Goal: Information Seeking & Learning: Learn about a topic

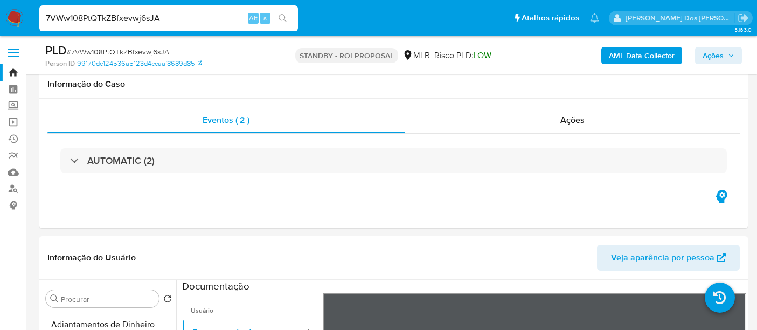
select select "10"
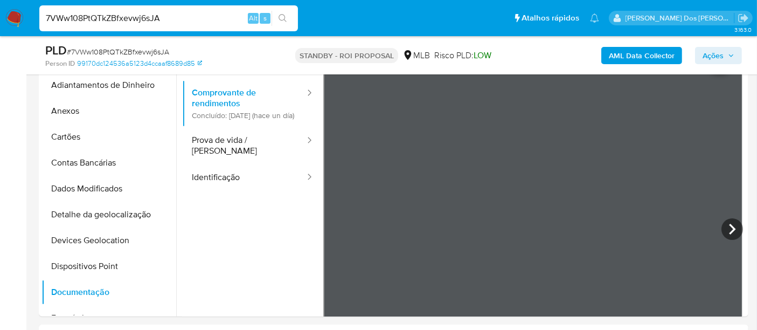
drag, startPoint x: 0, startPoint y: 0, endPoint x: 181, endPoint y: 20, distance: 182.2
click at [181, 20] on input "7VWw108PtQTkZBfxevwj6sJA" at bounding box center [168, 18] width 259 height 14
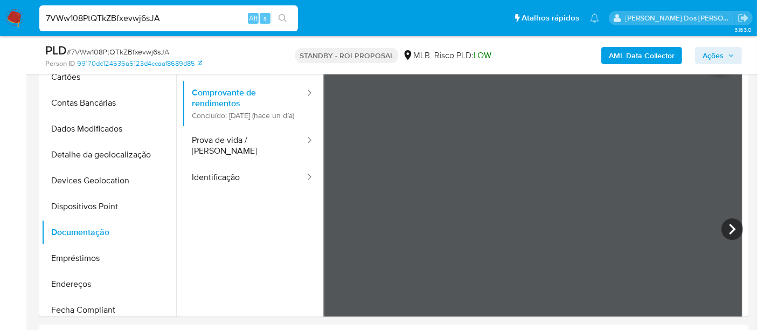
click at [181, 20] on input "7VWw108PtQTkZBfxevwj6sJA" at bounding box center [168, 18] width 259 height 14
paste input "ethjPTLgnZSmbaCWZtXFOyVI"
type input "ethjPTLgnZSmbaCWZtXFOyVI"
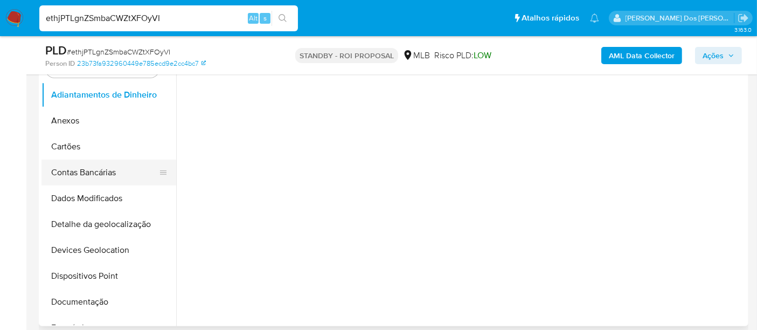
scroll to position [239, 0]
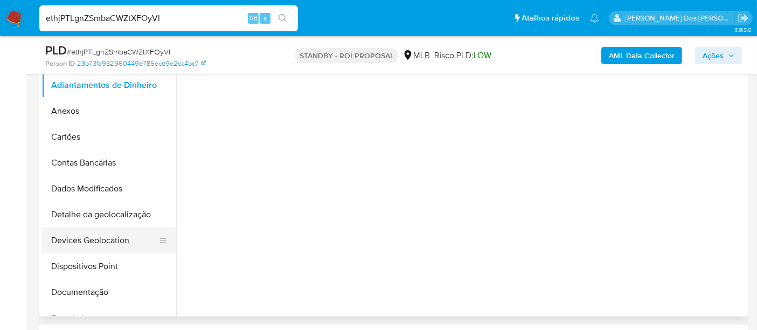
select select "10"
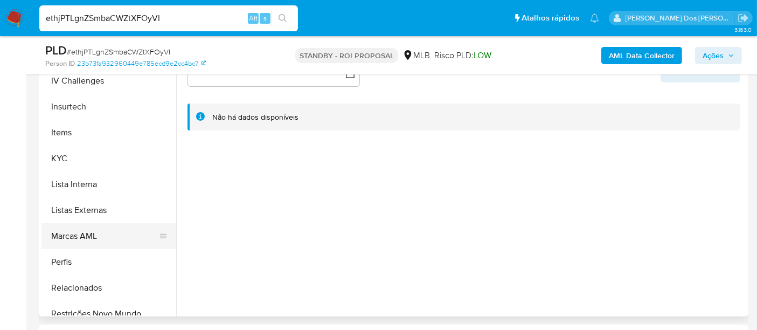
scroll to position [479, 0]
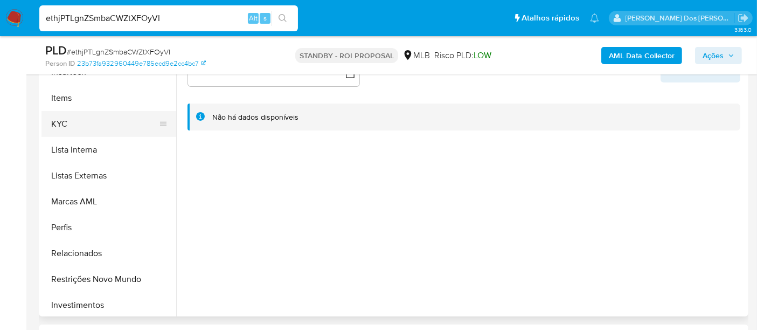
click at [63, 123] on button "KYC" at bounding box center [104, 124] width 126 height 26
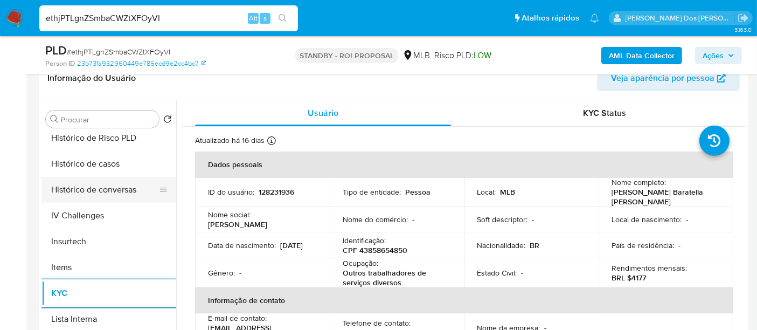
scroll to position [359, 0]
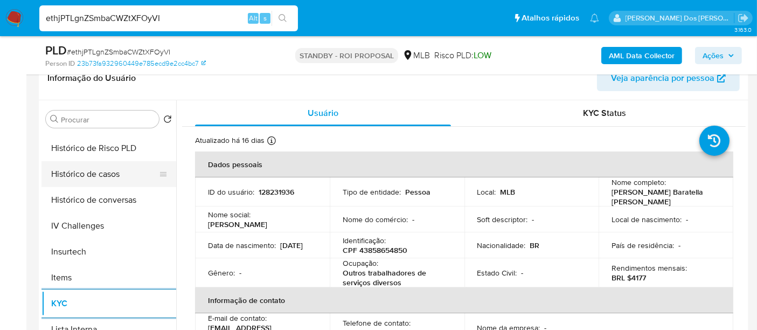
click at [106, 179] on button "Histórico de casos" at bounding box center [104, 174] width 126 height 26
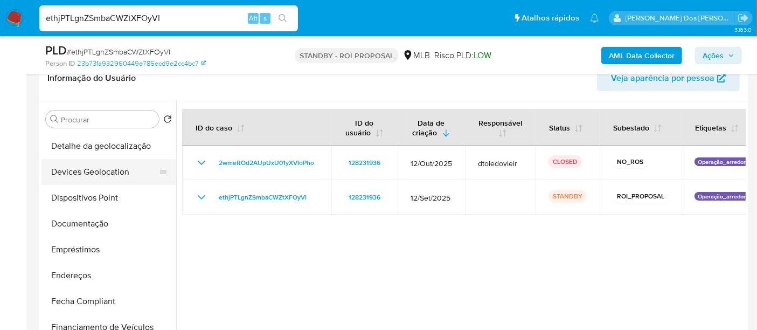
scroll to position [120, 0]
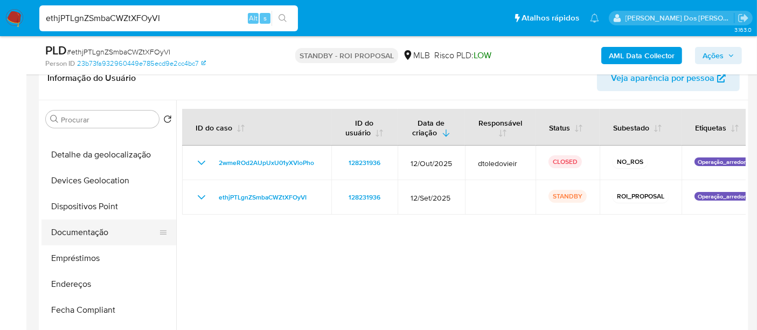
click at [86, 227] on button "Documentação" at bounding box center [104, 232] width 126 height 26
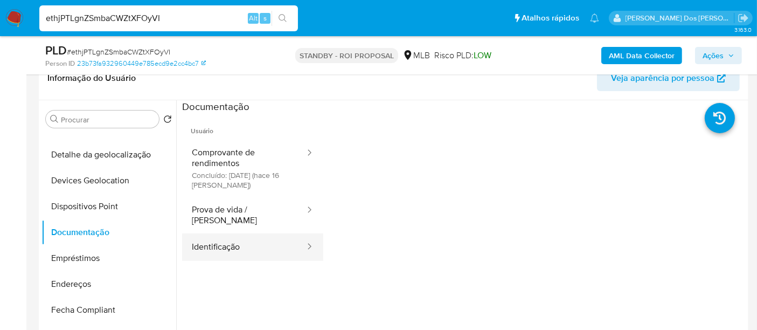
click at [212, 233] on button "Identificação" at bounding box center [244, 246] width 124 height 27
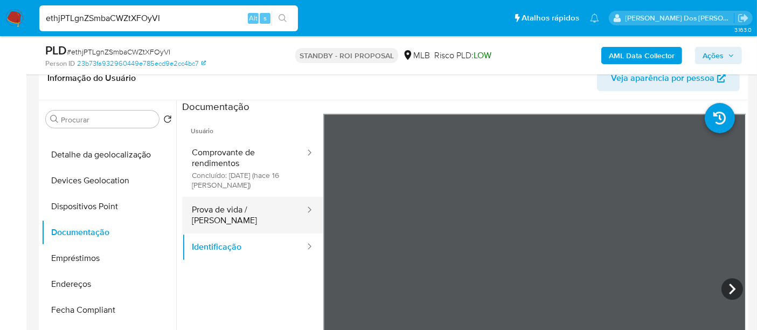
click at [272, 206] on button "Prova de vida / [PERSON_NAME]" at bounding box center [244, 215] width 124 height 37
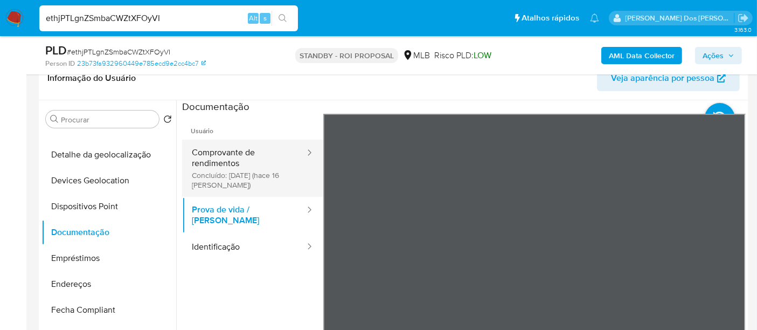
click at [233, 154] on button "Comprovante de rendimentos Concluído: 29/09/2025 (hace 16 días)" at bounding box center [244, 168] width 124 height 57
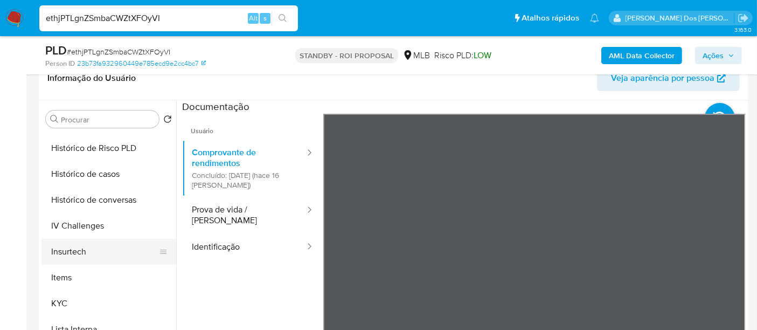
scroll to position [539, 0]
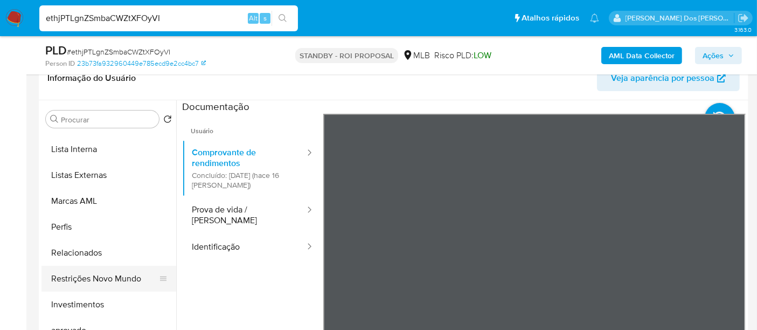
click at [119, 281] on button "Restrições Novo Mundo" at bounding box center [104, 279] width 126 height 26
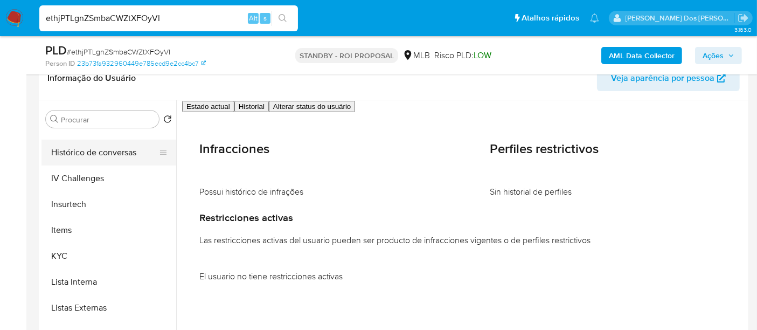
scroll to position [299, 0]
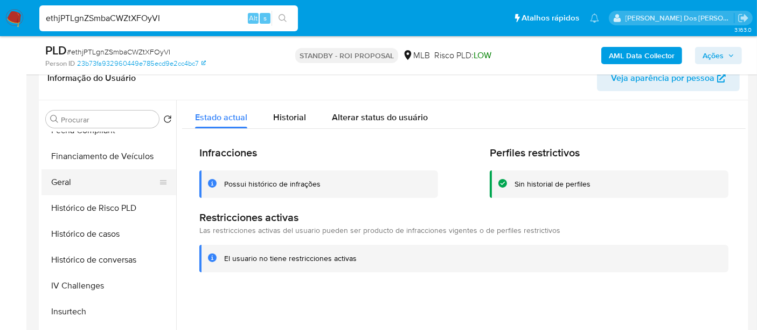
click at [72, 179] on button "Geral" at bounding box center [104, 182] width 126 height 26
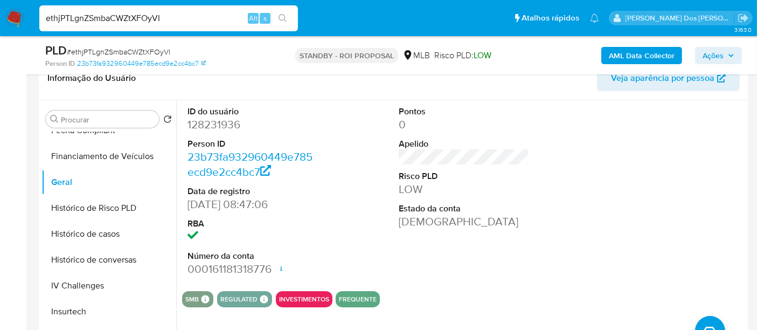
click at [200, 21] on input "ethjPTLgnZSmbaCWZtXFOyVI" at bounding box center [168, 18] width 259 height 14
paste input "JwtNHlSASJsSaMRZQhixhsmv"
type input "JwtNHlSASJsSaMRZQhixhsmv"
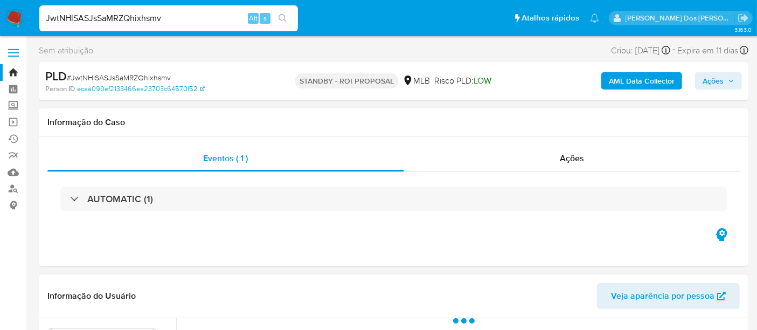
select select "10"
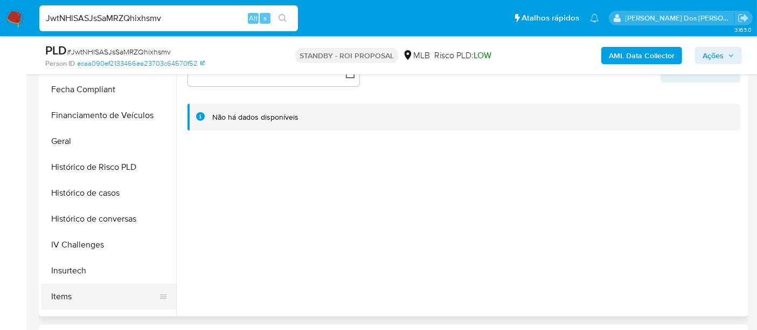
scroll to position [299, 0]
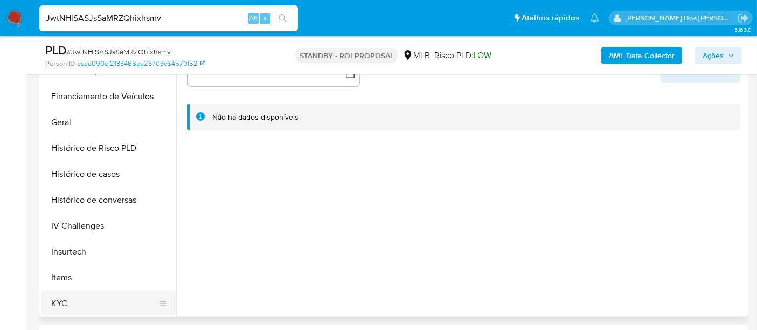
click at [63, 295] on button "KYC" at bounding box center [104, 303] width 126 height 26
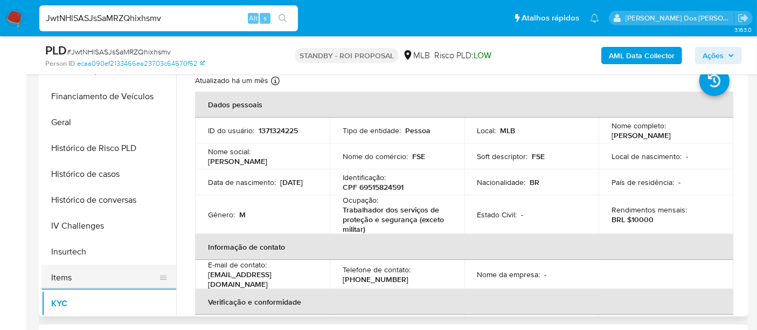
scroll to position [239, 0]
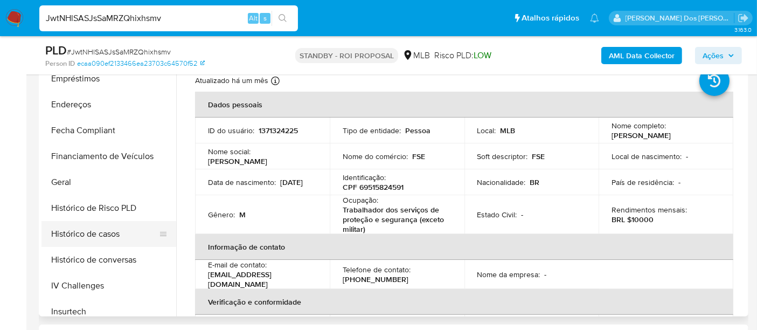
click at [98, 232] on button "Histórico de casos" at bounding box center [104, 234] width 126 height 26
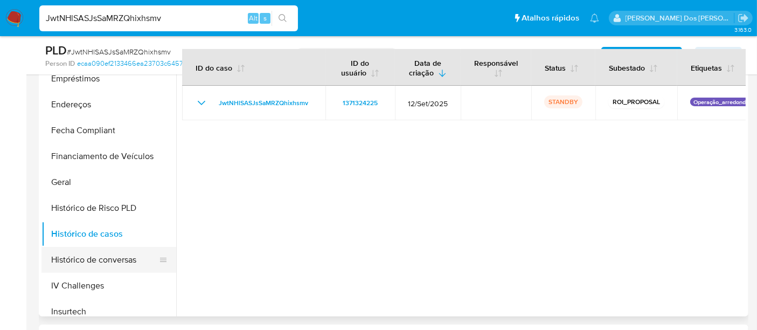
scroll to position [60, 0]
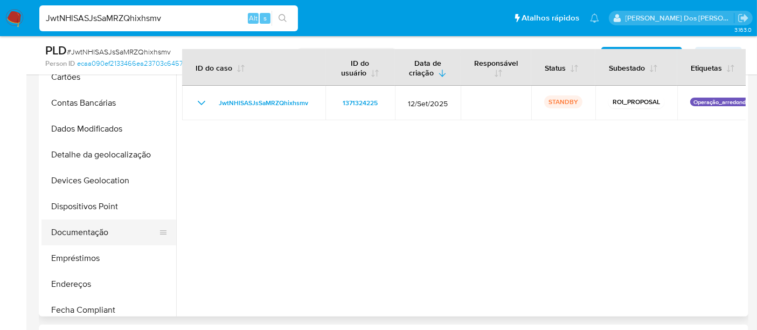
click at [86, 231] on button "Documentação" at bounding box center [104, 232] width 126 height 26
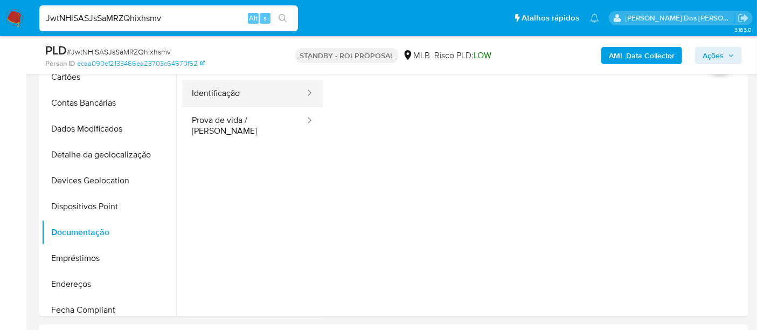
click at [228, 98] on button "Identificação" at bounding box center [244, 93] width 124 height 27
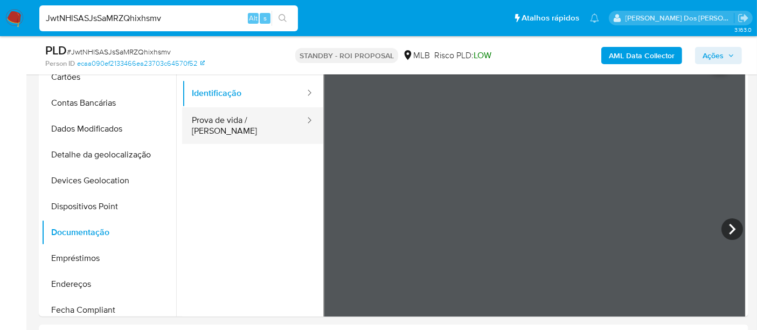
click at [264, 122] on button "Prova de vida / [PERSON_NAME]" at bounding box center [244, 125] width 124 height 37
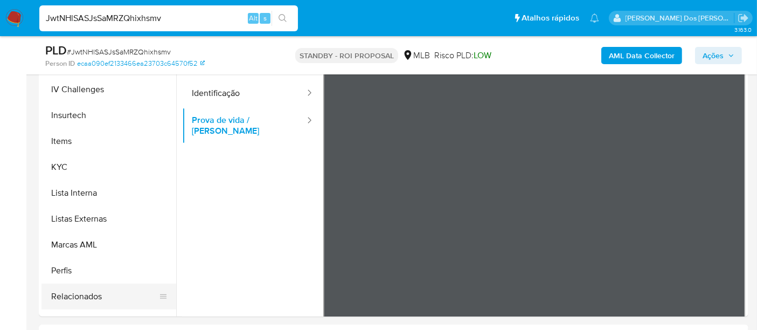
scroll to position [479, 0]
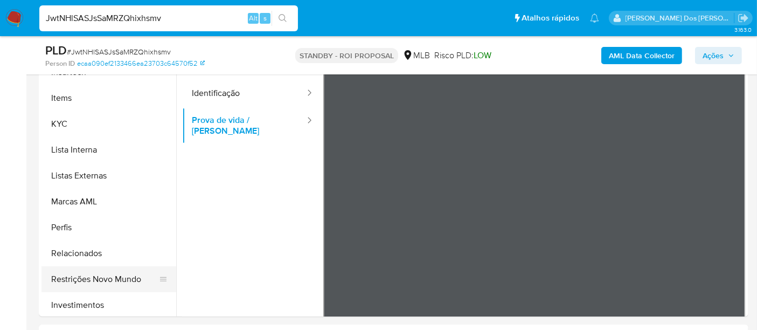
click at [103, 279] on button "Restrições Novo Mundo" at bounding box center [104, 279] width 126 height 26
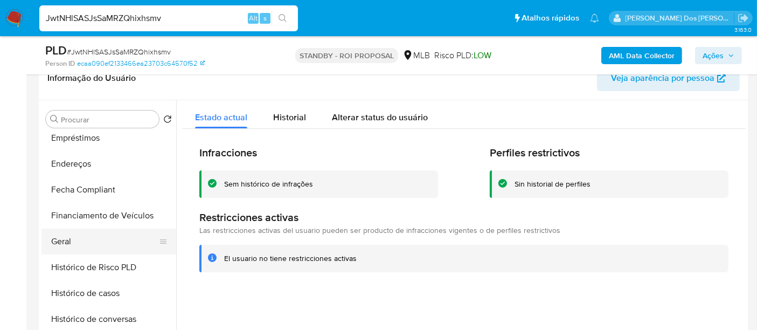
scroll to position [239, 0]
click at [58, 242] on button "Geral" at bounding box center [104, 242] width 126 height 26
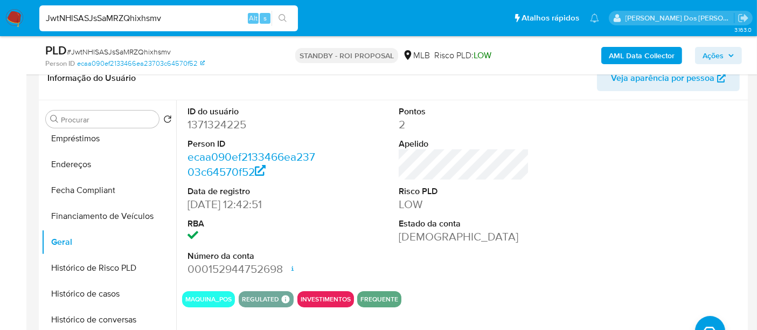
click at [209, 18] on input "JwtNHlSASJsSaMRZQhixhsmv" at bounding box center [168, 18] width 259 height 14
paste input "PocjqGIObmNFn294CZq6ipnI"
type input "PocjqGIObmNFn294CZq6ipnI"
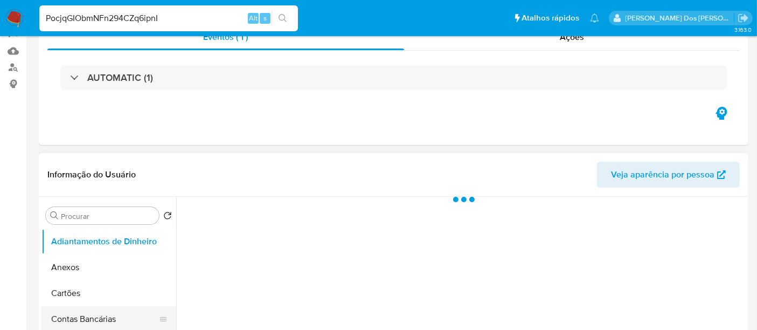
scroll to position [239, 0]
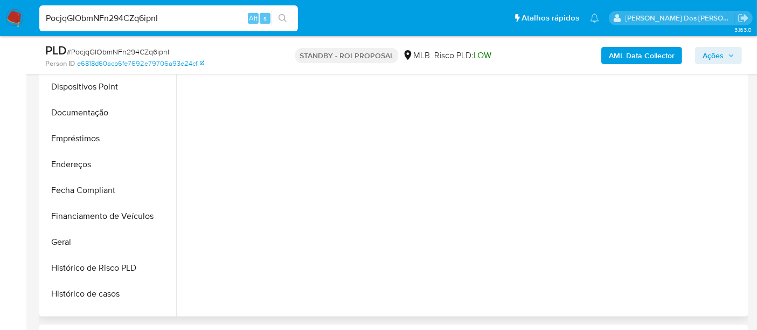
select select "10"
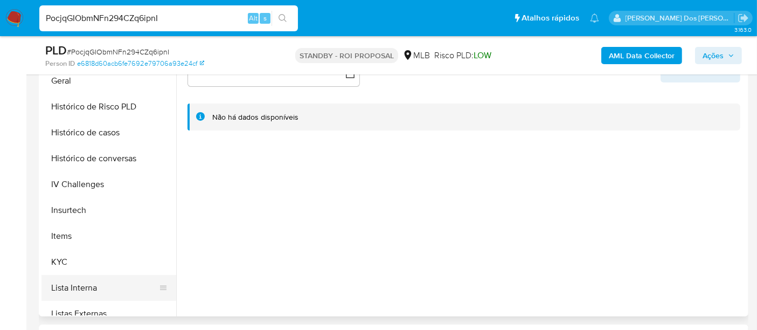
scroll to position [419, 0]
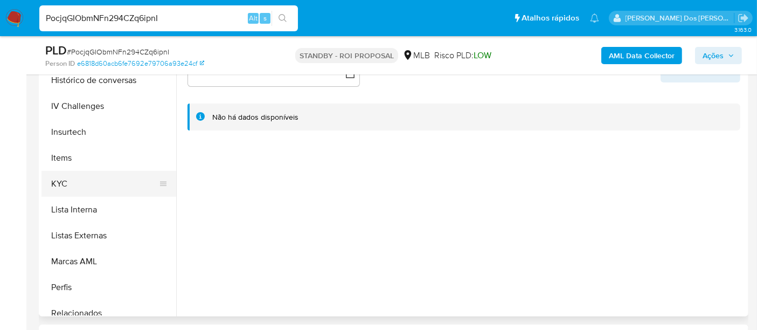
click at [59, 184] on button "KYC" at bounding box center [104, 184] width 126 height 26
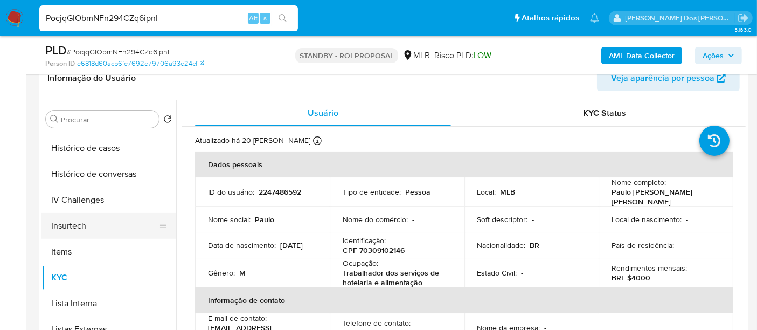
scroll to position [359, 0]
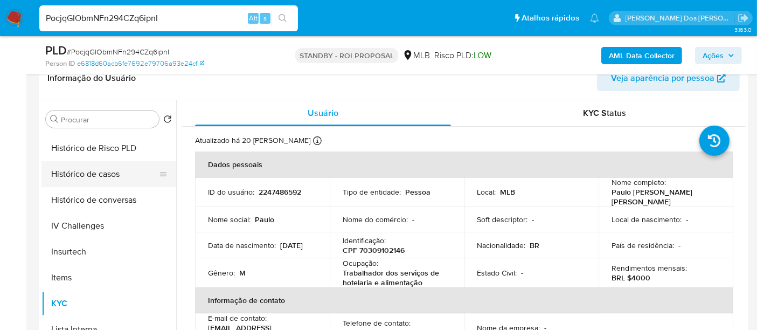
click at [98, 176] on button "Histórico de casos" at bounding box center [104, 174] width 126 height 26
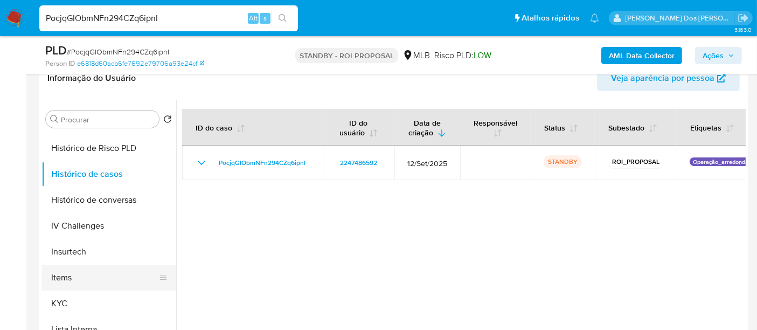
scroll to position [179, 0]
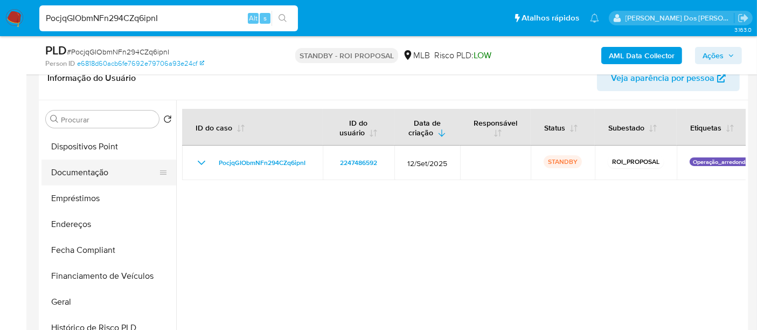
click at [92, 172] on button "Documentação" at bounding box center [104, 173] width 126 height 26
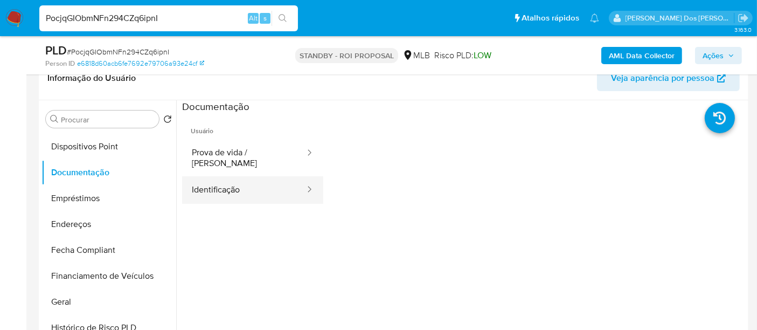
click at [248, 176] on button "Identificação" at bounding box center [244, 189] width 124 height 27
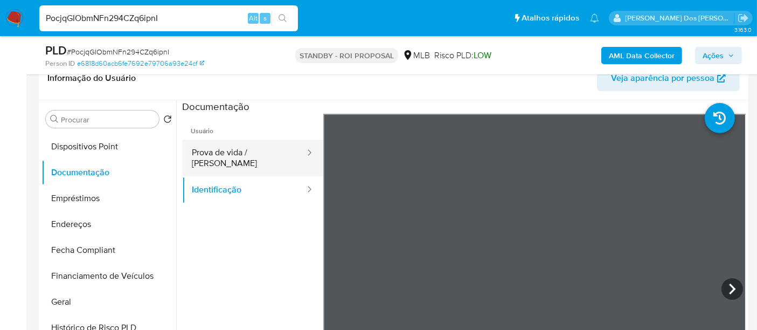
click at [249, 155] on button "Prova de vida / Selfie" at bounding box center [244, 158] width 124 height 37
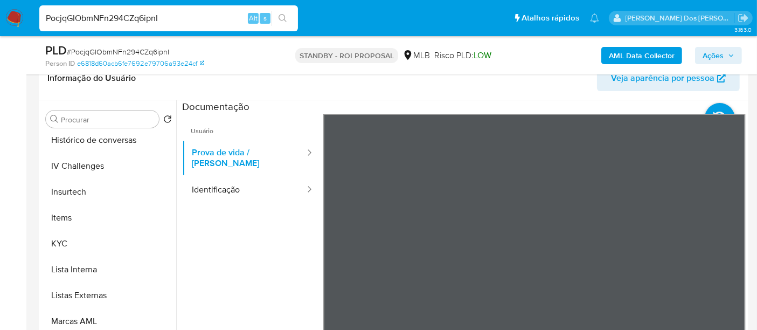
scroll to position [584, 0]
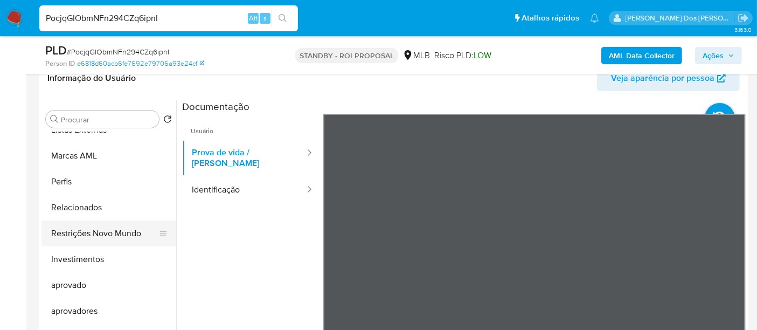
click at [113, 235] on button "Restrições Novo Mundo" at bounding box center [104, 233] width 126 height 26
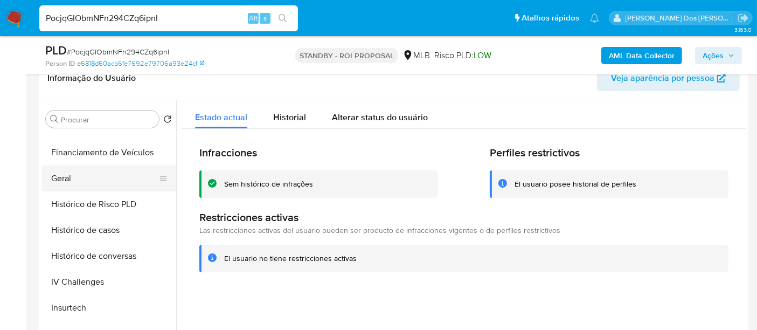
scroll to position [285, 0]
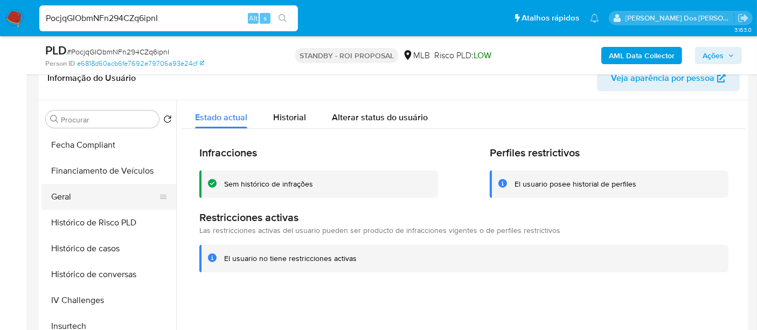
click at [58, 193] on button "Geral" at bounding box center [104, 197] width 126 height 26
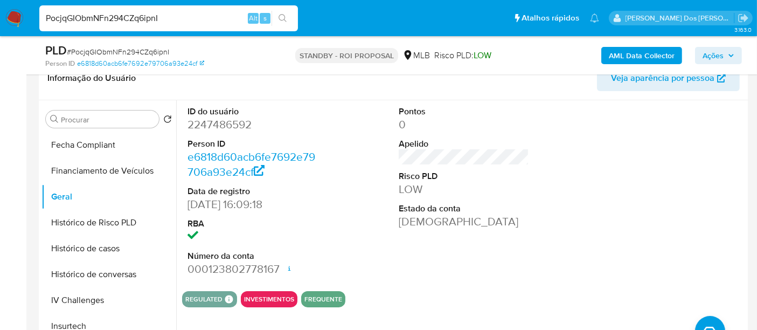
click at [178, 20] on input "PocjqGIObmNFn294CZq6ipnI" at bounding box center [168, 18] width 259 height 14
paste input "BWSpQKDi1jMxRTmLcar4tikx"
type input "BWSpQKDi1jMxRTmLcar4tikx"
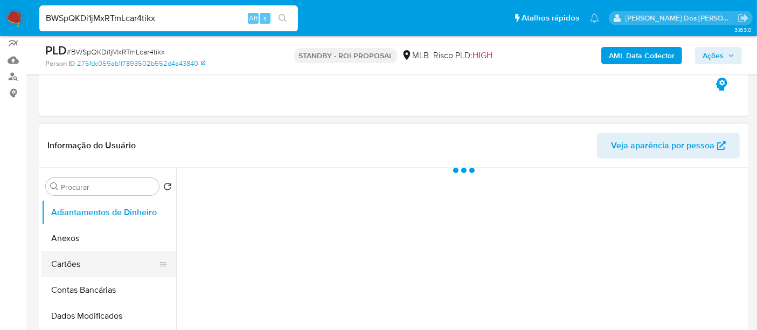
scroll to position [179, 0]
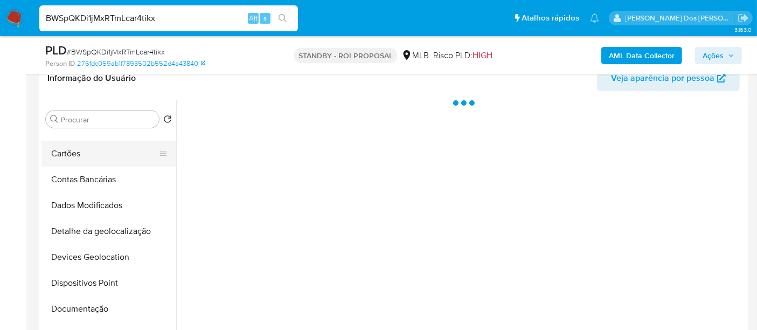
select select "10"
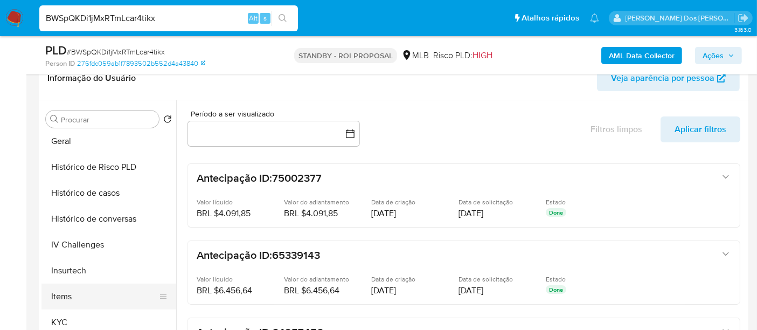
scroll to position [359, 0]
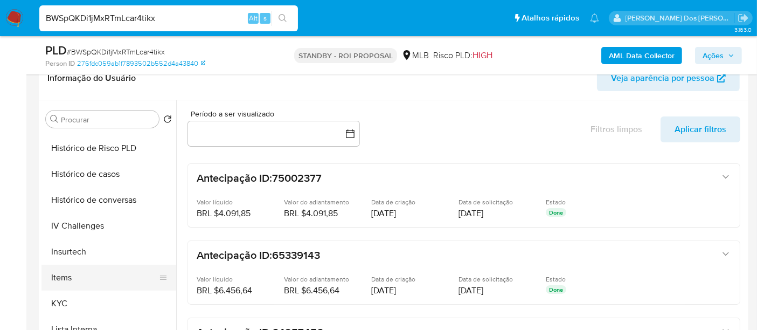
click at [60, 288] on button "Items" at bounding box center [104, 278] width 126 height 26
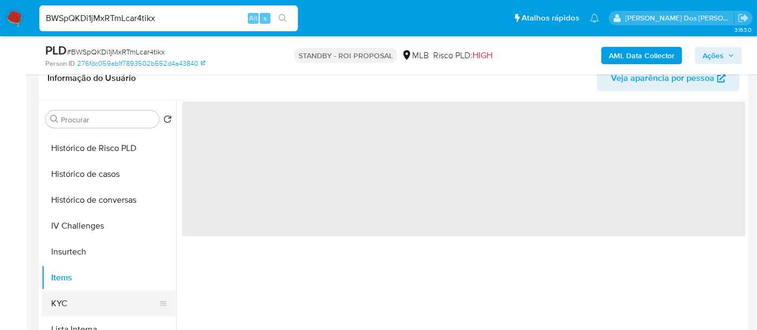
click at [64, 300] on button "KYC" at bounding box center [104, 303] width 126 height 26
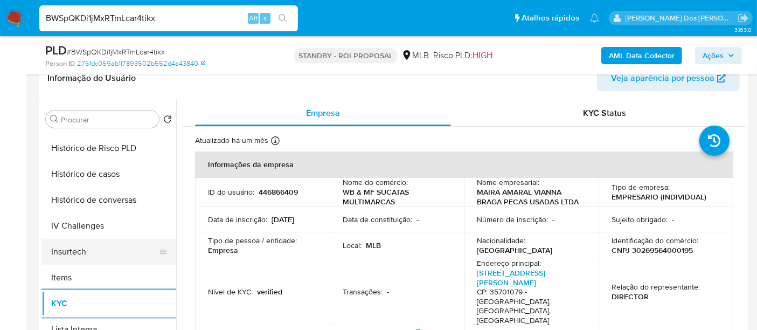
scroll to position [299, 0]
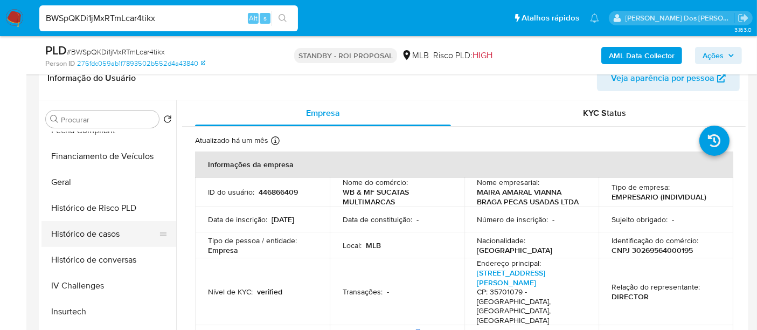
click at [80, 234] on button "Histórico de casos" at bounding box center [104, 234] width 126 height 26
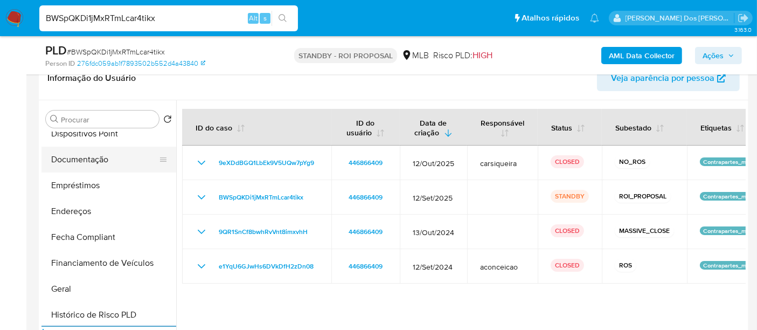
scroll to position [179, 0]
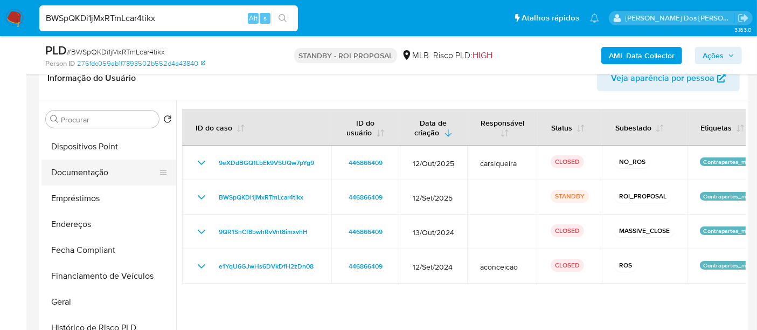
click at [80, 160] on button "Documentação" at bounding box center [104, 173] width 126 height 26
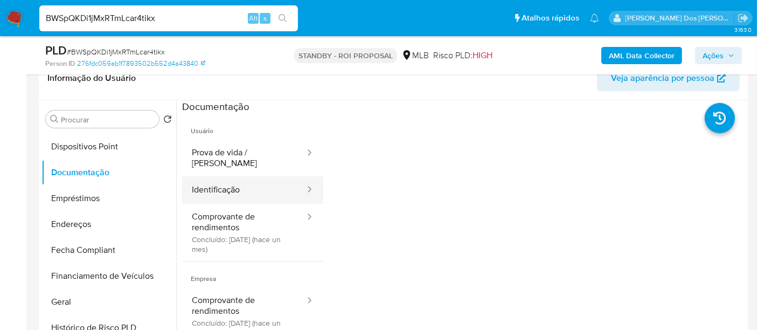
click at [211, 180] on button "Identificação" at bounding box center [244, 189] width 124 height 27
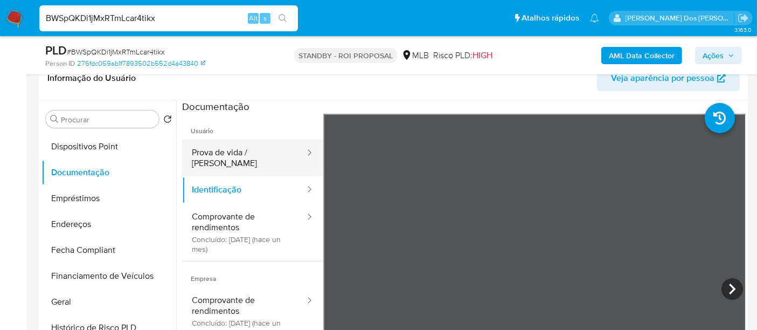
click at [228, 160] on button "Prova de vida / [PERSON_NAME]" at bounding box center [244, 158] width 124 height 37
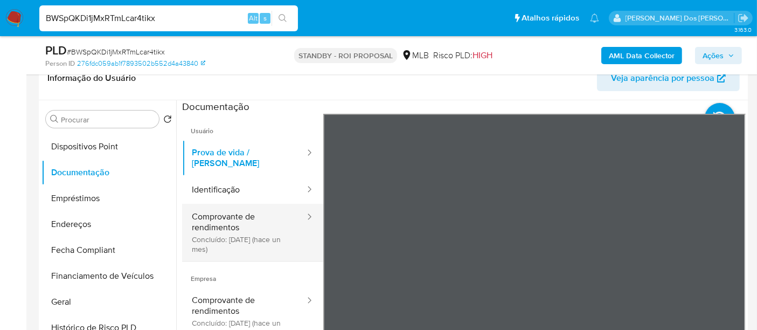
click at [237, 223] on button "Comprovante de rendimentos Concluído: 17/09/2025 (hace un mes)" at bounding box center [244, 232] width 124 height 57
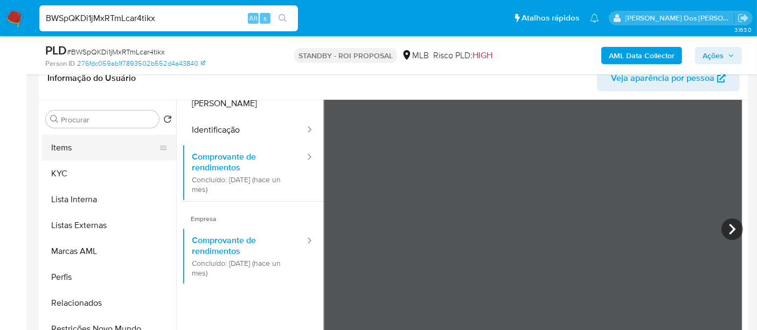
scroll to position [539, 0]
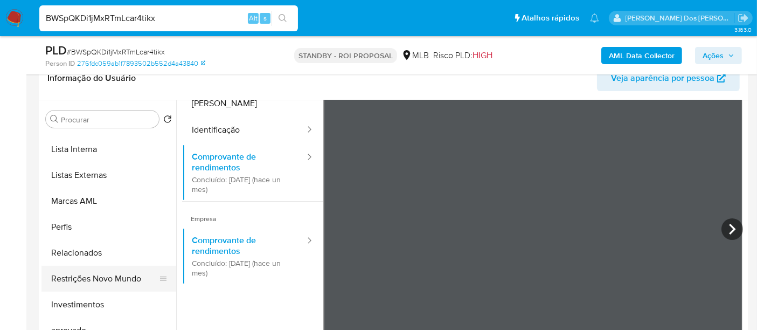
click at [112, 274] on button "Restrições Novo Mundo" at bounding box center [104, 279] width 126 height 26
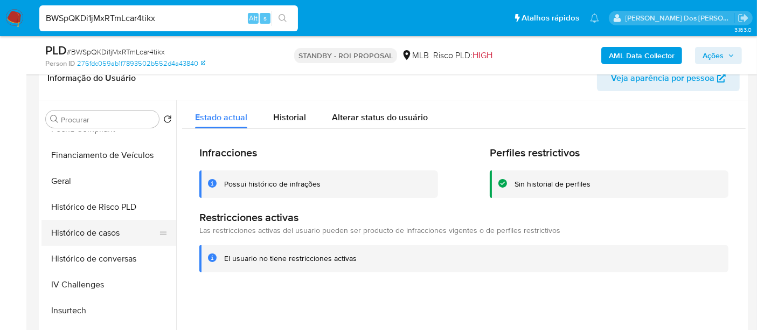
scroll to position [299, 0]
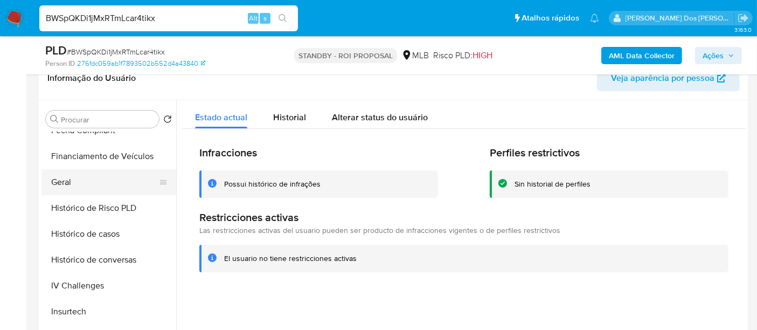
click at [68, 182] on button "Geral" at bounding box center [104, 182] width 126 height 26
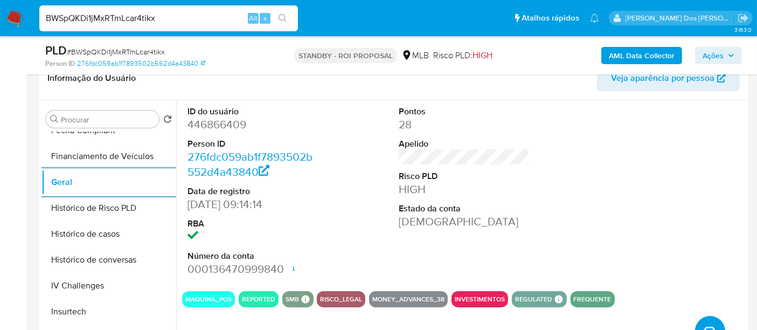
click at [191, 15] on input "BWSpQKDi1jMxRTmLcar4tikx" at bounding box center [168, 18] width 259 height 14
paste input "V9HWKfIPJsXDN8wj1gg4iRzZ"
type input "V9HWKfIPJsXDN8wj1gg4iRzZ"
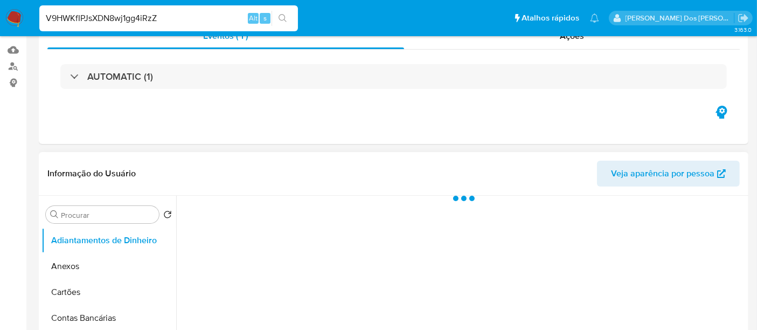
scroll to position [299, 0]
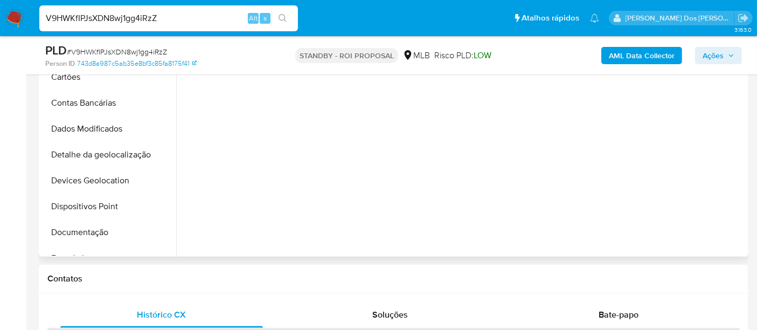
select select "10"
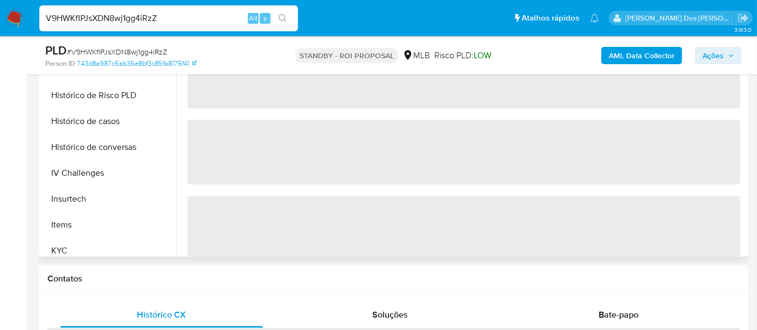
scroll to position [359, 0]
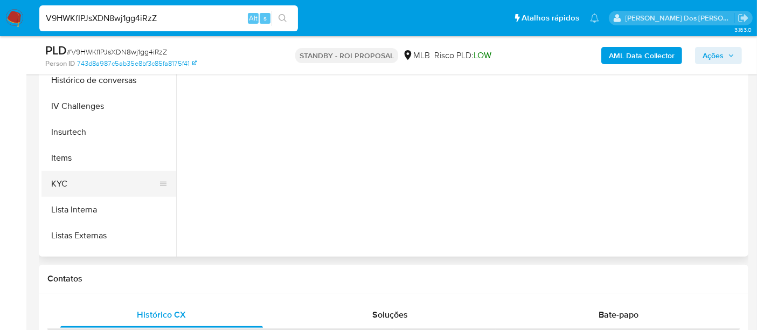
click at [57, 179] on button "KYC" at bounding box center [104, 184] width 126 height 26
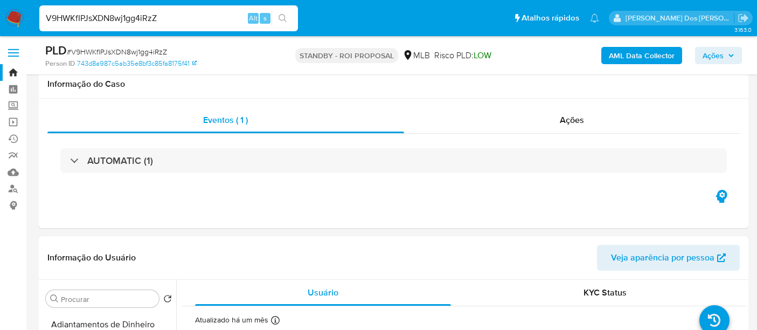
select select "10"
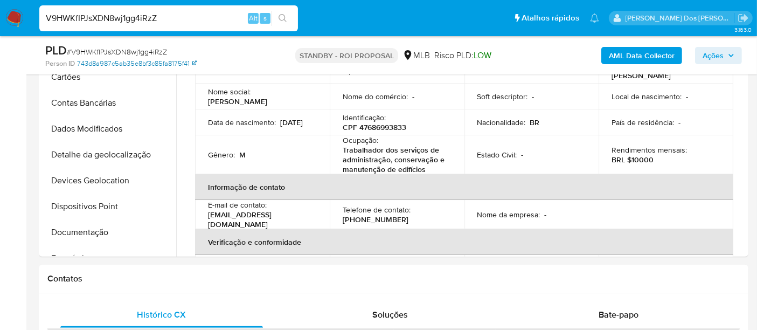
scroll to position [359, 0]
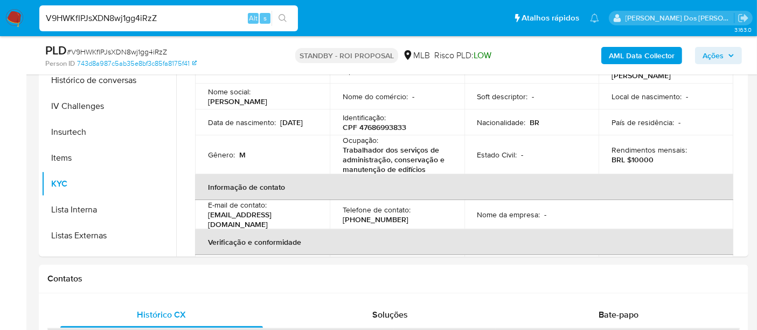
click at [174, 20] on input "V9HWKfIPJsXDN8wj1gg4iRzZ" at bounding box center [168, 18] width 259 height 14
paste input "tjetcgZEPNSK1LVLFjFj84VK"
type input "tjetcgZEPNSK1LVLFjFj84VK"
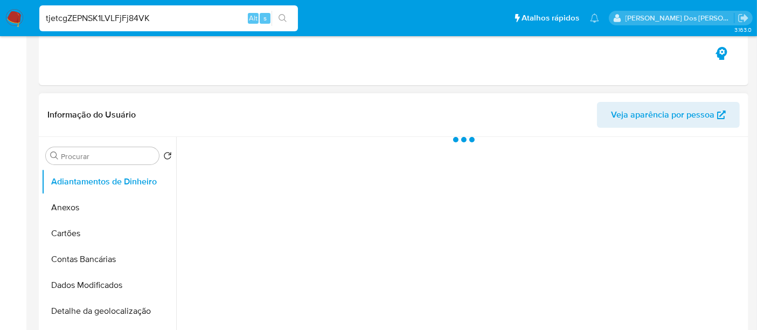
scroll to position [299, 0]
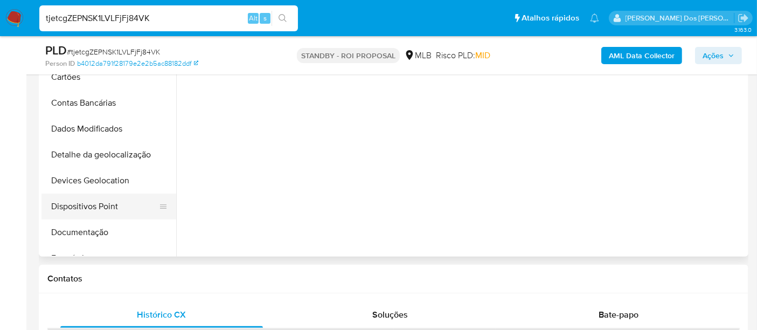
select select "10"
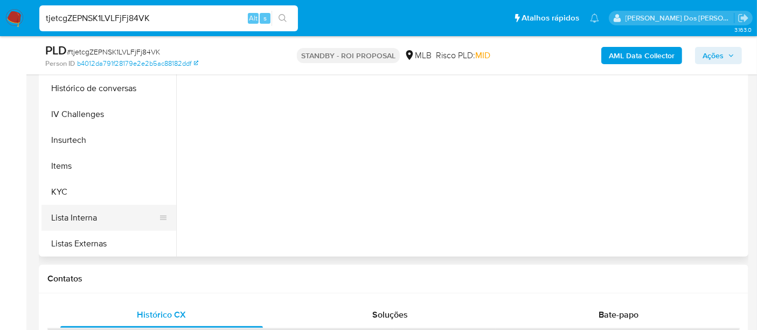
scroll to position [359, 0]
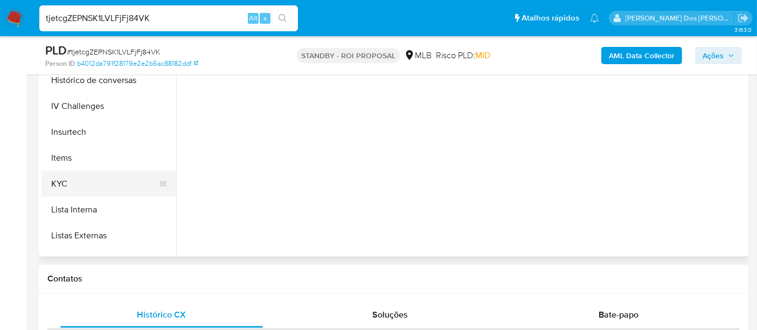
click at [64, 182] on button "KYC" at bounding box center [104, 184] width 126 height 26
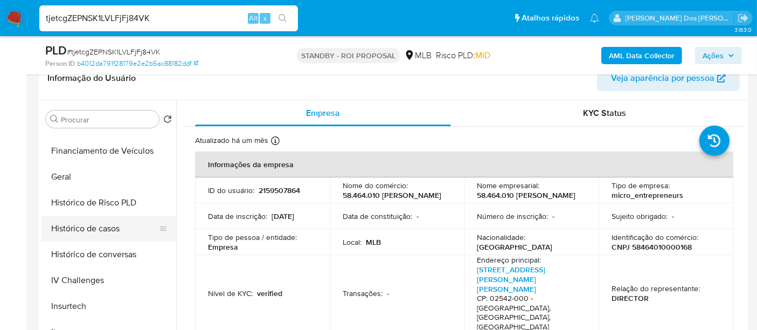
scroll to position [299, 0]
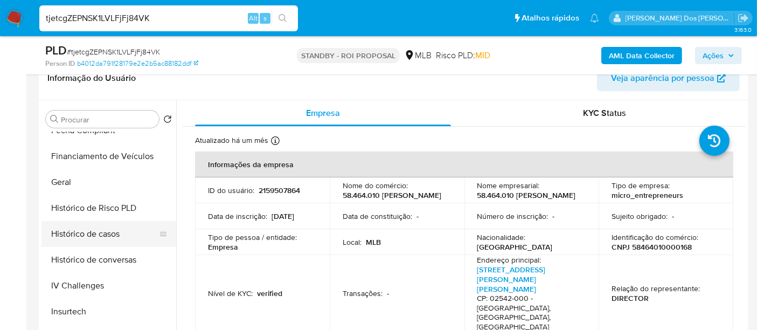
click at [119, 232] on button "Histórico de casos" at bounding box center [104, 234] width 126 height 26
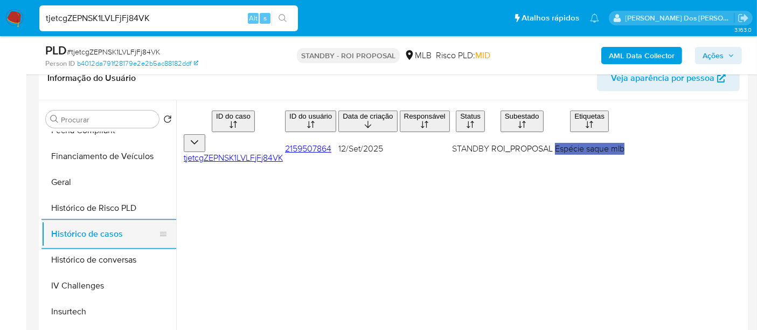
scroll to position [179, 0]
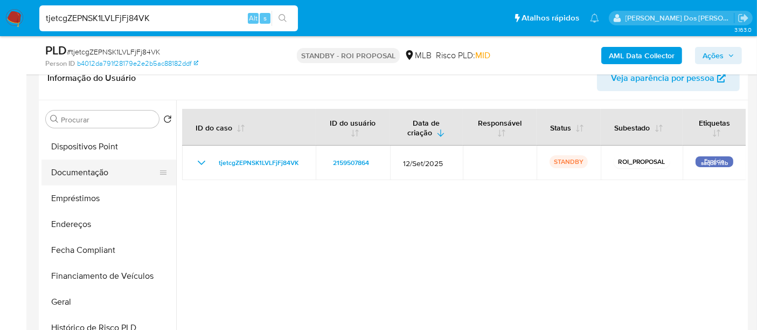
click at [99, 173] on button "Documentação" at bounding box center [104, 173] width 126 height 26
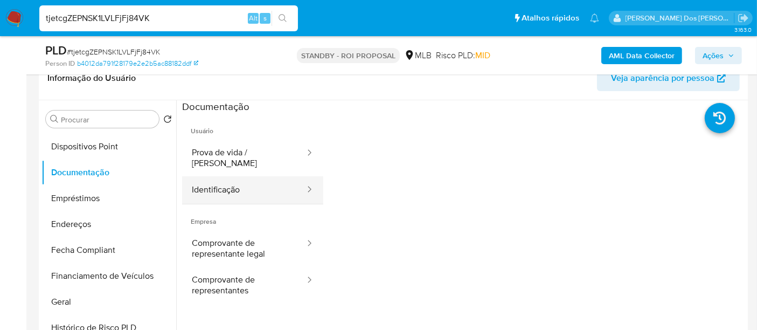
drag, startPoint x: 231, startPoint y: 178, endPoint x: 252, endPoint y: 175, distance: 21.3
click at [231, 178] on button "Identificação" at bounding box center [244, 189] width 124 height 27
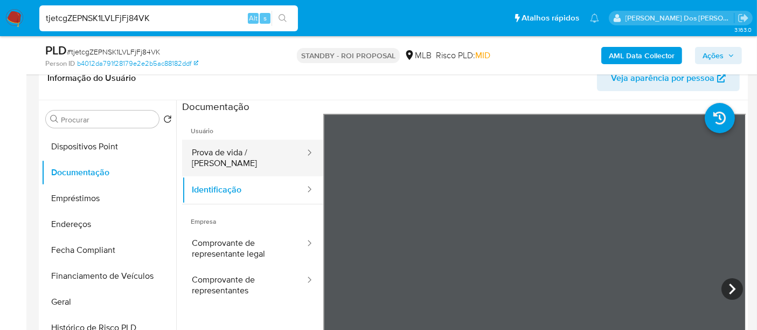
click at [241, 148] on button "Prova de vida / [PERSON_NAME]" at bounding box center [244, 158] width 124 height 37
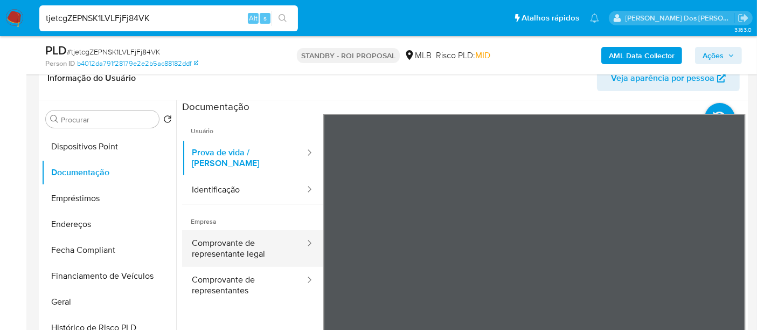
click at [237, 234] on button "Comprovante de representante legal" at bounding box center [244, 248] width 124 height 37
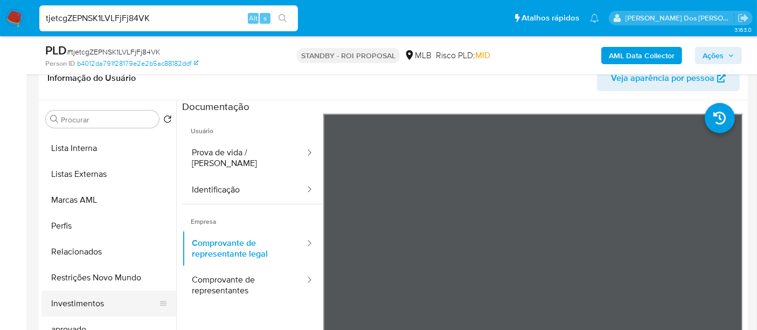
scroll to position [584, 0]
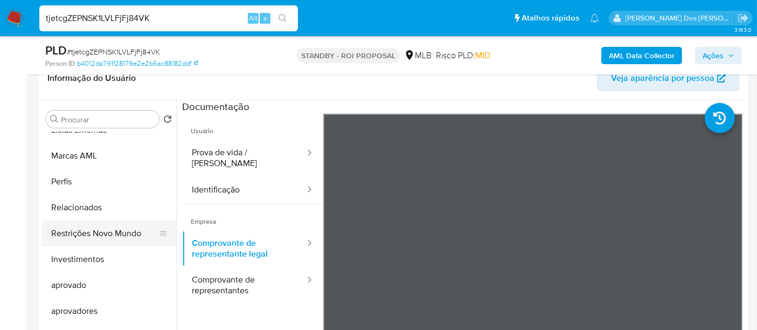
click at [120, 235] on button "Restrições Novo Mundo" at bounding box center [104, 233] width 126 height 26
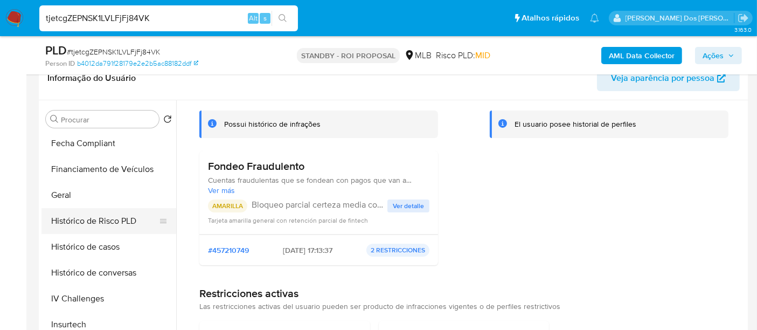
scroll to position [285, 0]
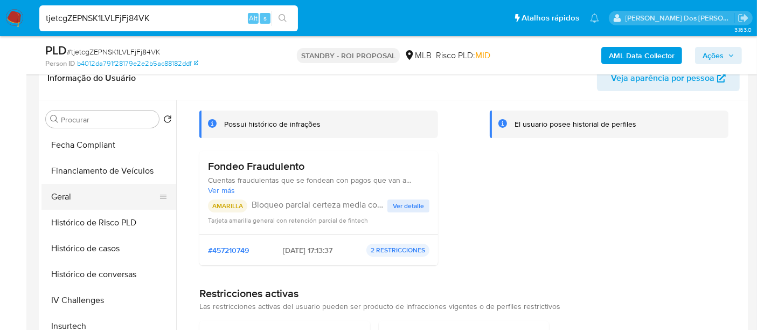
click at [63, 197] on button "Geral" at bounding box center [104, 197] width 126 height 26
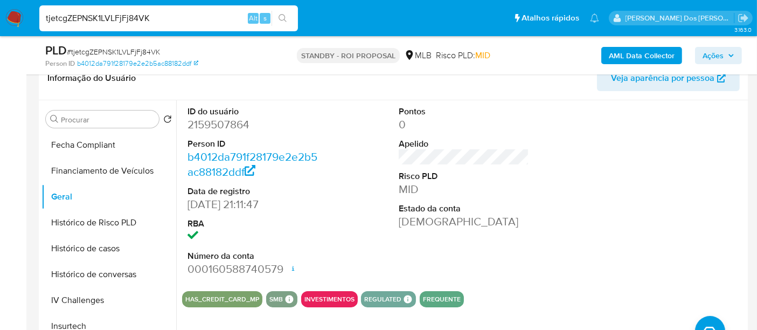
click at [177, 19] on input "tjetcgZEPNSK1LVLFjFj84VK" at bounding box center [168, 18] width 259 height 14
paste input "p9qyN8RU3ZHrPwDV83Xl6MIM"
type input "p9qyN8RU3ZHrPwDV83Xl6MIM"
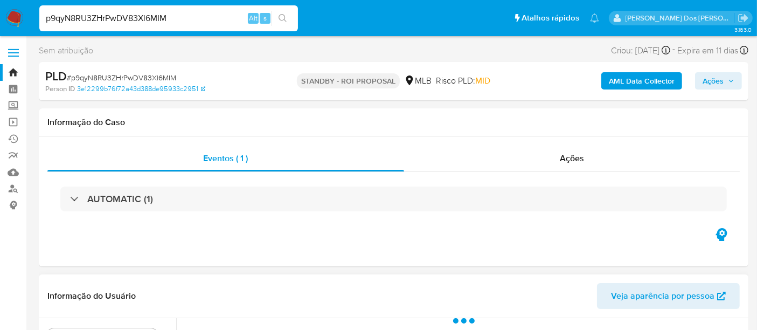
scroll to position [299, 0]
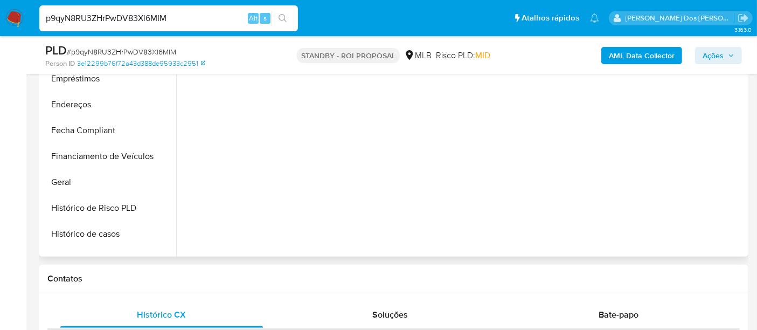
select select "10"
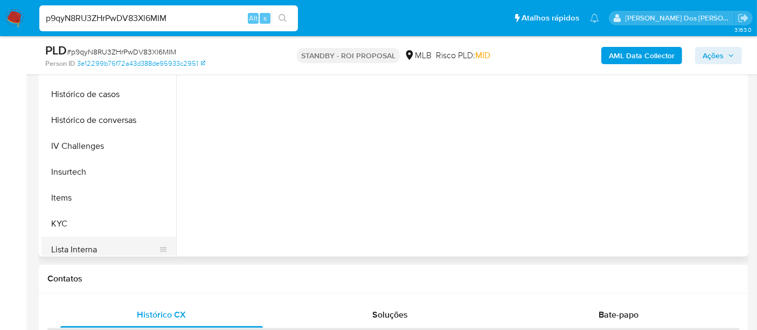
scroll to position [359, 0]
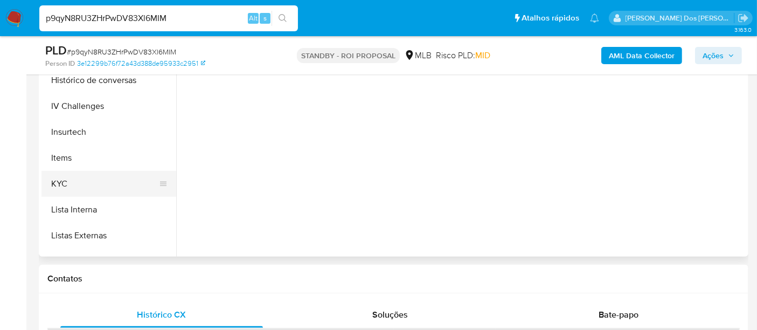
click at [54, 177] on button "KYC" at bounding box center [104, 184] width 126 height 26
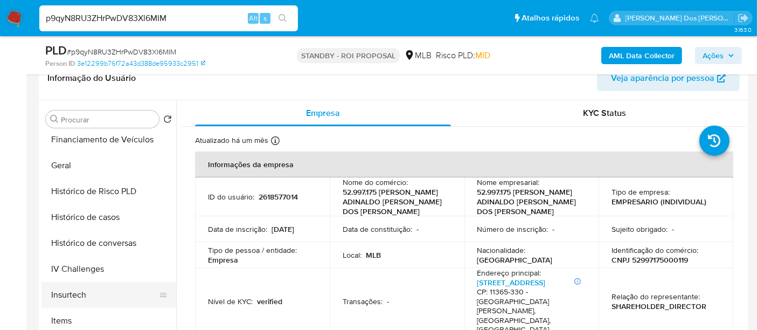
scroll to position [299, 0]
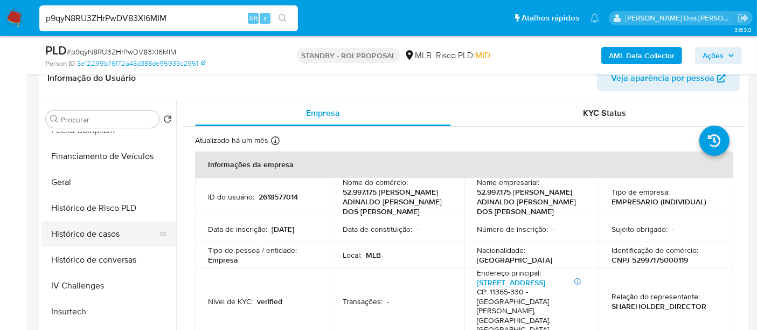
click at [97, 233] on button "Histórico de casos" at bounding box center [104, 234] width 126 height 26
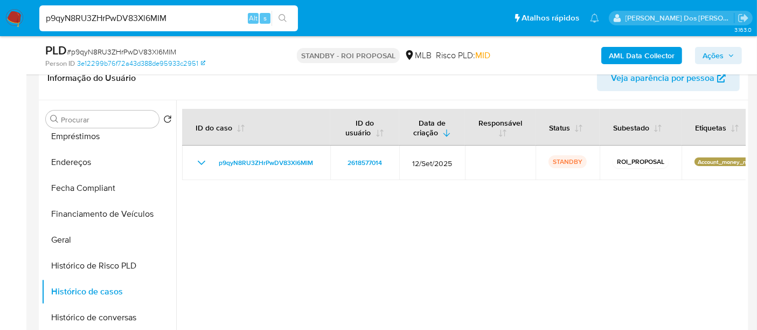
scroll to position [120, 0]
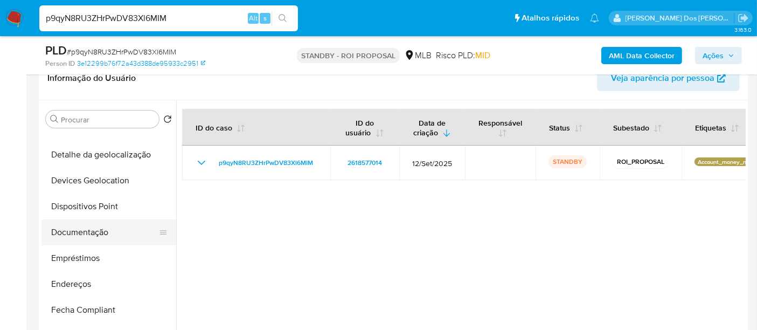
click at [89, 233] on button "Documentação" at bounding box center [104, 232] width 126 height 26
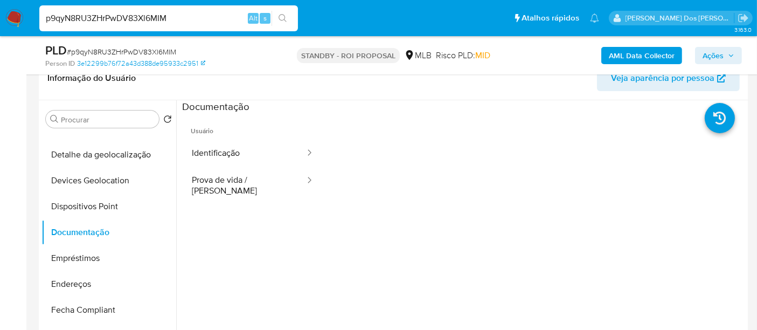
drag, startPoint x: 245, startPoint y: 156, endPoint x: 314, endPoint y: 161, distance: 69.1
click at [245, 156] on button "Identificação" at bounding box center [244, 153] width 124 height 27
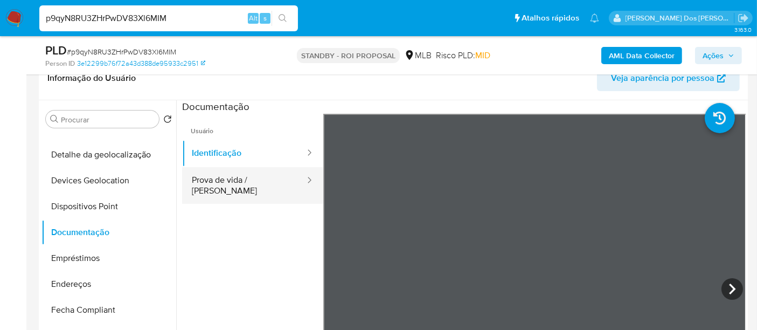
click at [227, 179] on button "Prova de vida / [PERSON_NAME]" at bounding box center [244, 185] width 124 height 37
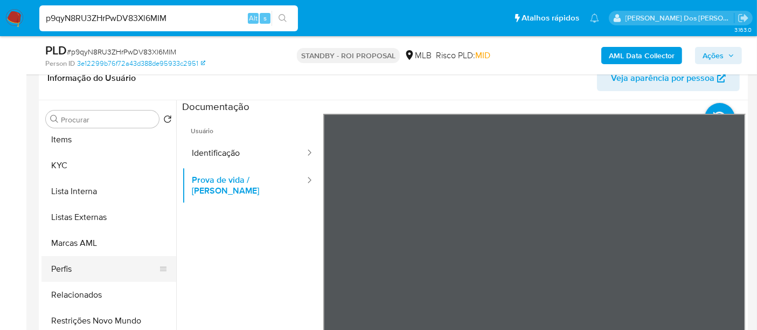
scroll to position [539, 0]
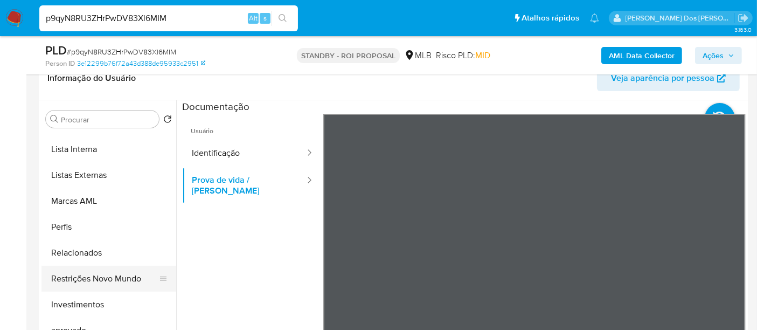
click at [110, 277] on button "Restrições Novo Mundo" at bounding box center [104, 279] width 126 height 26
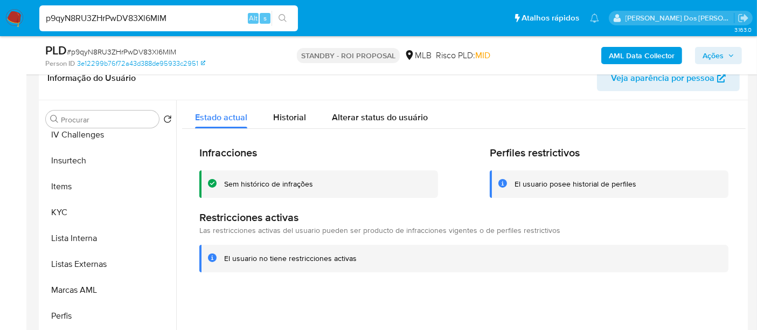
scroll to position [299, 0]
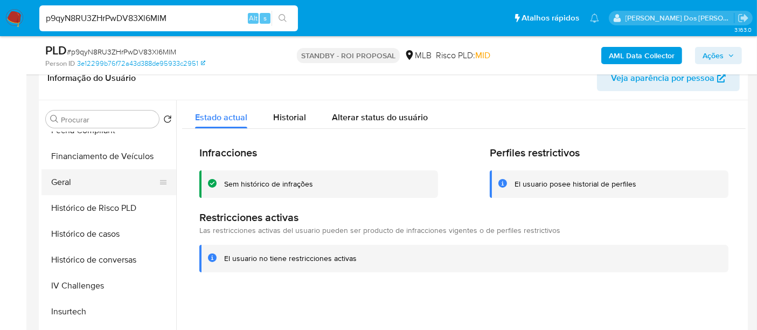
click at [63, 183] on button "Geral" at bounding box center [104, 182] width 126 height 26
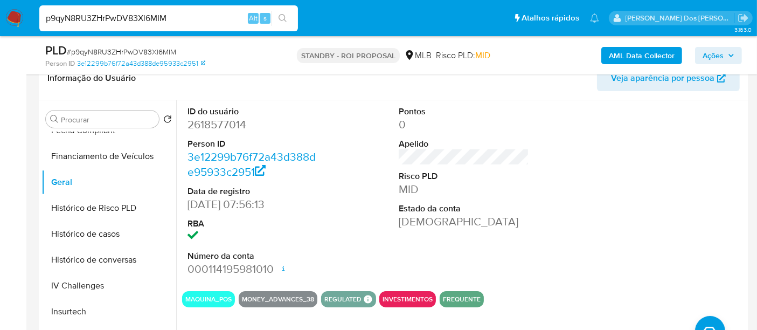
click at [177, 26] on div "p9qyN8RU3ZHrPwDV83Xl6MIM Alt s" at bounding box center [168, 18] width 259 height 26
click at [176, 19] on input "p9qyN8RU3ZHrPwDV83Xl6MIM" at bounding box center [168, 18] width 259 height 14
paste input "7jyTVnNsLrplLCb6HEsWpfS1"
type input "7jyTVnNsLrplLCb6HEsWpfS1"
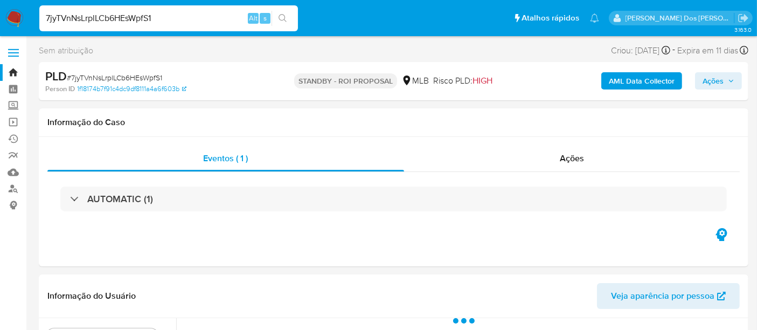
select select "10"
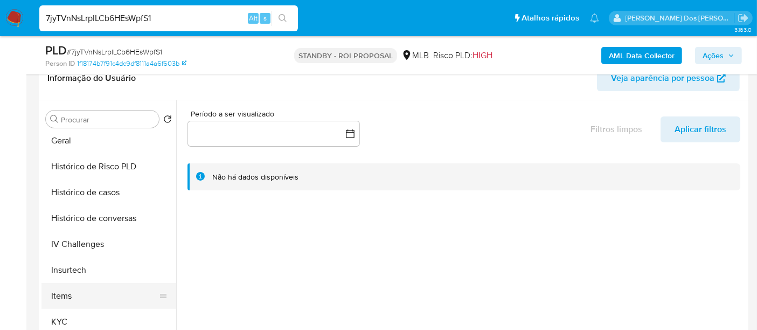
scroll to position [359, 0]
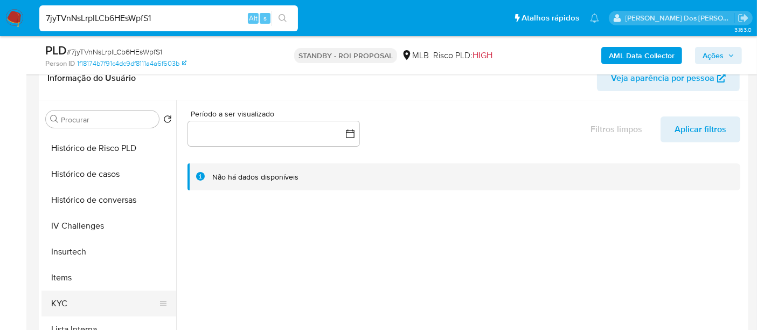
click at [58, 301] on button "KYC" at bounding box center [104, 303] width 126 height 26
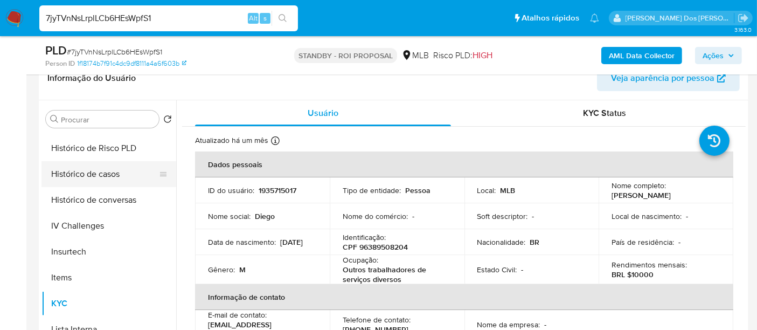
click at [101, 171] on button "Histórico de casos" at bounding box center [104, 174] width 126 height 26
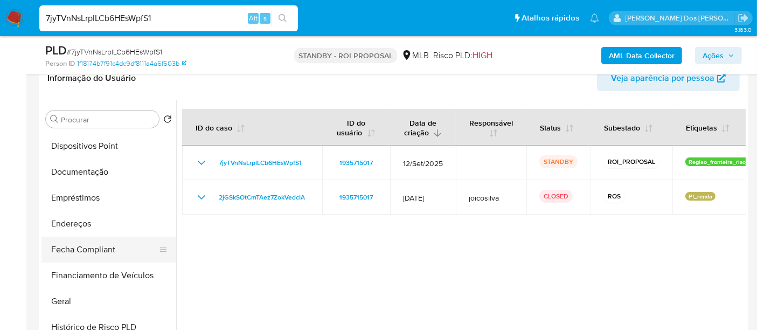
scroll to position [179, 0]
click at [90, 167] on button "Documentação" at bounding box center [104, 173] width 126 height 26
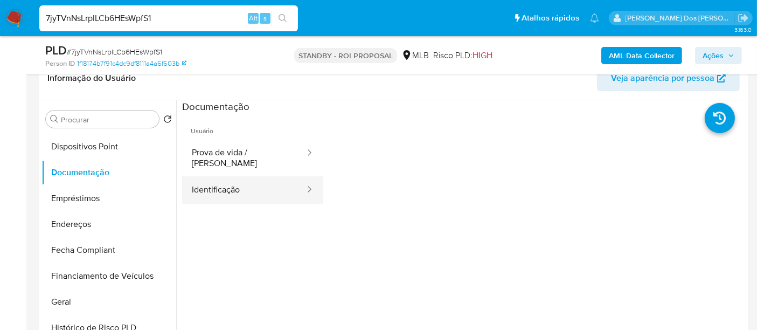
click at [210, 178] on button "Identificação" at bounding box center [244, 189] width 124 height 27
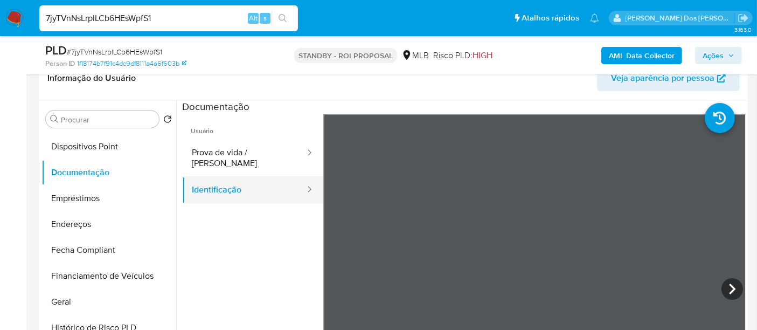
drag, startPoint x: 264, startPoint y: 156, endPoint x: 311, endPoint y: 170, distance: 49.4
click at [263, 156] on button "Prova de vida / [PERSON_NAME]" at bounding box center [244, 158] width 124 height 37
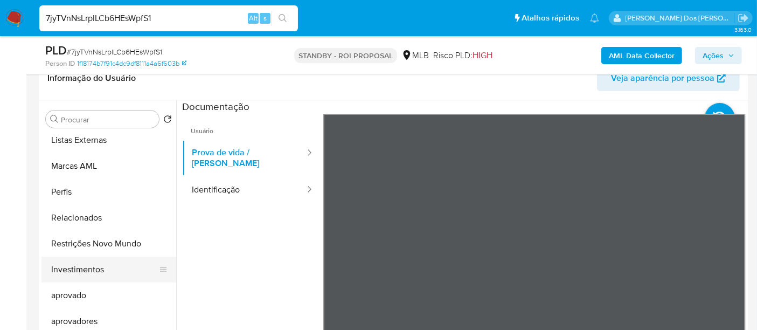
scroll to position [584, 0]
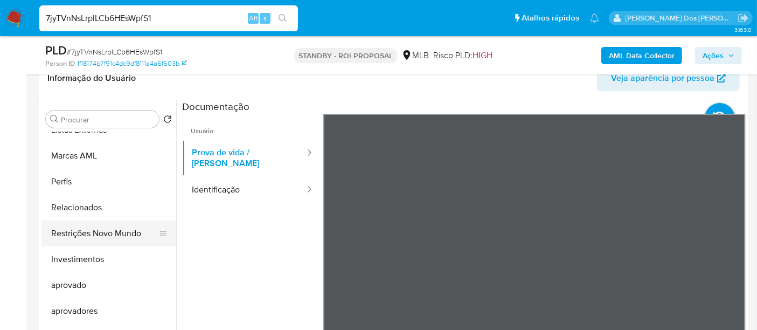
click at [93, 234] on button "Restrições Novo Mundo" at bounding box center [104, 233] width 126 height 26
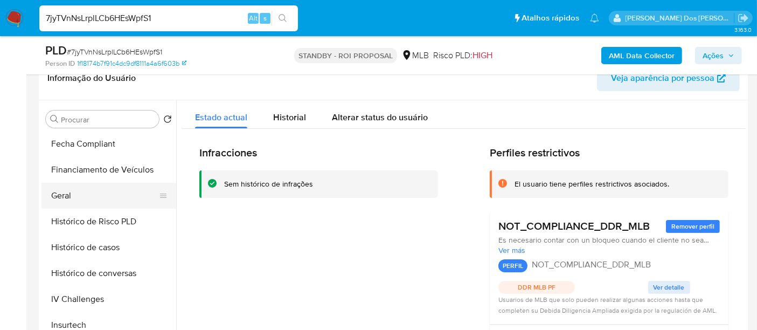
scroll to position [285, 0]
click at [65, 202] on button "Geral" at bounding box center [104, 197] width 126 height 26
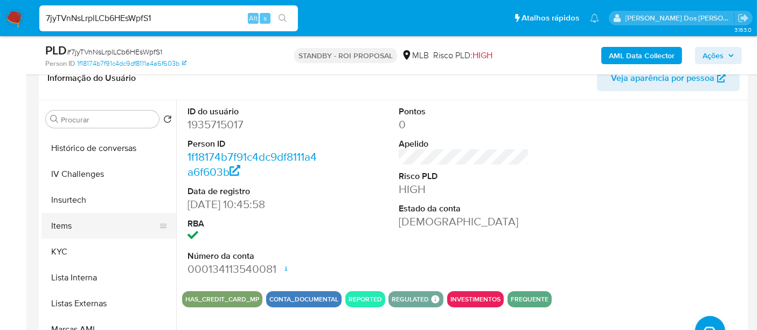
scroll to position [405, 0]
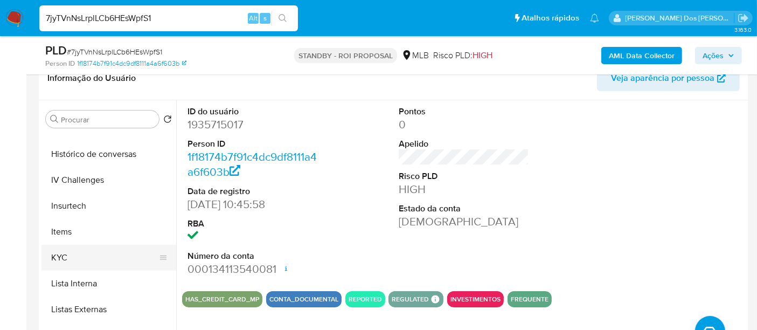
click at [63, 252] on button "KYC" at bounding box center [104, 258] width 126 height 26
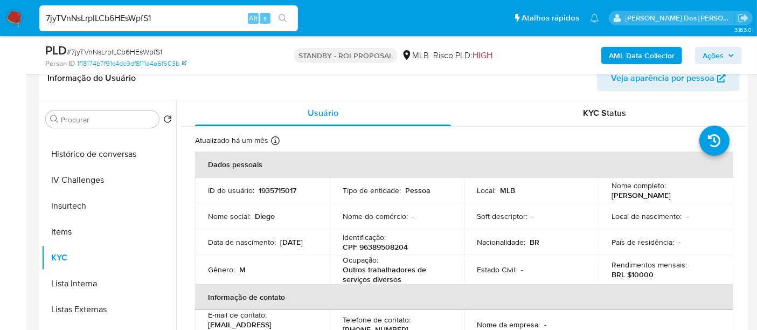
click at [147, 19] on input "7jyTVnNsLrplLCb6HEsWpfS1" at bounding box center [168, 18] width 259 height 14
paste input "EhDb99cBYne4cWEM1iPJdfvV"
click at [135, 21] on input "7jyTVnNsLrplLCb6HEsWpfEhDb99cBYne4cWEM1iPJdfvV1" at bounding box center [168, 18] width 259 height 14
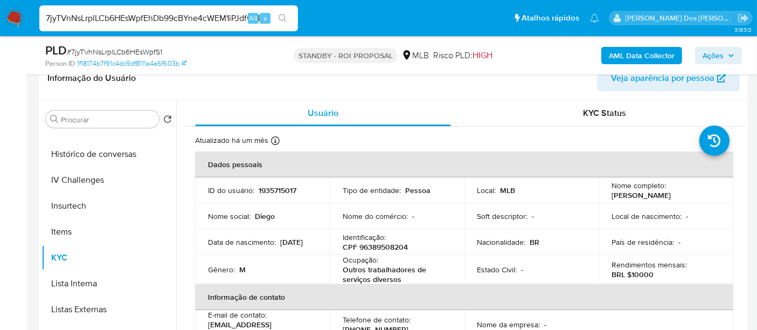
paste input "EhDb99cBYne4cWEM1iPJdfvV"
type input "EhDb99cBYne4cWEM1iPJdfvV"
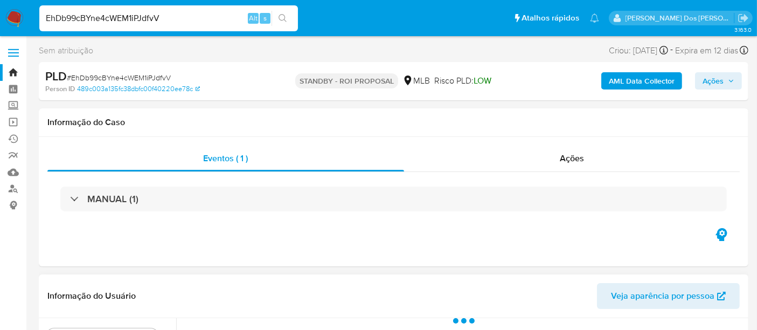
select select "10"
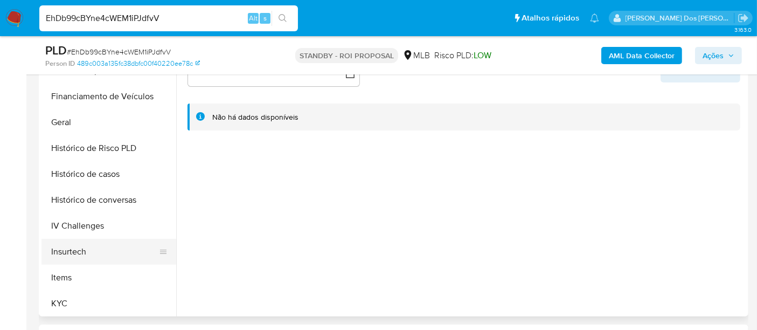
scroll to position [419, 0]
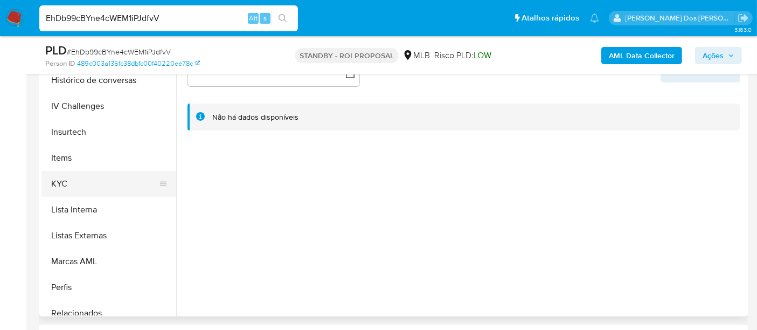
click at [57, 179] on button "KYC" at bounding box center [104, 184] width 126 height 26
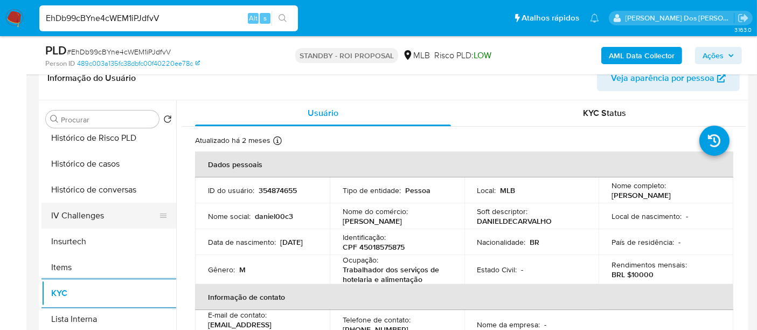
scroll to position [359, 0]
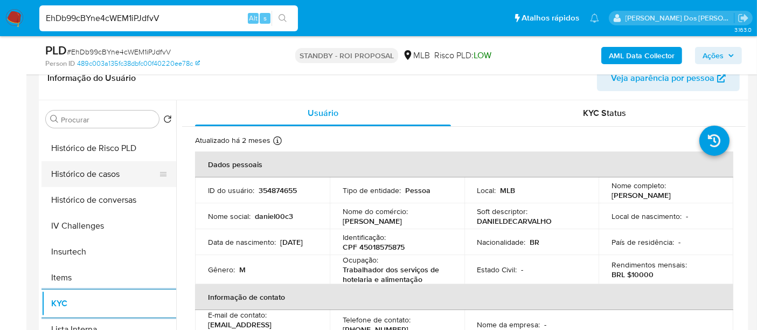
click at [93, 176] on button "Histórico de casos" at bounding box center [104, 174] width 126 height 26
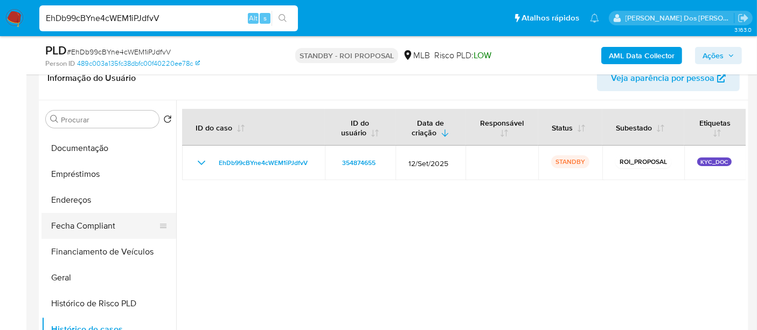
scroll to position [179, 0]
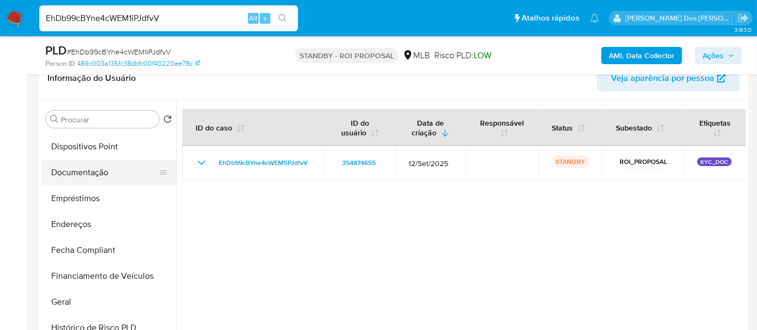
click at [88, 181] on button "Documentação" at bounding box center [104, 173] width 126 height 26
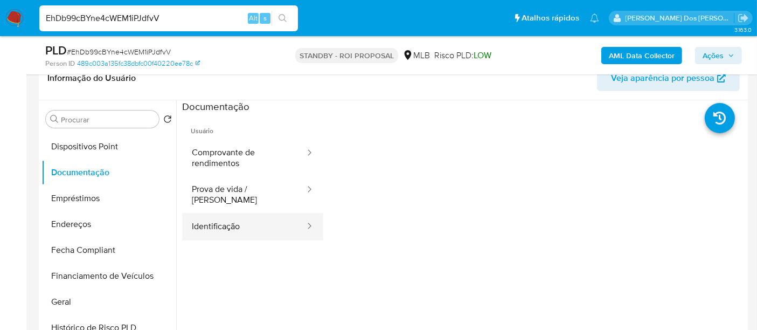
click at [208, 220] on button "Identificação" at bounding box center [244, 226] width 124 height 27
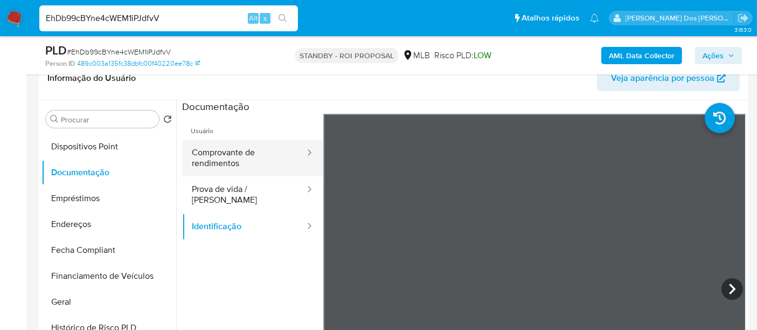
click at [227, 159] on button "Comprovante de rendimentos" at bounding box center [244, 158] width 124 height 37
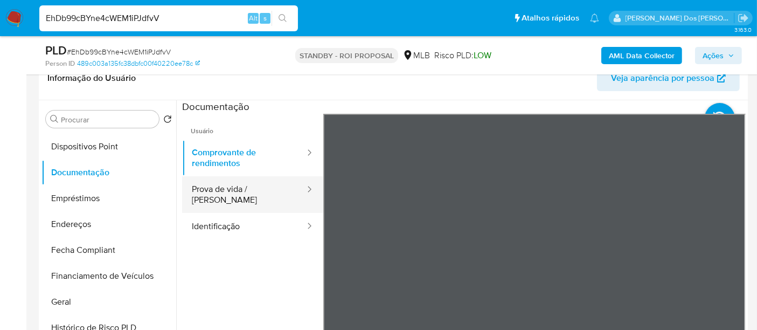
click at [230, 184] on button "Prova de vida / [PERSON_NAME]" at bounding box center [244, 194] width 124 height 37
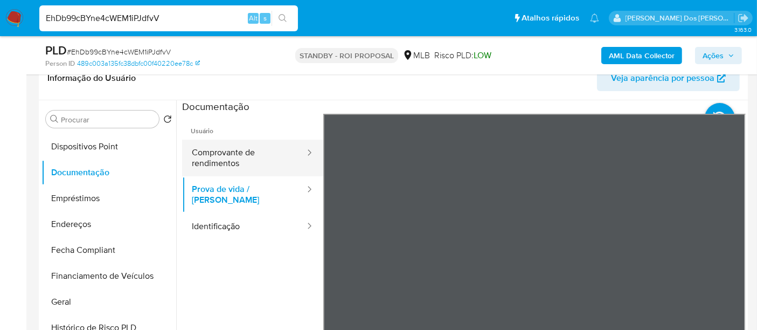
click at [202, 165] on button "Comprovante de rendimentos" at bounding box center [244, 158] width 124 height 37
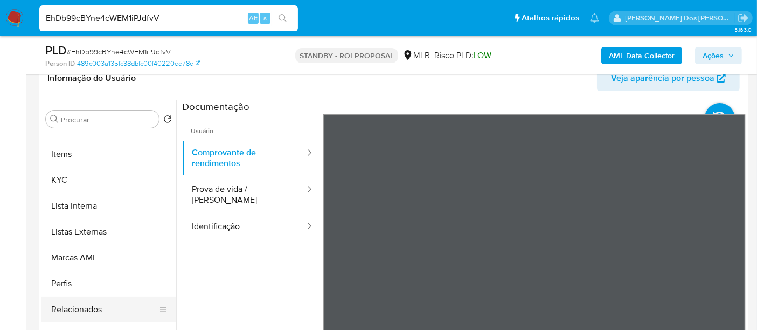
scroll to position [539, 0]
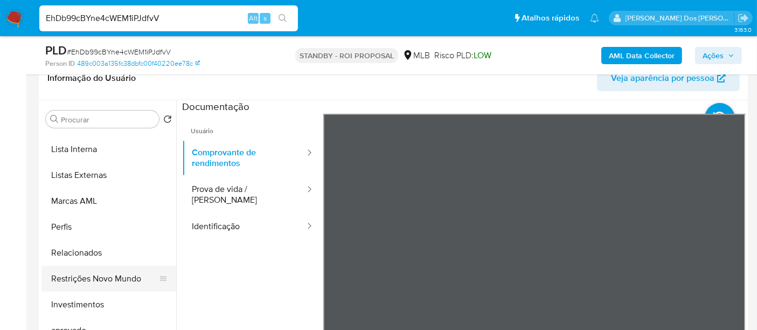
click at [114, 276] on button "Restrições Novo Mundo" at bounding box center [104, 279] width 126 height 26
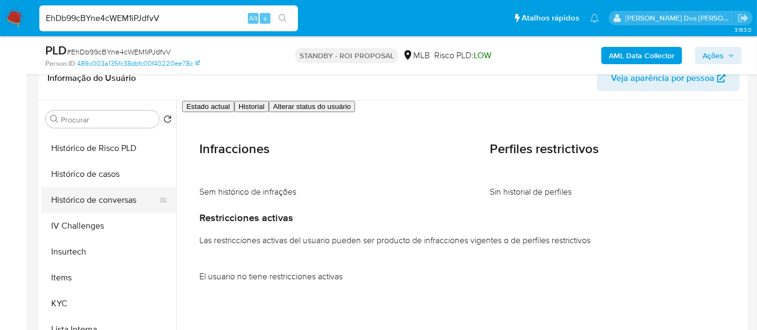
scroll to position [239, 0]
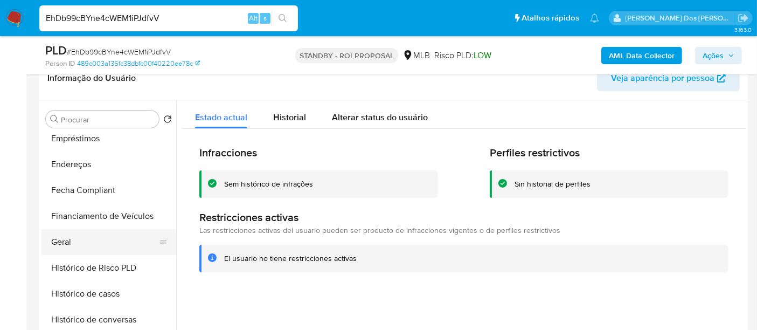
click at [51, 246] on button "Geral" at bounding box center [104, 242] width 126 height 26
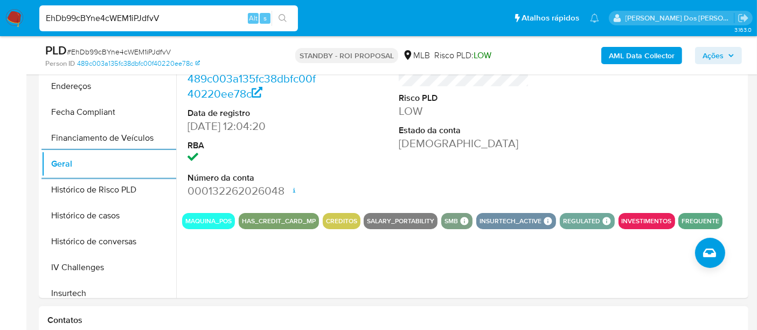
scroll to position [359, 0]
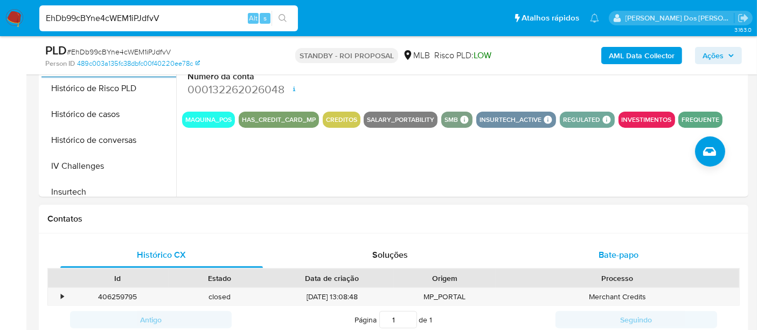
click at [611, 248] on span "Bate-papo" at bounding box center [619, 254] width 40 height 12
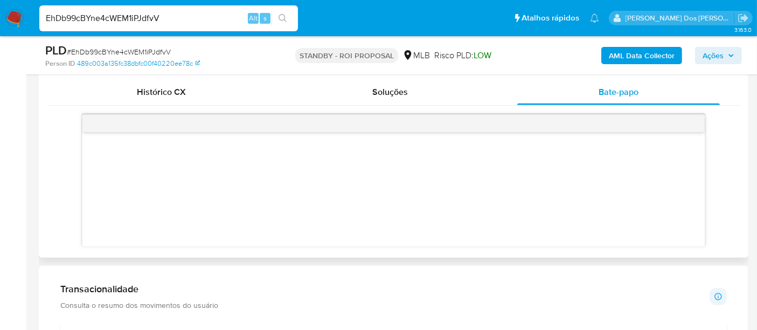
scroll to position [539, 0]
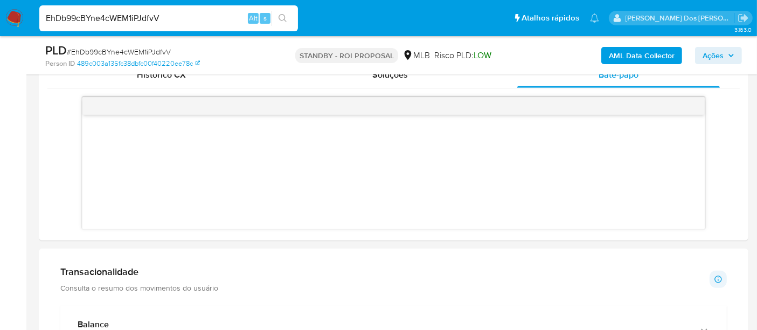
click at [172, 11] on input "EhDb99cBYne4cWEM1iPJdfvV" at bounding box center [168, 18] width 259 height 14
paste input "jQShtg9d5BUxuFsZOa7Lzty2"
type input "jQShtg9d5BUxuFsZOa7Lzty2"
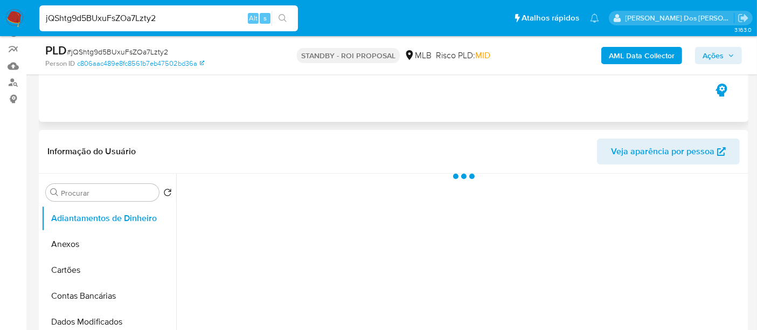
scroll to position [179, 0]
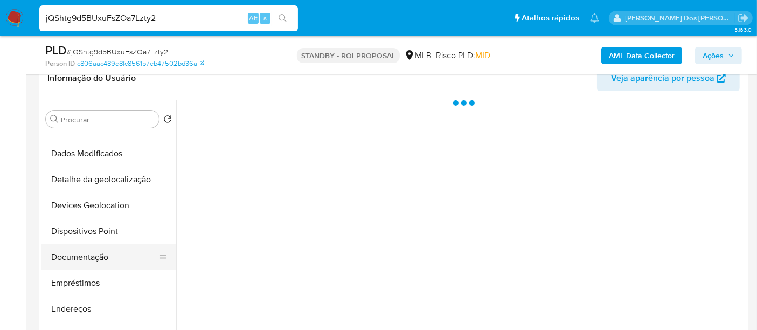
select select "10"
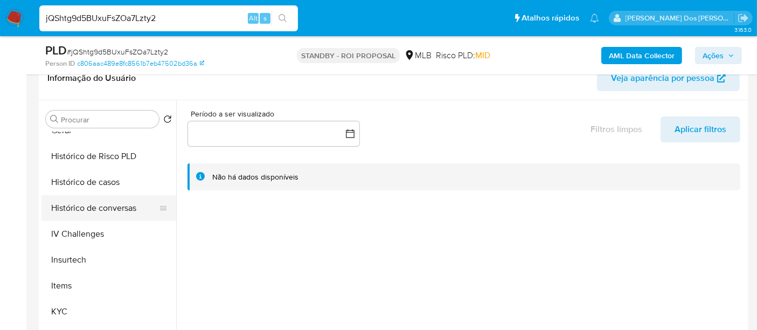
scroll to position [359, 0]
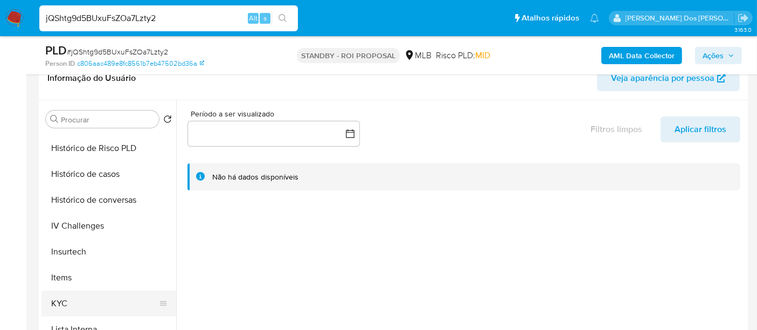
click at [61, 297] on button "KYC" at bounding box center [104, 303] width 126 height 26
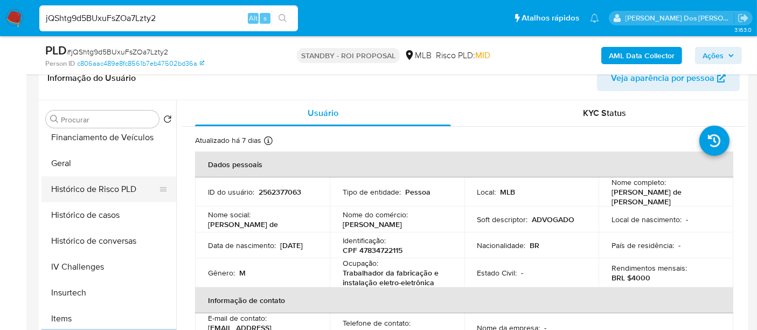
scroll to position [299, 0]
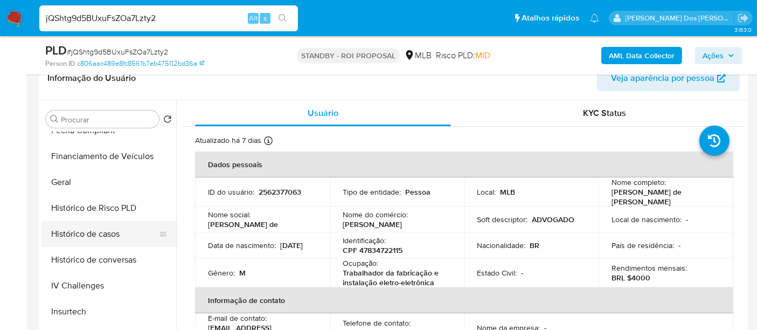
click at [112, 223] on button "Histórico de casos" at bounding box center [104, 234] width 126 height 26
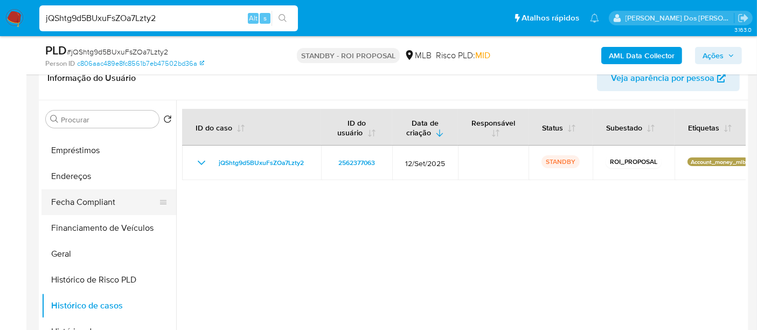
scroll to position [179, 0]
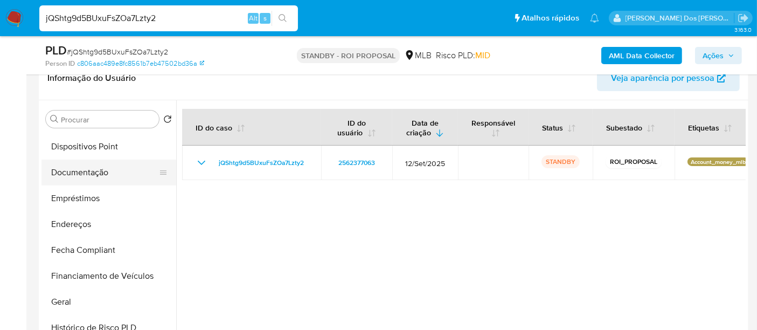
click at [87, 170] on button "Documentação" at bounding box center [104, 173] width 126 height 26
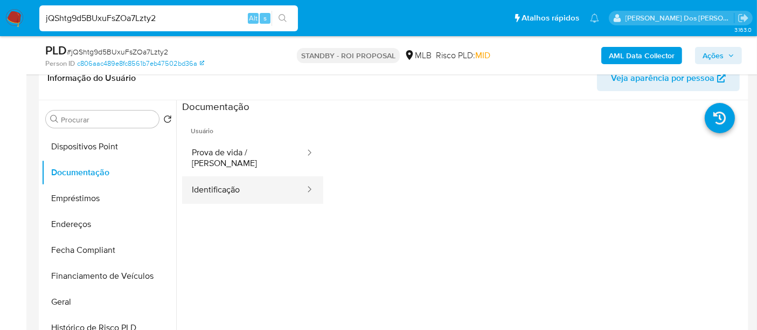
click at [219, 182] on button "Identificação" at bounding box center [244, 189] width 124 height 27
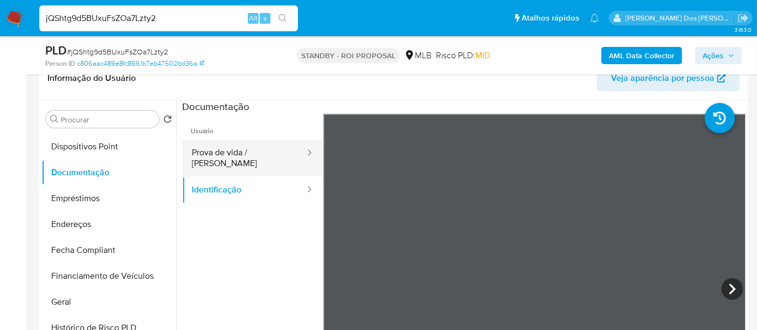
click at [221, 141] on button "Prova de vida / [PERSON_NAME]" at bounding box center [244, 158] width 124 height 37
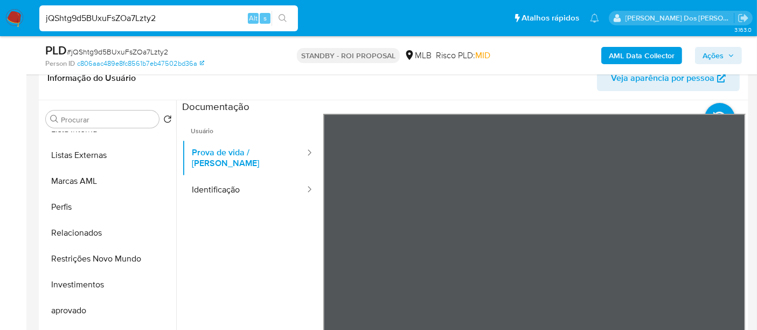
scroll to position [584, 0]
click at [114, 237] on button "Restrições Novo Mundo" at bounding box center [104, 233] width 126 height 26
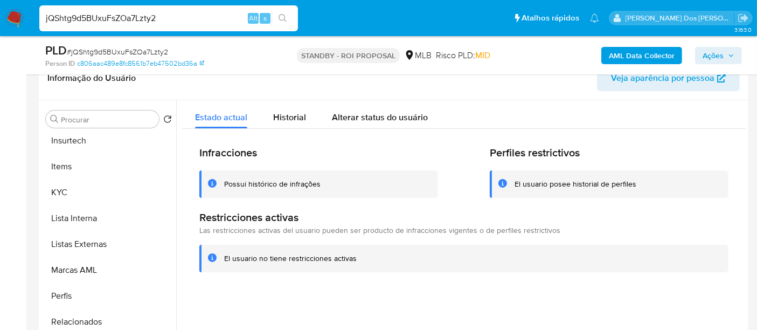
scroll to position [345, 0]
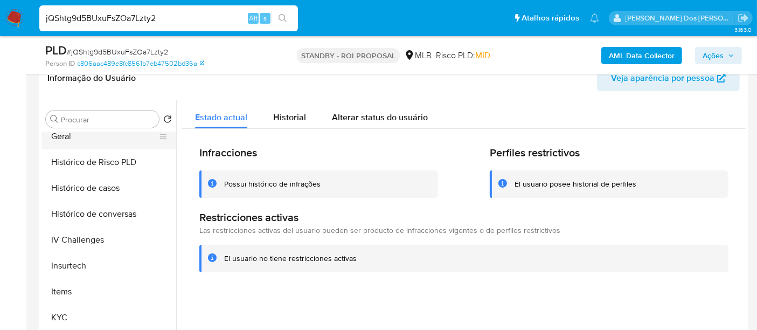
click at [64, 136] on button "Geral" at bounding box center [104, 136] width 126 height 26
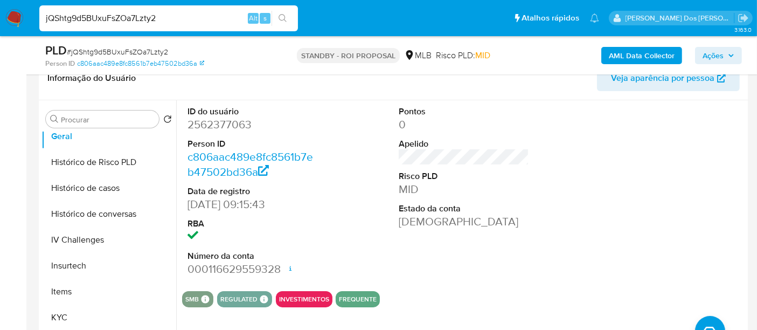
click at [172, 19] on input "jQShtg9d5BUxuFsZOa7Lzty2" at bounding box center [168, 18] width 259 height 14
click at [167, 19] on input "jQShtg9d5BUxuFsZOa7Lzty2" at bounding box center [168, 18] width 259 height 14
paste input "yf1QJ4fUNaem845eDgaHLTq0"
type input "yf1QJ4fUNaem845eDgaHLTq0"
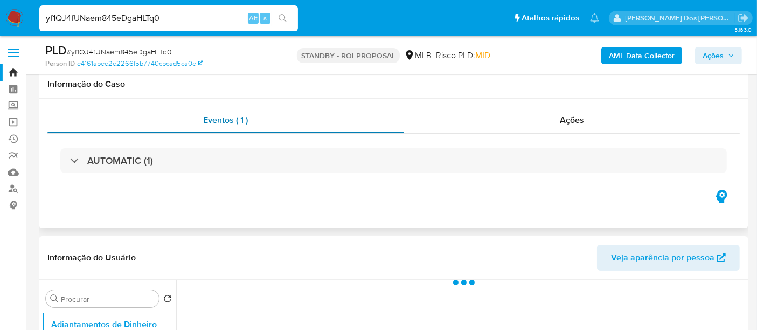
scroll to position [179, 0]
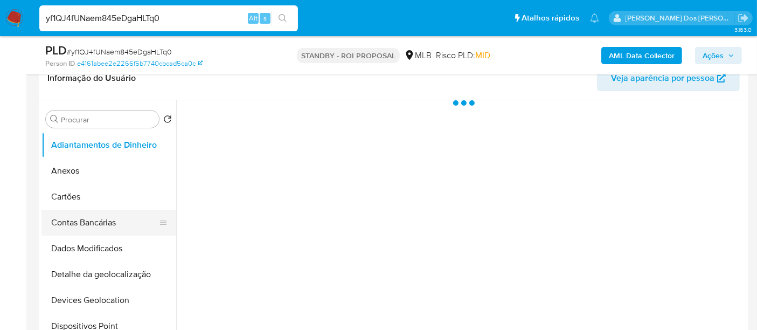
select select "10"
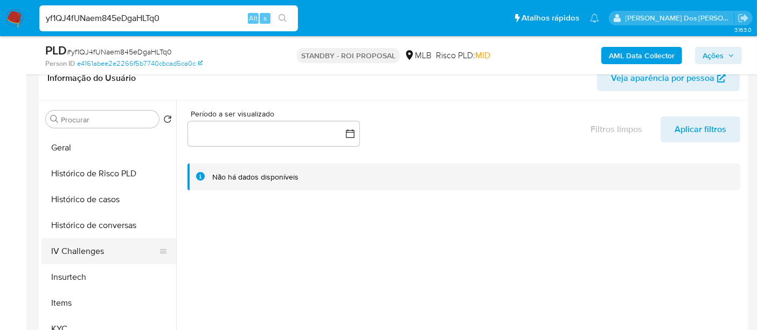
scroll to position [359, 0]
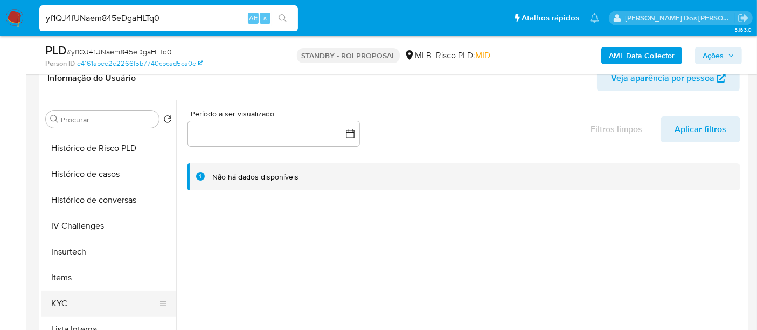
click at [58, 296] on button "KYC" at bounding box center [104, 303] width 126 height 26
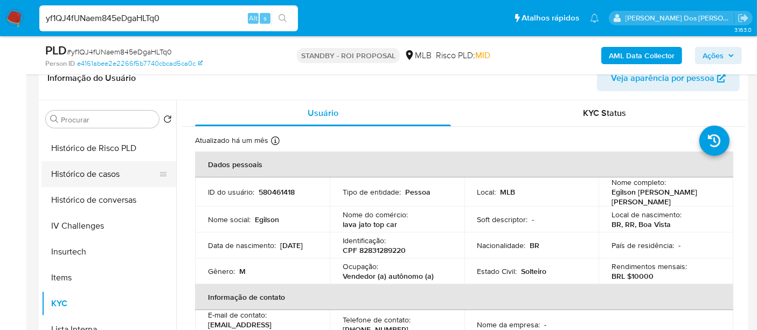
click at [92, 178] on button "Histórico de casos" at bounding box center [104, 174] width 126 height 26
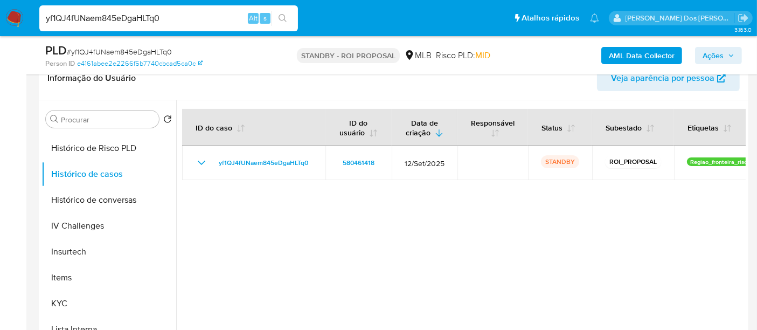
scroll to position [179, 0]
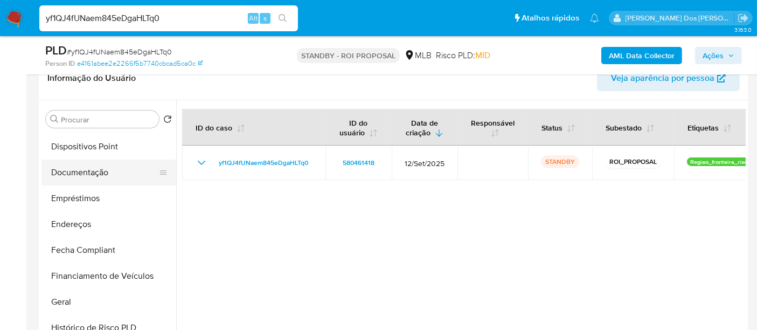
click at [74, 172] on button "Documentação" at bounding box center [104, 173] width 126 height 26
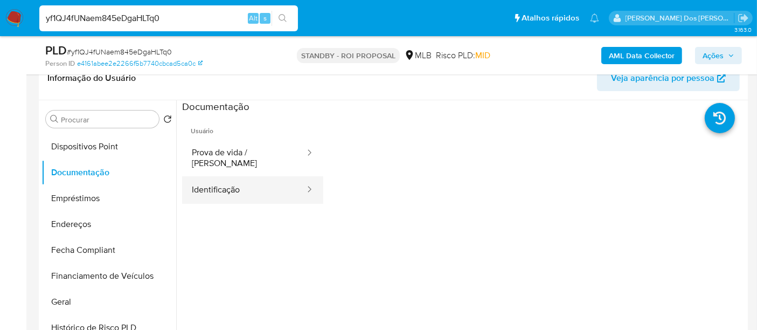
click at [226, 184] on button "Identificação" at bounding box center [244, 189] width 124 height 27
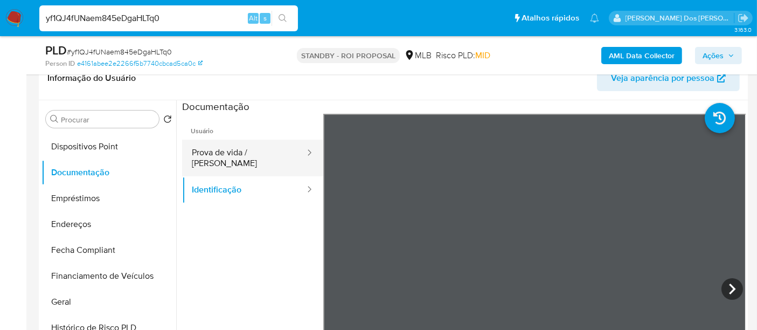
click at [265, 150] on button "Prova de vida / [PERSON_NAME]" at bounding box center [244, 158] width 124 height 37
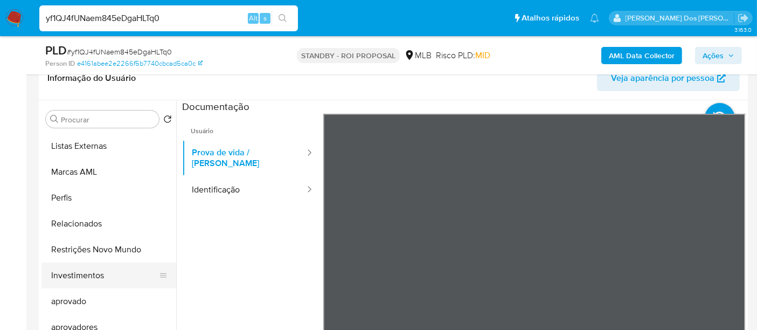
scroll to position [584, 0]
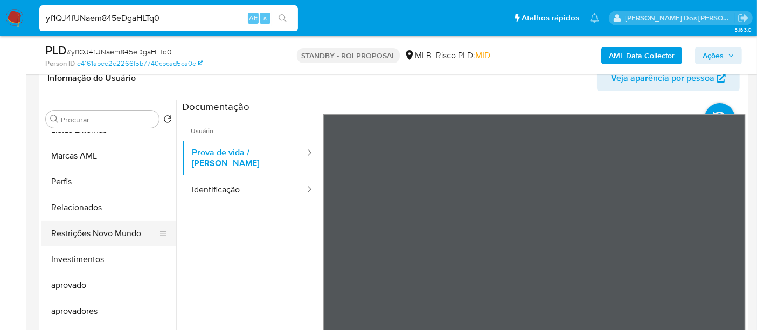
click at [106, 226] on button "Restrições Novo Mundo" at bounding box center [104, 233] width 126 height 26
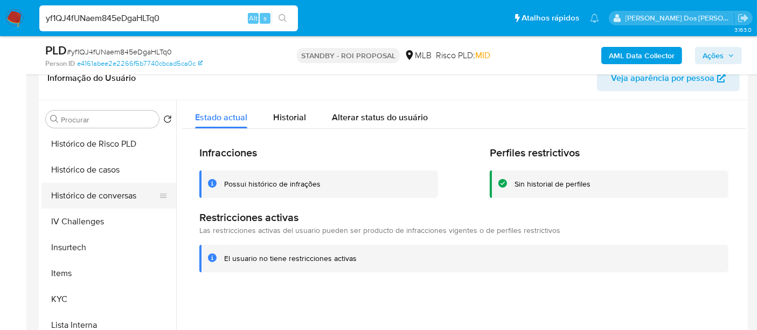
scroll to position [345, 0]
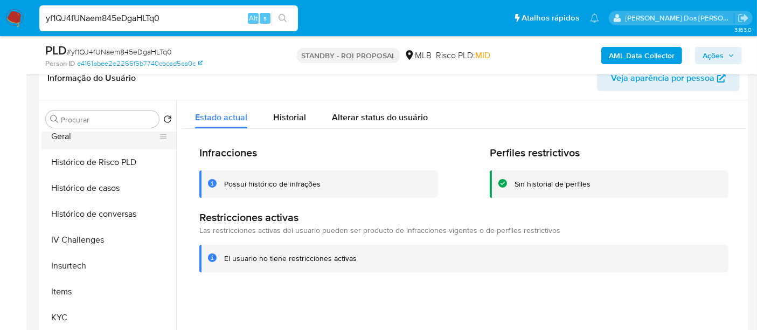
click at [52, 137] on button "Geral" at bounding box center [104, 136] width 126 height 26
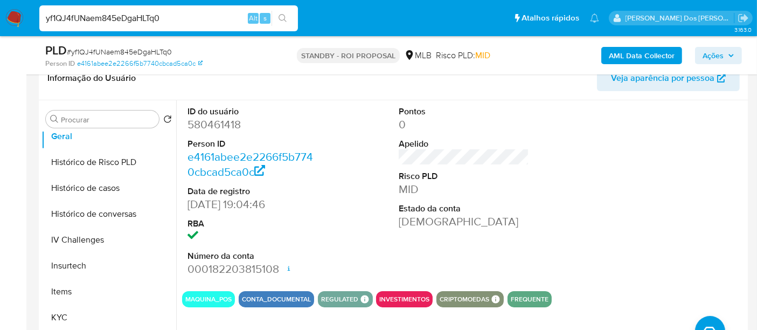
click at [156, 24] on input "yf1QJ4fUNaem845eDgaHLTq0" at bounding box center [168, 18] width 259 height 14
paste input "iCQxmUj8OWXgLo6r6Z4Xw35K"
type input "iCQxmUj8OWXgLo6r6Z4Xw35K"
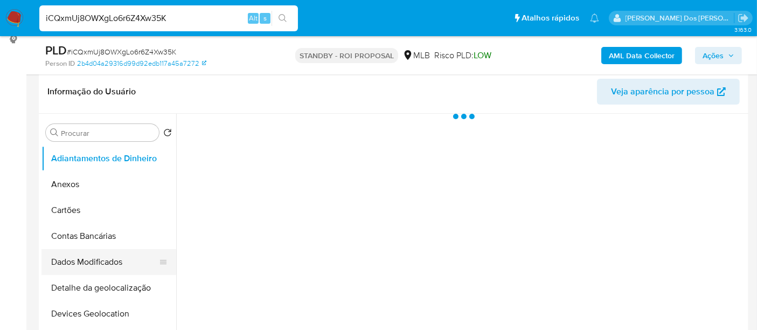
scroll to position [239, 0]
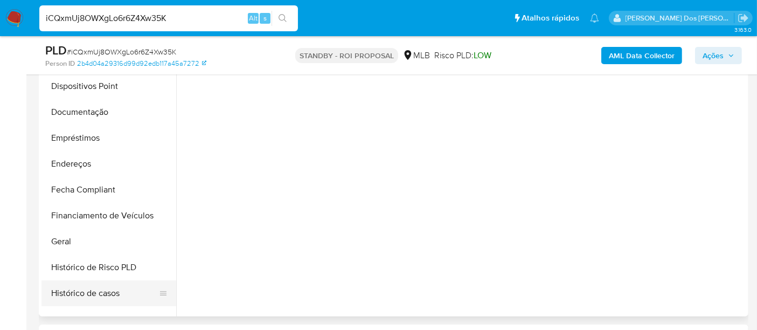
select select "10"
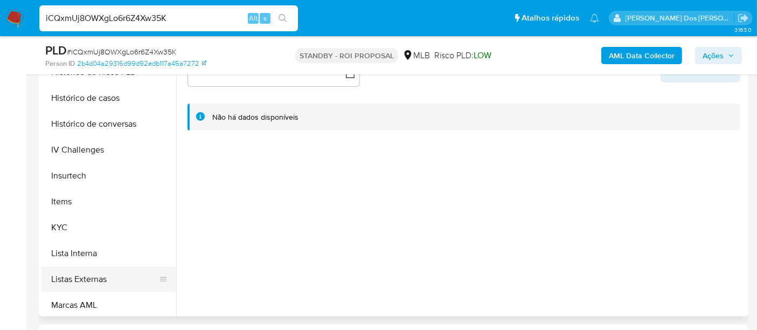
scroll to position [419, 0]
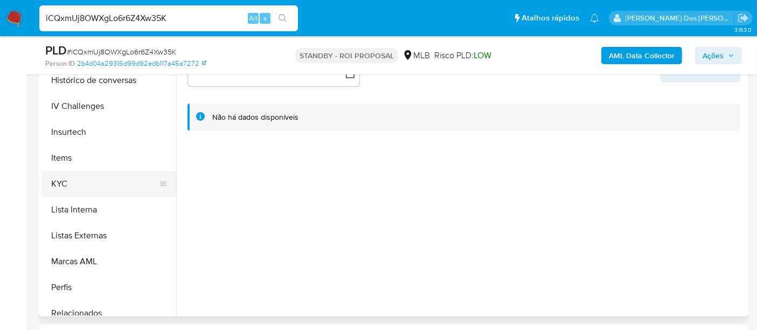
click at [56, 176] on button "KYC" at bounding box center [104, 184] width 126 height 26
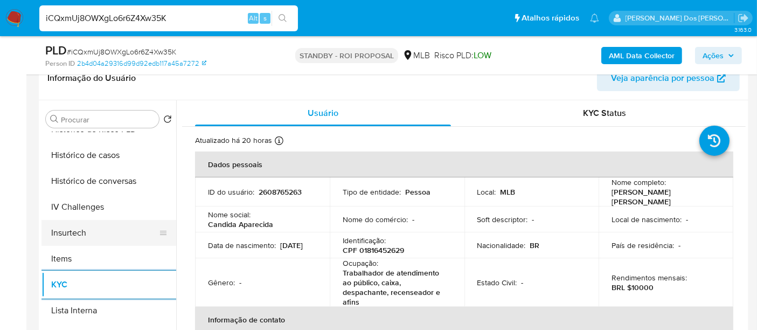
scroll to position [359, 0]
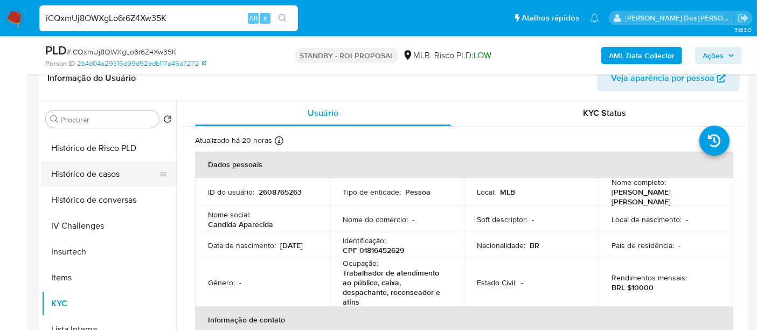
click at [89, 172] on button "Histórico de casos" at bounding box center [104, 174] width 126 height 26
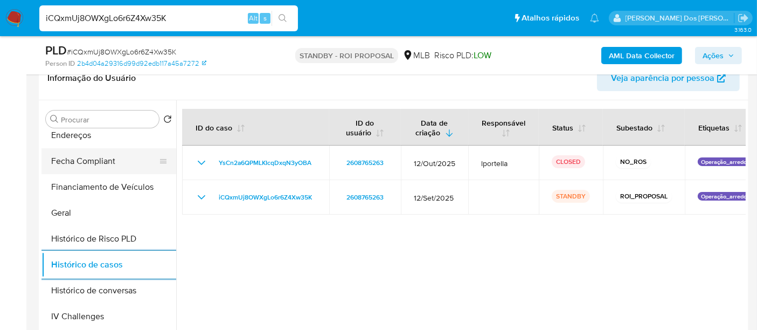
scroll to position [179, 0]
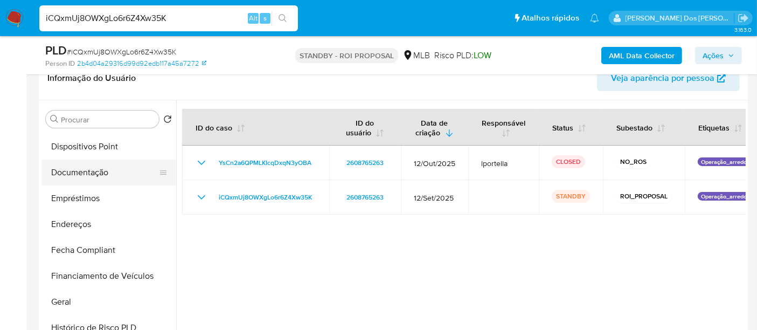
click at [95, 171] on button "Documentação" at bounding box center [104, 173] width 126 height 26
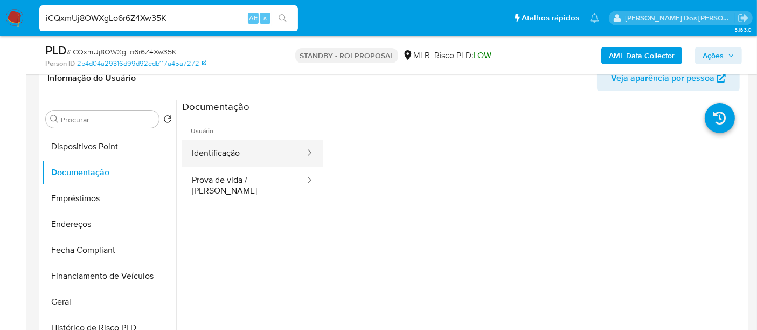
click at [227, 155] on button "Identificação" at bounding box center [244, 153] width 124 height 27
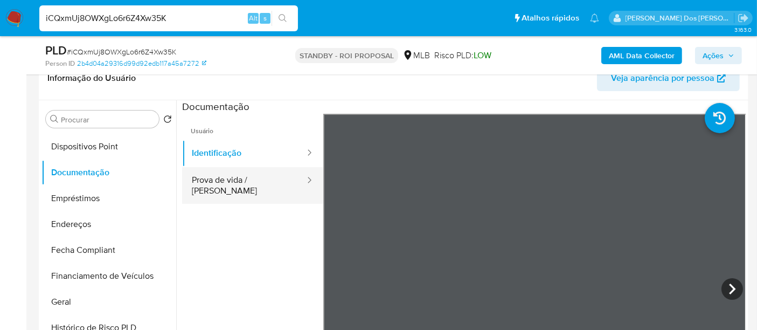
click at [238, 176] on button "Prova de vida / [PERSON_NAME]" at bounding box center [244, 185] width 124 height 37
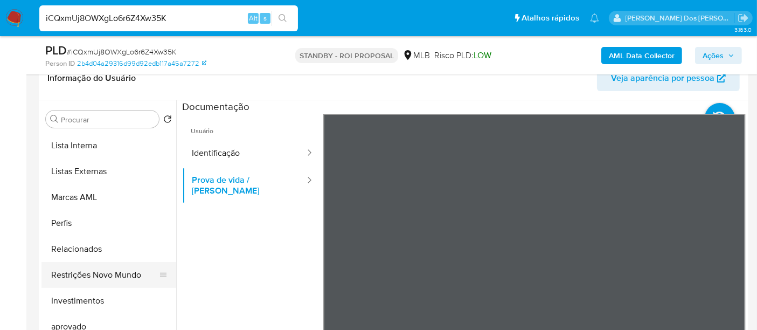
scroll to position [584, 0]
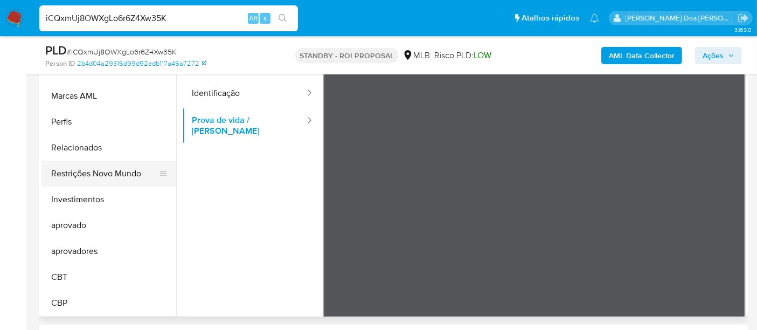
click at [118, 171] on button "Restrições Novo Mundo" at bounding box center [104, 174] width 126 height 26
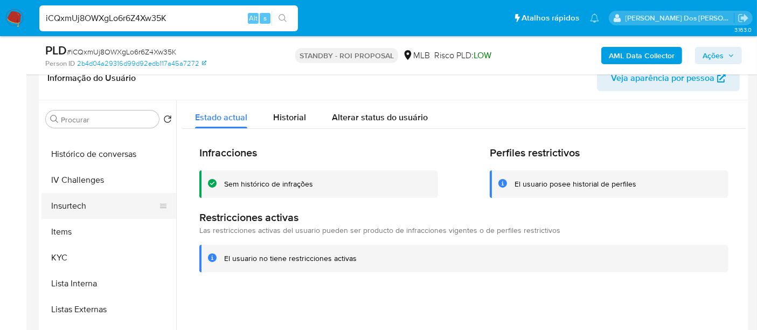
scroll to position [285, 0]
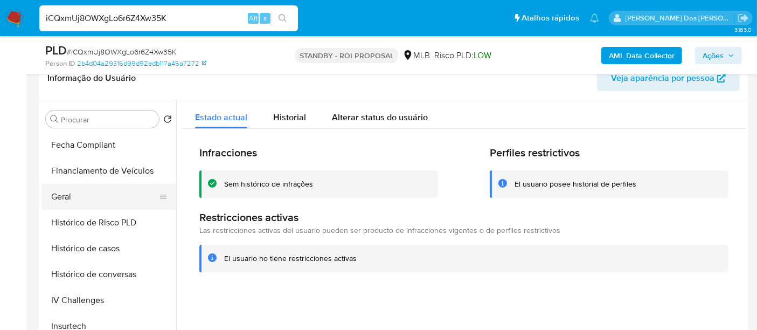
click at [64, 196] on button "Geral" at bounding box center [104, 197] width 126 height 26
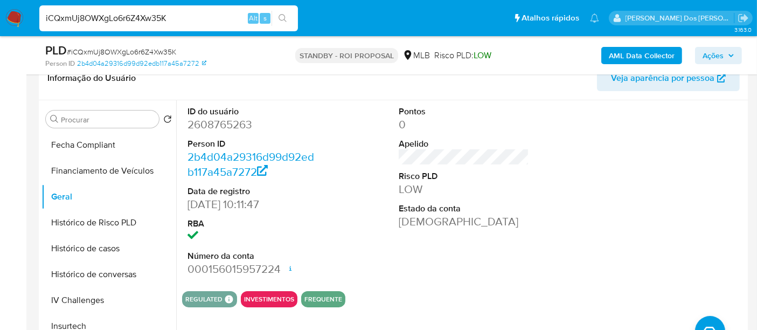
click at [153, 20] on input "iCQxmUj8OWXgLo6r6Z4Xw35K" at bounding box center [168, 18] width 259 height 14
paste input "IOkW6TWld1tDGIdK9TDOYaZL"
type input "IOkW6TWld1tDGIdK9TDOYaZL"
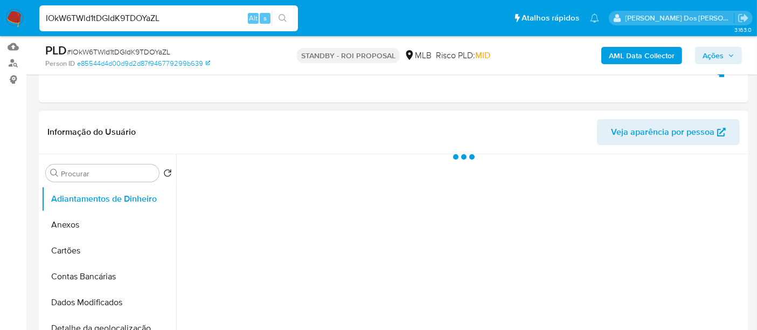
scroll to position [179, 0]
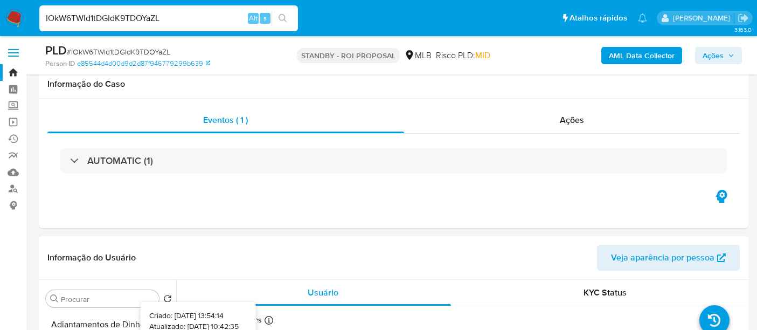
select select "10"
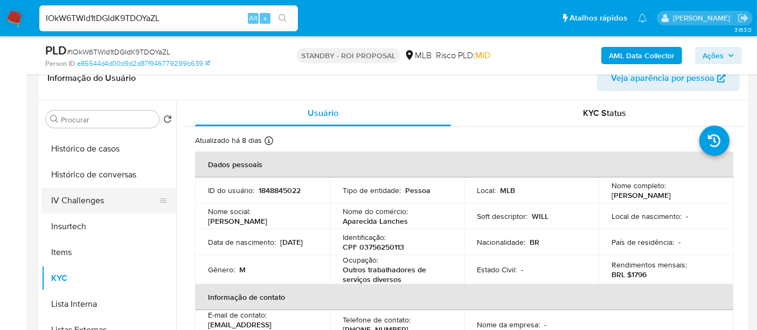
scroll to position [358, 0]
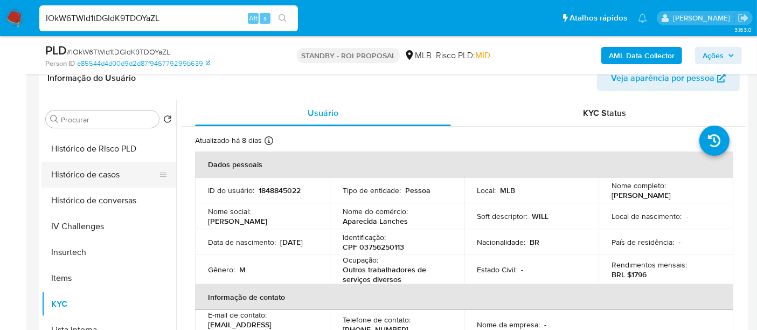
click at [106, 180] on button "Histórico de casos" at bounding box center [104, 175] width 126 height 26
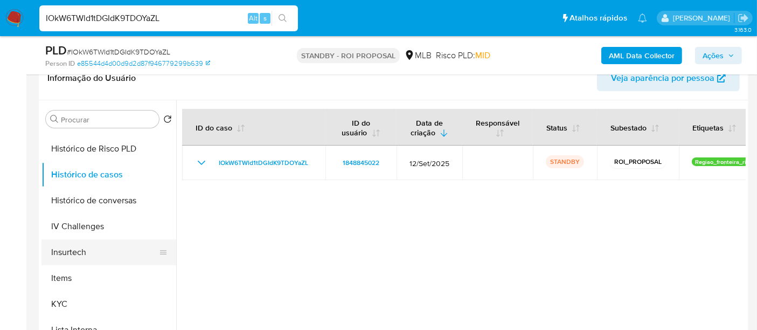
scroll to position [179, 0]
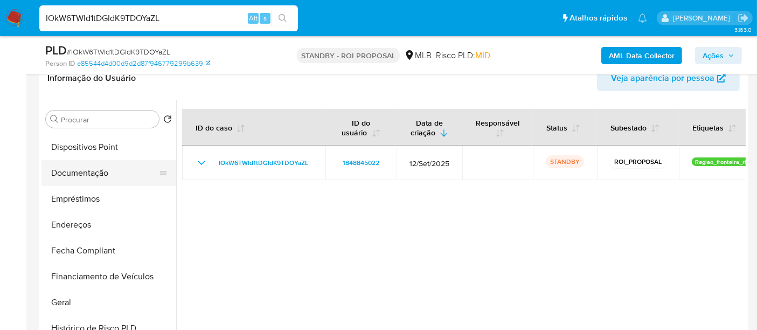
click at [95, 179] on button "Documentação" at bounding box center [104, 173] width 126 height 26
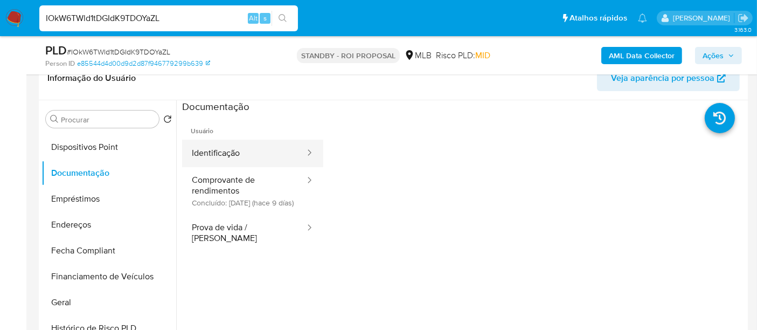
click at [231, 155] on button "Identificação" at bounding box center [244, 153] width 124 height 27
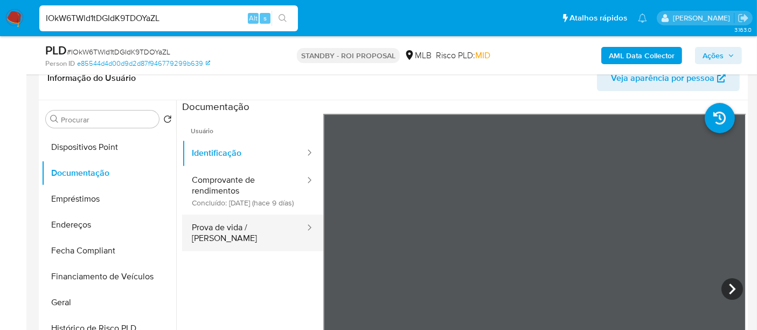
click at [274, 234] on button "Prova de vida / [PERSON_NAME]" at bounding box center [244, 232] width 124 height 37
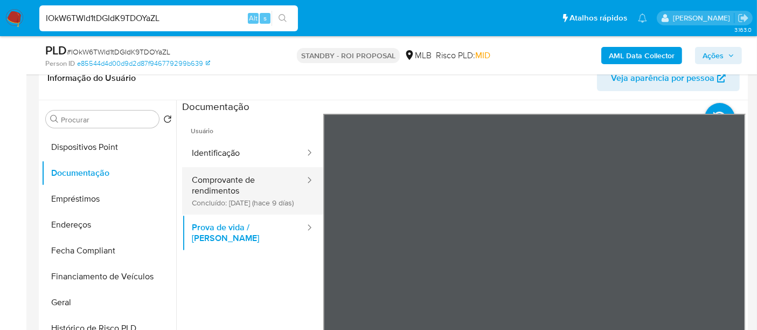
click at [228, 207] on button "Comprovante de rendimentos Concluído: [DATE] (hace 9 días)" at bounding box center [244, 190] width 124 height 47
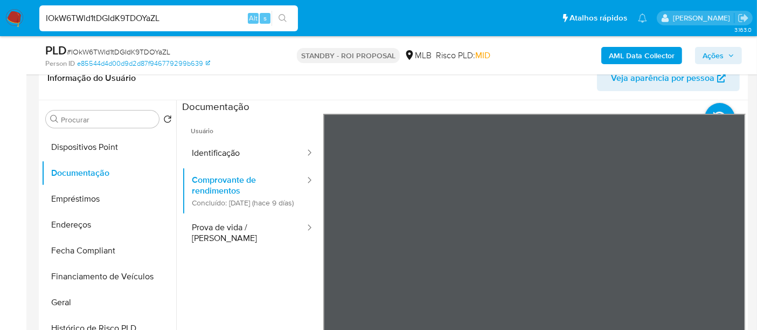
click at [428, 96] on div "Informação do Usuário Veja aparência por pessoa Procurar Retornar ao pedido pad…" at bounding box center [394, 217] width 710 height 320
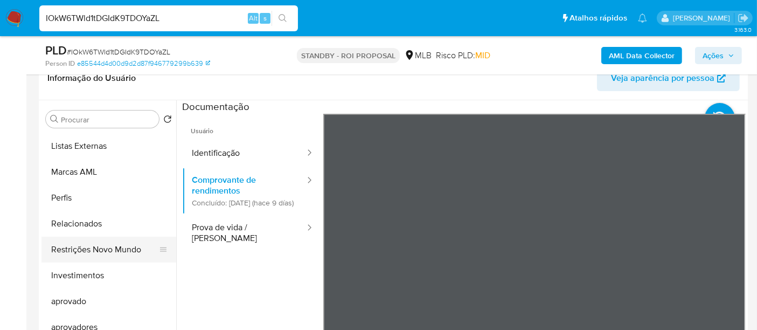
scroll to position [584, 0]
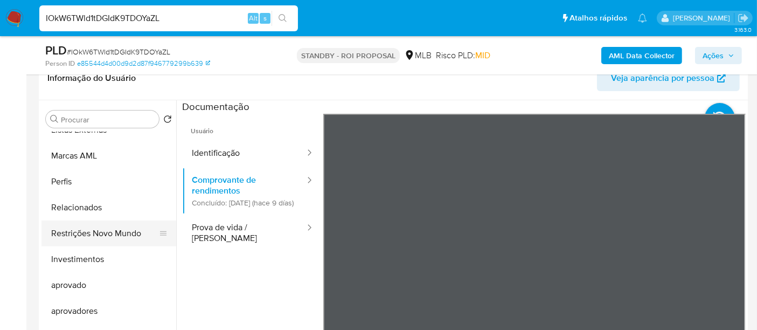
drag, startPoint x: 117, startPoint y: 233, endPoint x: 130, endPoint y: 234, distance: 13.6
click at [118, 233] on button "Restrições Novo Mundo" at bounding box center [104, 233] width 126 height 26
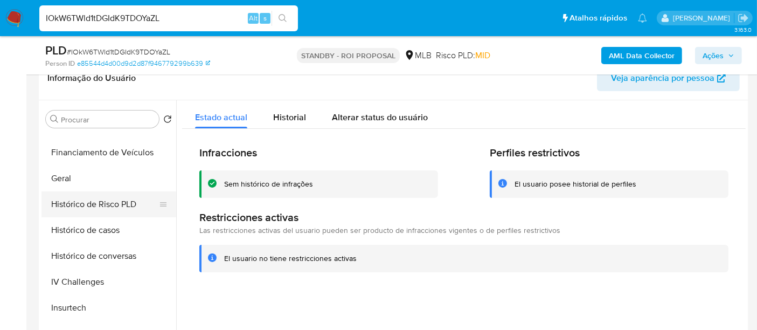
scroll to position [285, 0]
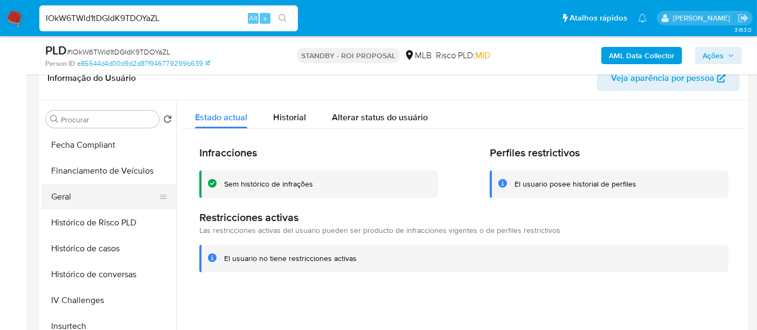
click at [65, 193] on button "Geral" at bounding box center [104, 197] width 126 height 26
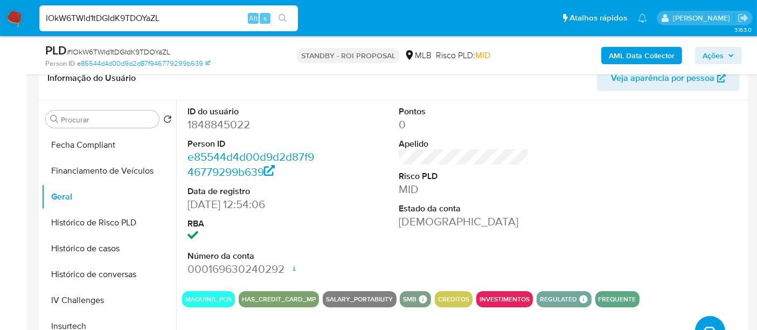
click at [168, 23] on input "IOkW6TWld1tDGIdK9TDOYaZL" at bounding box center [168, 18] width 259 height 14
paste input "SjJoHOtBgljditDi55yJJ9AY"
type input "SjJoHOtBgljditDi55yJJ9AY"
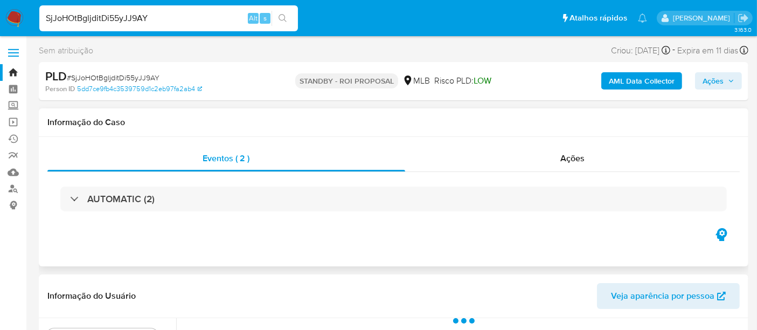
select select "10"
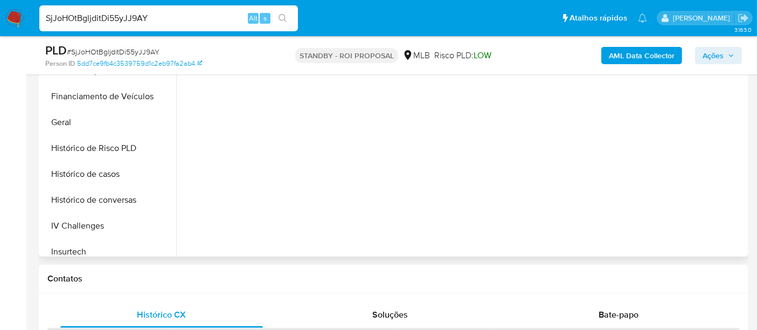
scroll to position [359, 0]
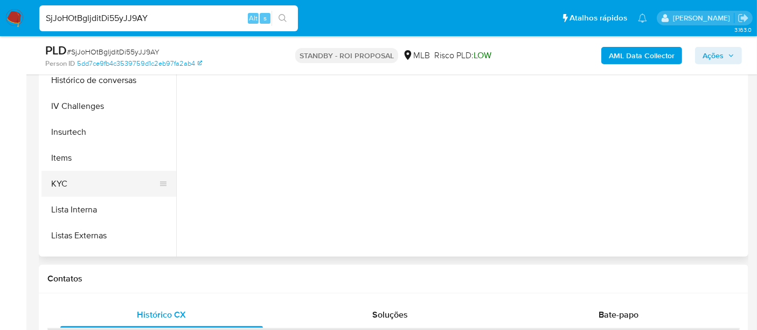
click at [67, 177] on button "KYC" at bounding box center [104, 184] width 126 height 26
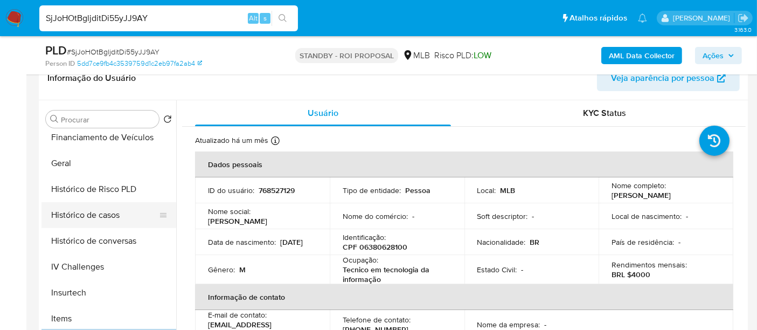
scroll to position [299, 0]
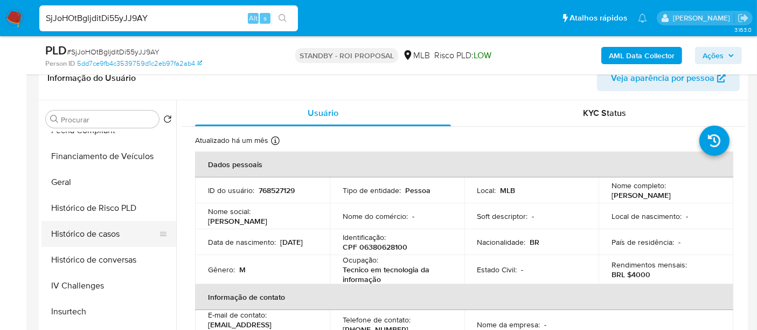
click at [112, 230] on button "Histórico de casos" at bounding box center [104, 234] width 126 height 26
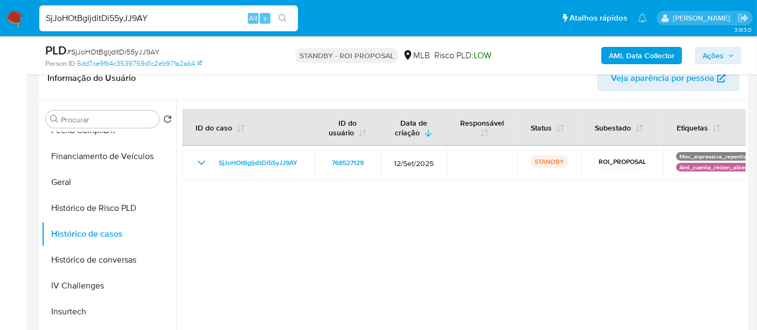
scroll to position [120, 0]
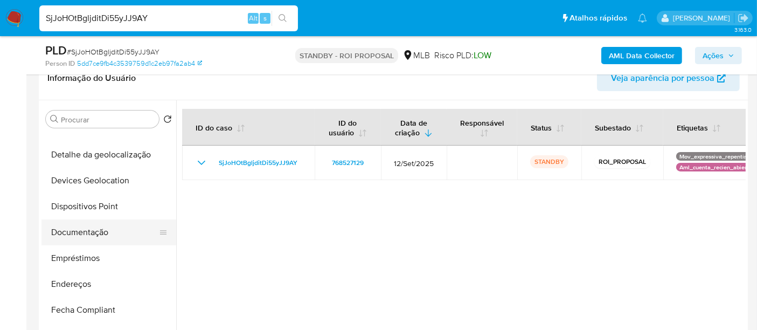
click at [92, 235] on button "Documentação" at bounding box center [104, 232] width 126 height 26
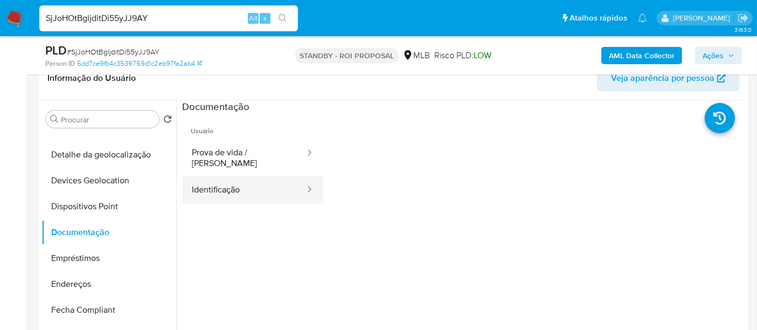
click at [231, 177] on button "Identificação" at bounding box center [244, 189] width 124 height 27
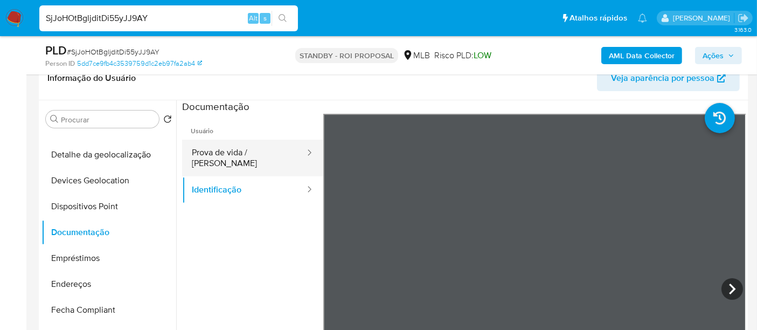
click at [252, 153] on button "Prova de vida / [PERSON_NAME]" at bounding box center [244, 158] width 124 height 37
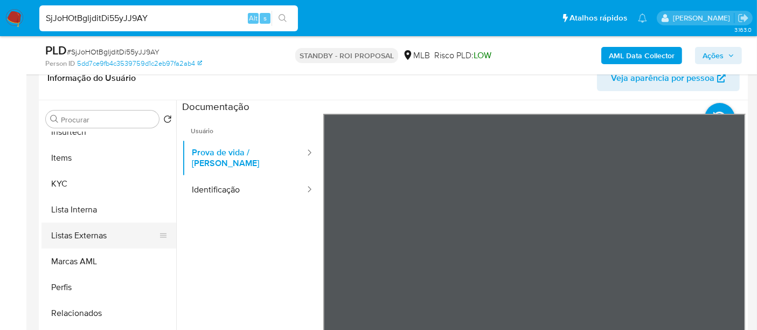
scroll to position [539, 0]
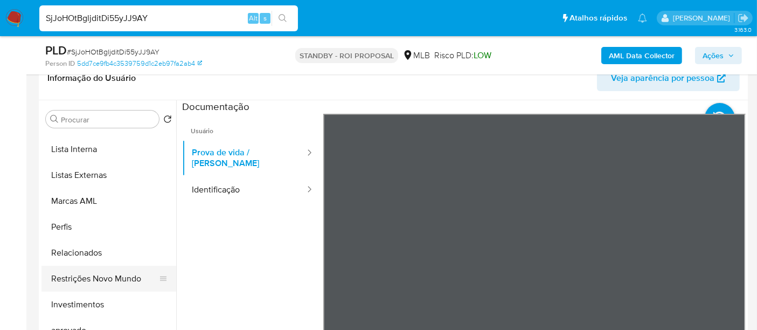
click at [115, 273] on button "Restrições Novo Mundo" at bounding box center [104, 279] width 126 height 26
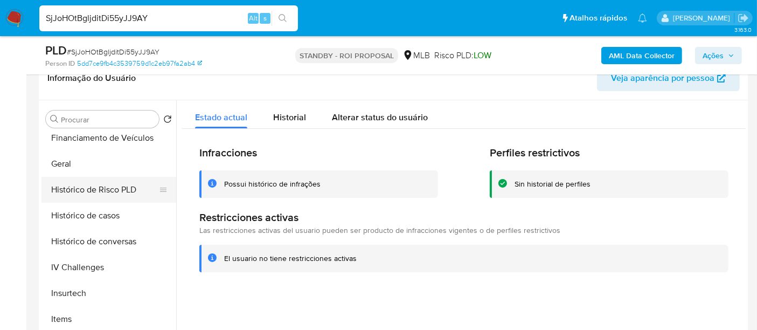
scroll to position [299, 0]
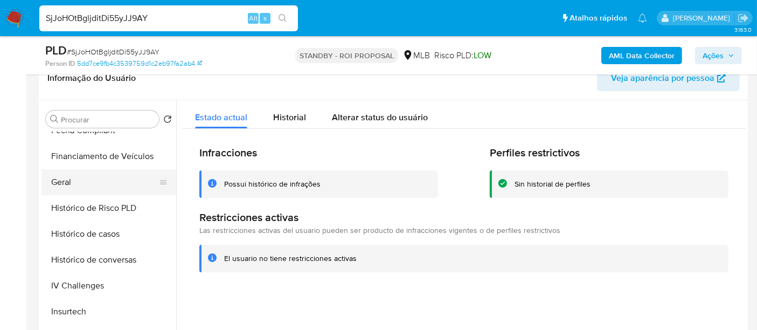
click at [69, 180] on button "Geral" at bounding box center [104, 182] width 126 height 26
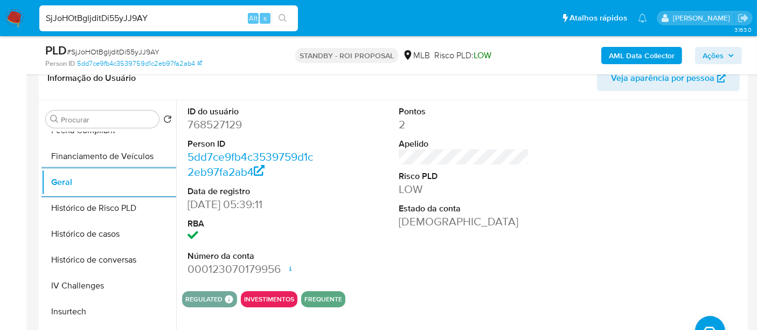
click at [135, 16] on input "SjJoHOtBgljditDi55yJJ9AY" at bounding box center [168, 18] width 259 height 14
click at [134, 16] on input "SjJoHOtBgljditDi55yJJ9AY" at bounding box center [168, 18] width 259 height 14
paste input "QspksykFUpINgVQ7hiqPOEQe"
type input "QspksykFUpINgVQ7hiqPOEQe"
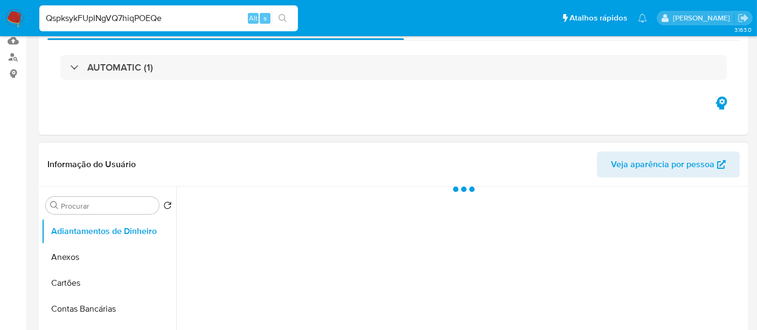
scroll to position [179, 0]
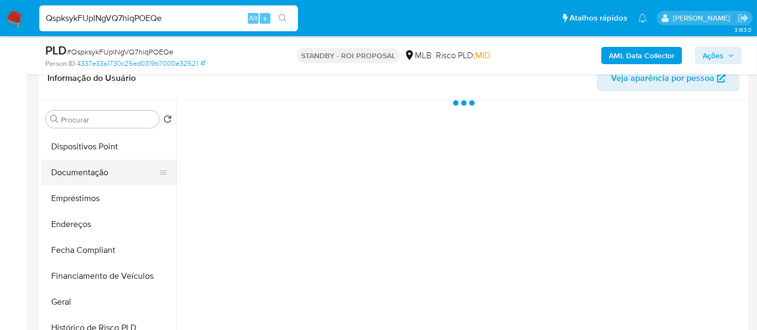
select select "10"
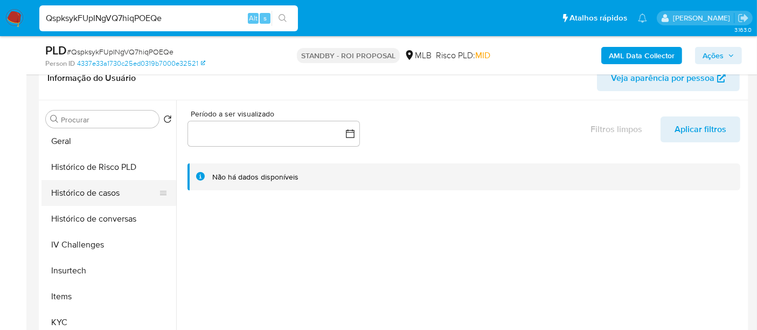
scroll to position [359, 0]
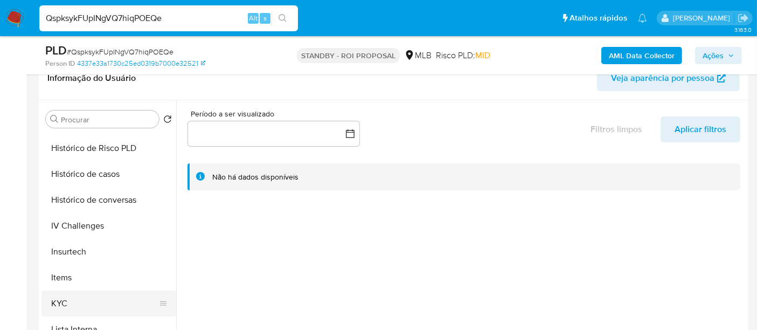
click at [61, 297] on button "KYC" at bounding box center [104, 303] width 126 height 26
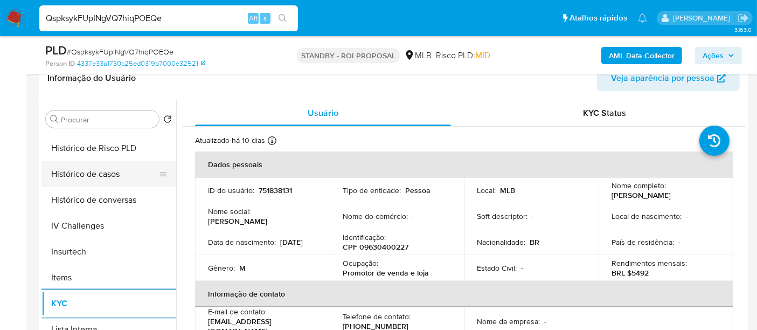
click at [94, 173] on button "Histórico de casos" at bounding box center [104, 174] width 126 height 26
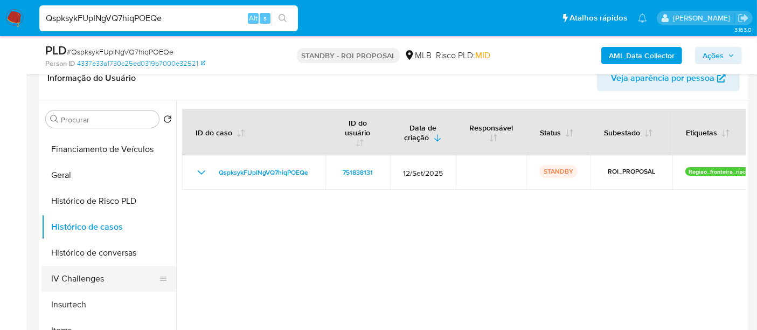
scroll to position [179, 0]
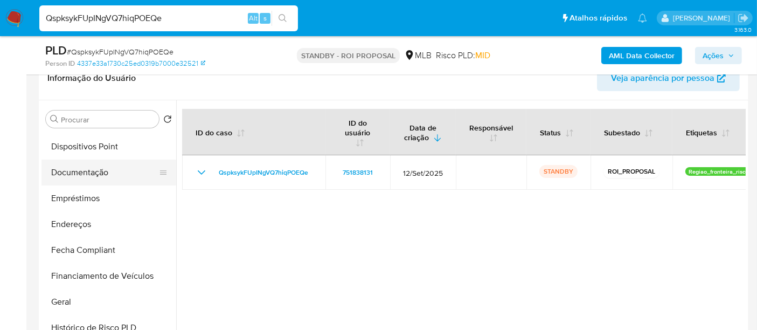
click at [92, 171] on button "Documentação" at bounding box center [104, 173] width 126 height 26
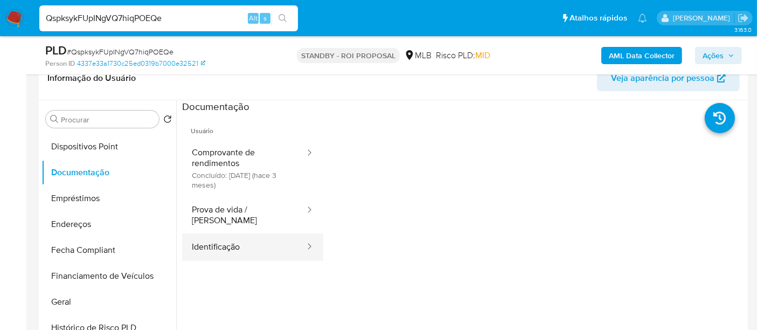
click at [209, 240] on button "Identificação" at bounding box center [244, 246] width 124 height 27
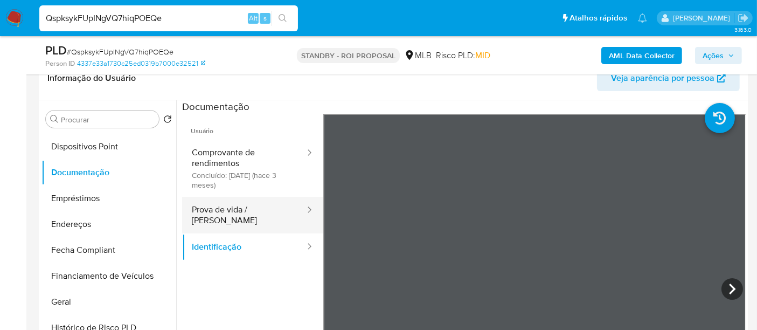
click at [237, 217] on button "Prova de vida / Selfie" at bounding box center [244, 215] width 124 height 37
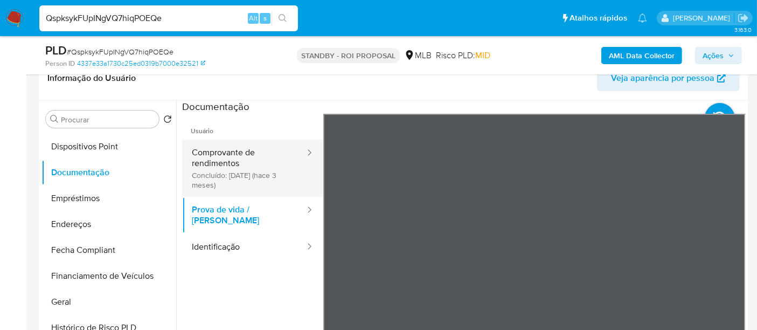
click at [224, 154] on button "Comprovante de rendimentos Concluído: 07/07/2025 (hace 3 meses)" at bounding box center [244, 168] width 124 height 57
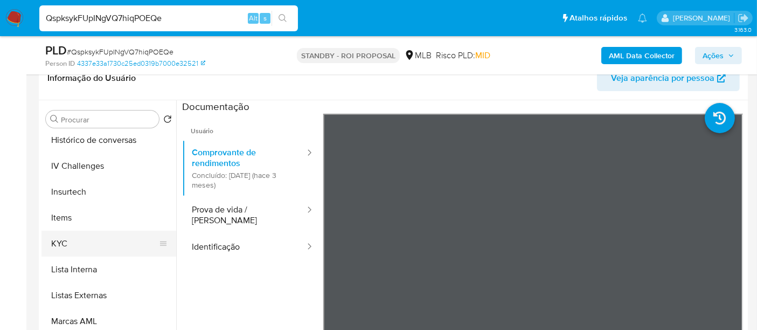
scroll to position [584, 0]
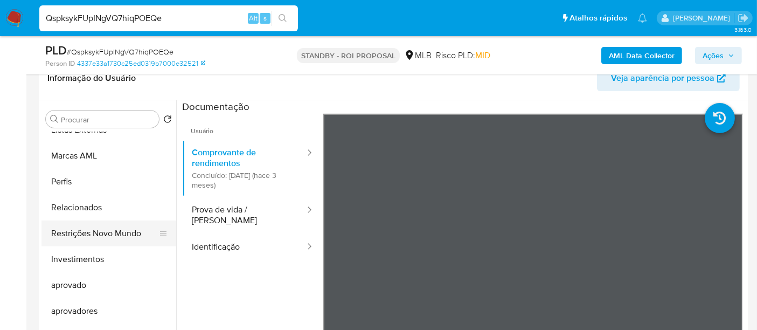
click at [106, 235] on button "Restrições Novo Mundo" at bounding box center [104, 233] width 126 height 26
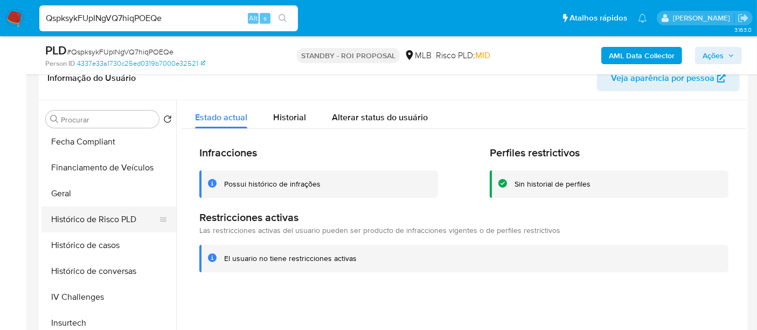
scroll to position [285, 0]
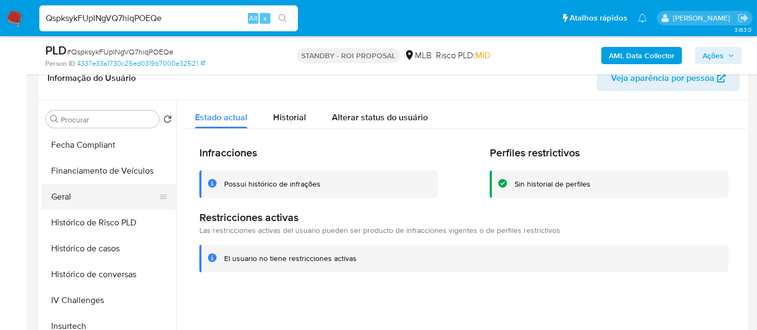
click at [66, 198] on button "Geral" at bounding box center [104, 197] width 126 height 26
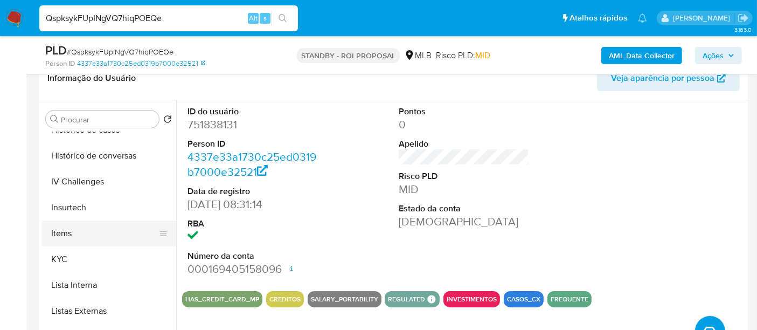
scroll to position [405, 0]
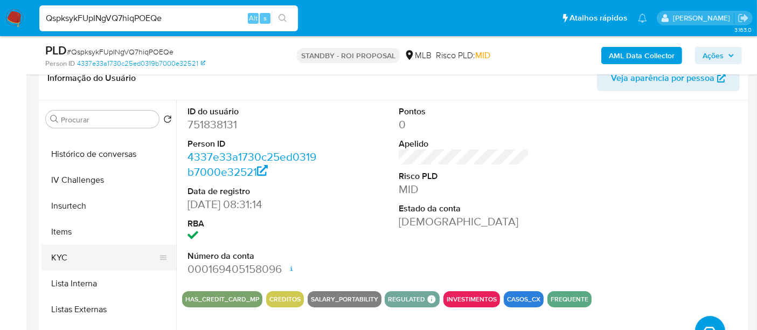
drag, startPoint x: 63, startPoint y: 252, endPoint x: 70, endPoint y: 251, distance: 7.0
click at [63, 253] on button "KYC" at bounding box center [104, 258] width 126 height 26
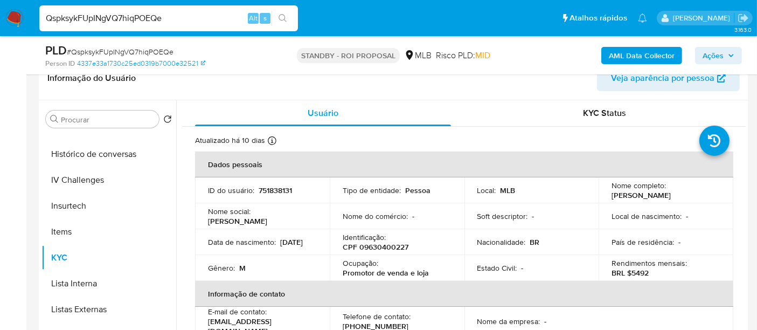
click at [155, 22] on input "QspksykFUpINgVQ7hiqPOEQe" at bounding box center [168, 18] width 259 height 14
paste input "mxBuDf9hPj8fPaiGaBzS8Wfr"
type input "mxBuDf9hPj8fPaiGaBzS8Wfr"
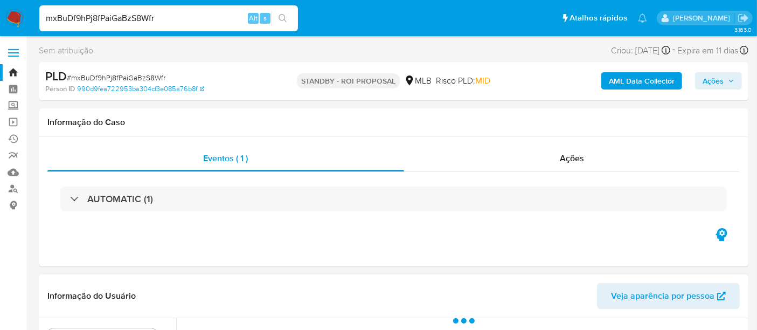
scroll to position [179, 0]
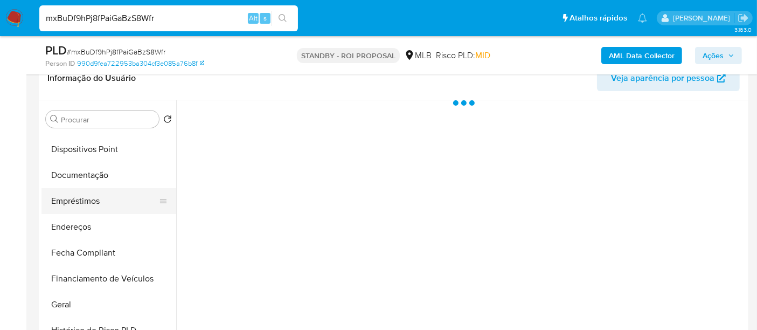
select select "10"
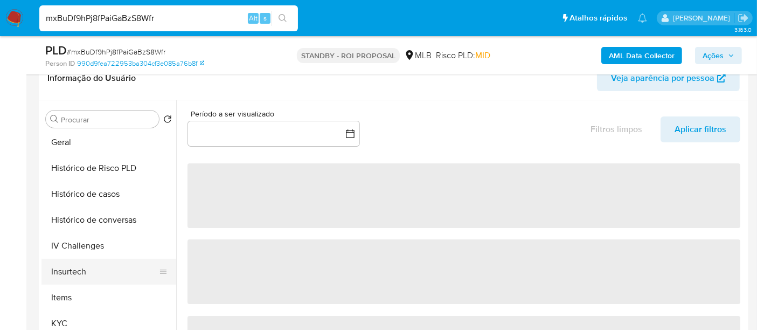
scroll to position [358, 0]
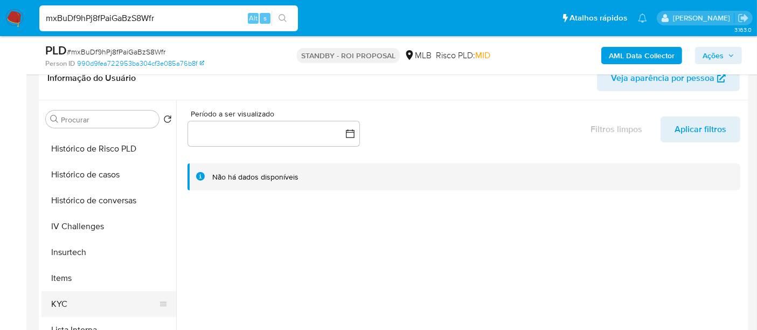
click at [57, 297] on button "KYC" at bounding box center [104, 304] width 126 height 26
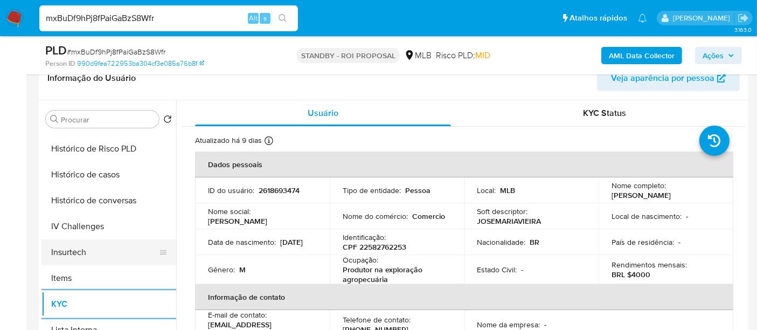
scroll to position [299, 0]
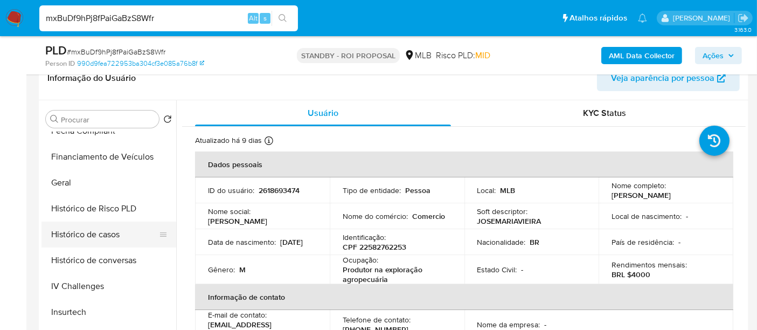
click at [110, 233] on button "Histórico de casos" at bounding box center [104, 234] width 126 height 26
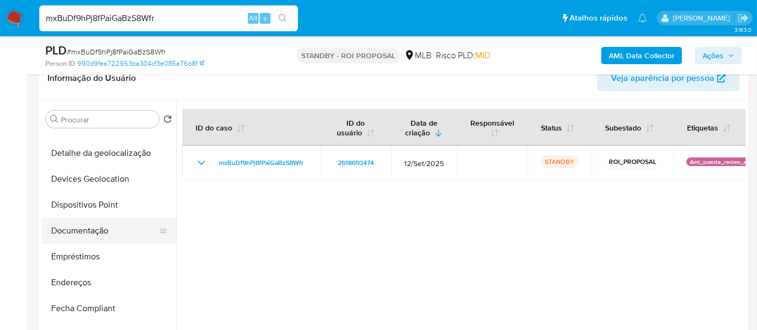
scroll to position [119, 0]
click at [90, 229] on button "Documentação" at bounding box center [104, 233] width 126 height 26
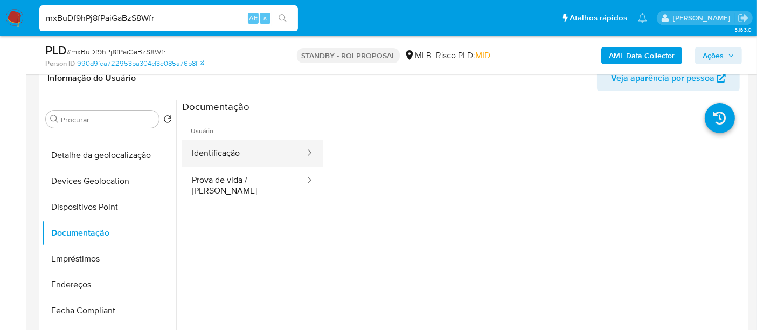
click at [234, 154] on button "Identificação" at bounding box center [244, 153] width 124 height 27
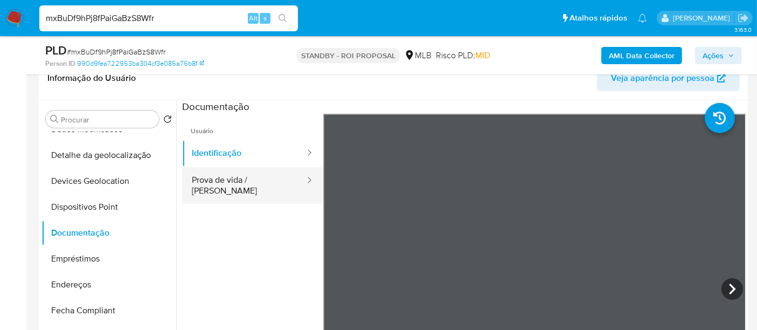
click at [245, 183] on button "Prova de vida / [PERSON_NAME]" at bounding box center [244, 185] width 124 height 37
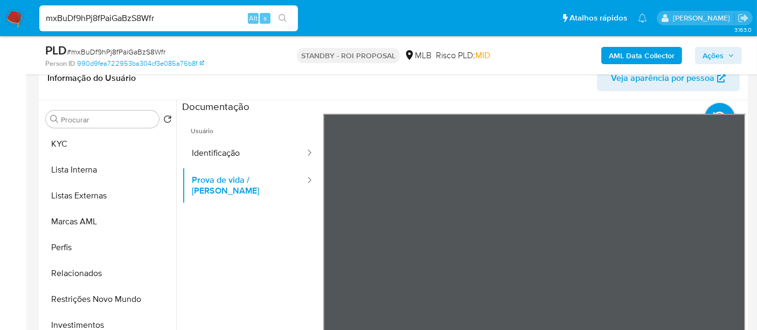
scroll to position [538, 0]
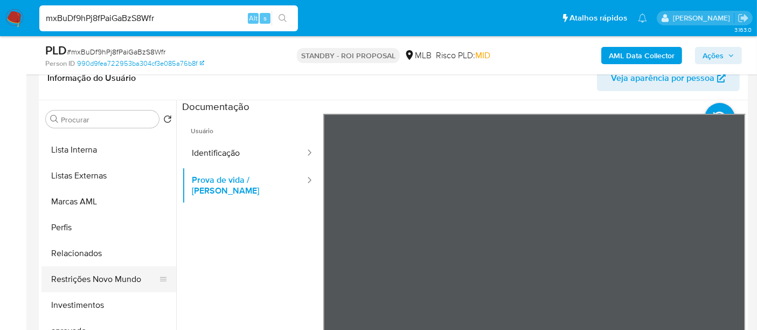
click at [102, 279] on button "Restrições Novo Mundo" at bounding box center [104, 279] width 126 height 26
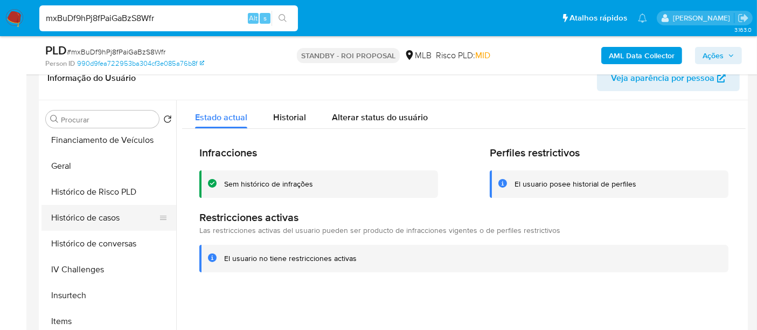
scroll to position [299, 0]
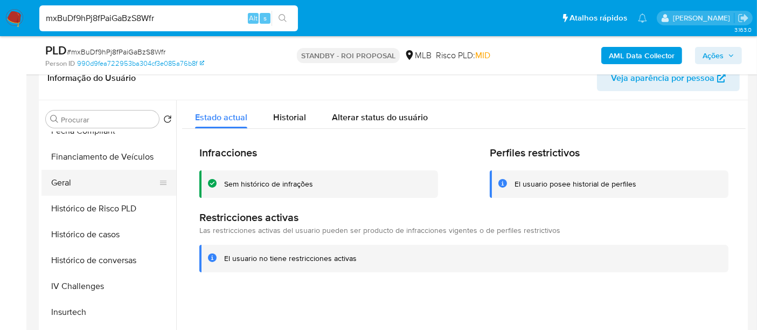
click at [70, 183] on button "Geral" at bounding box center [104, 183] width 126 height 26
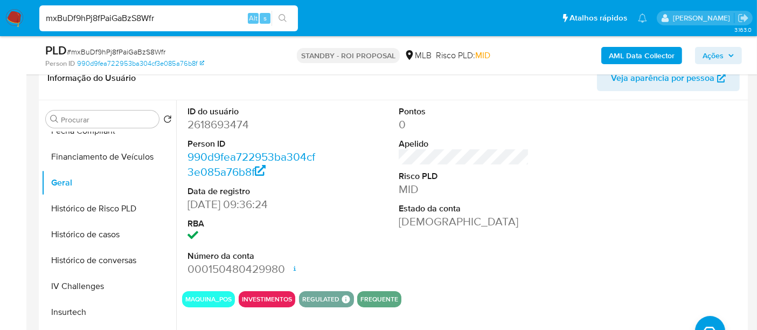
click at [183, 20] on input "mxBuDf9hPj8fPaiGaBzS8Wfr" at bounding box center [168, 18] width 259 height 14
paste input "vVWywbTwfOtXVHhKOO2NS6Ki"
type input "vVWywbTwfOtXVHhKOO2NS6Ki"
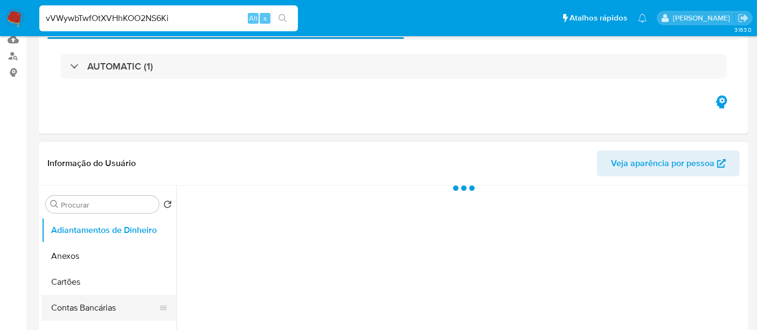
scroll to position [179, 0]
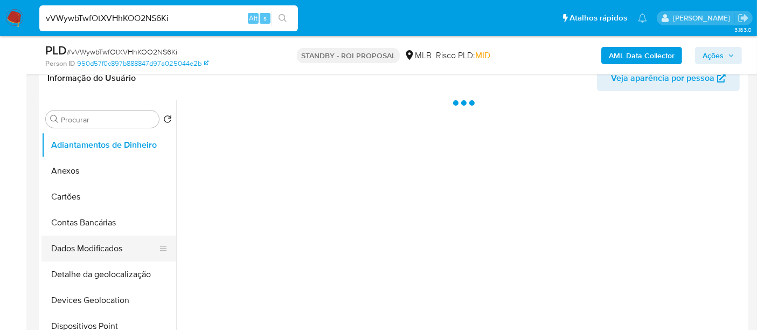
select select "10"
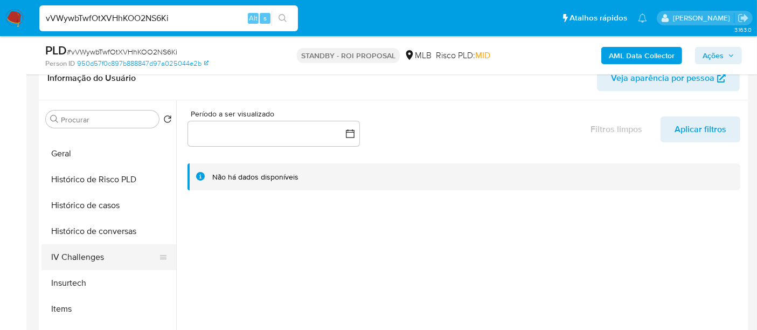
scroll to position [358, 0]
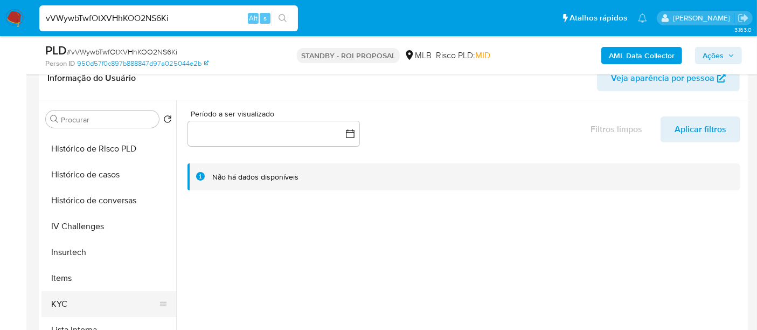
click at [60, 301] on button "KYC" at bounding box center [104, 304] width 126 height 26
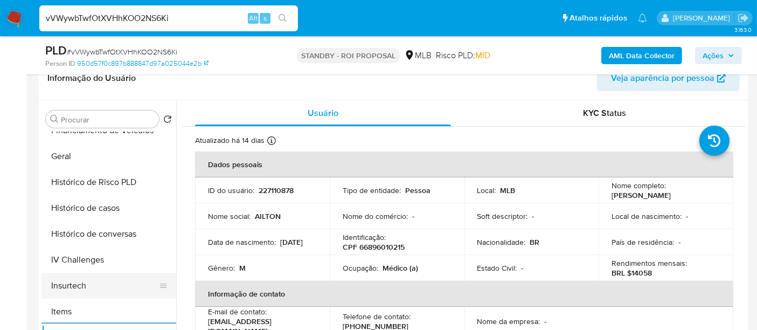
scroll to position [299, 0]
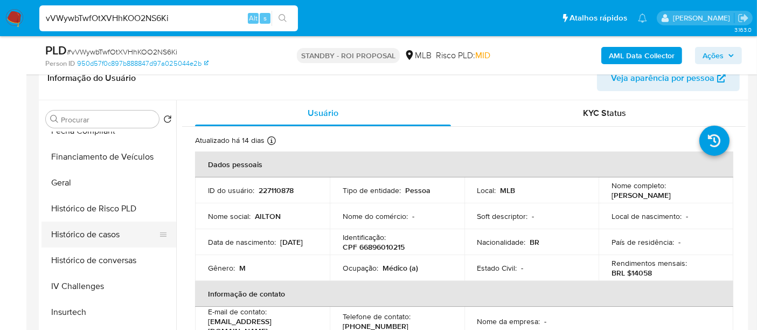
click at [101, 238] on button "Histórico de casos" at bounding box center [104, 234] width 126 height 26
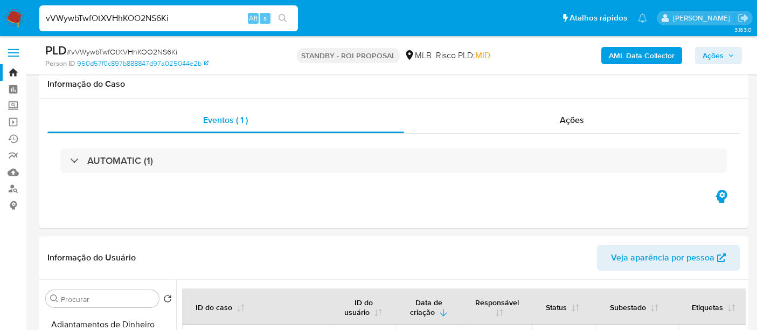
select select "10"
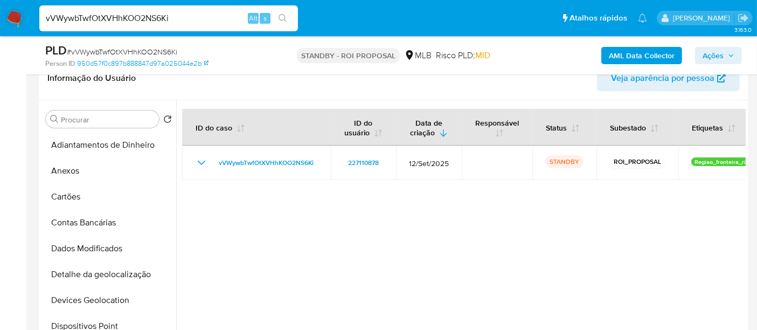
scroll to position [179, 0]
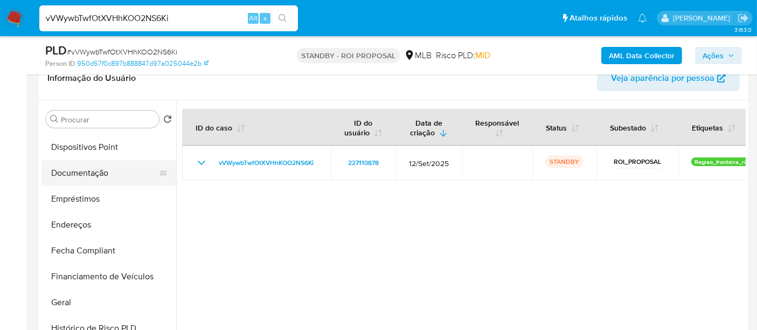
click at [98, 175] on button "Documentação" at bounding box center [104, 173] width 126 height 26
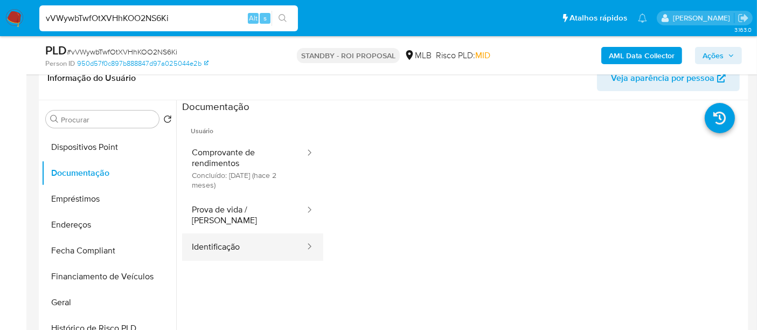
click at [213, 241] on button "Identificação" at bounding box center [244, 246] width 124 height 27
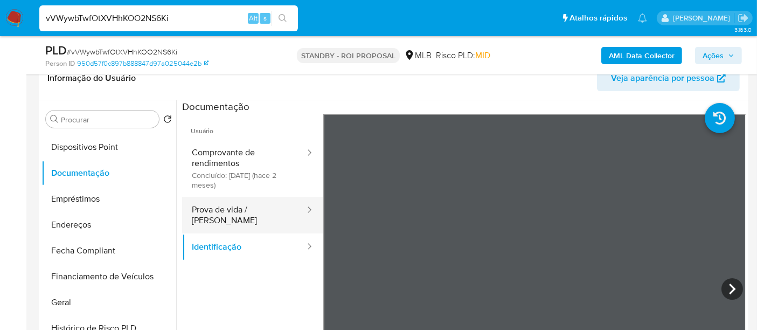
click at [240, 207] on button "Prova de vida / [PERSON_NAME]" at bounding box center [244, 215] width 124 height 37
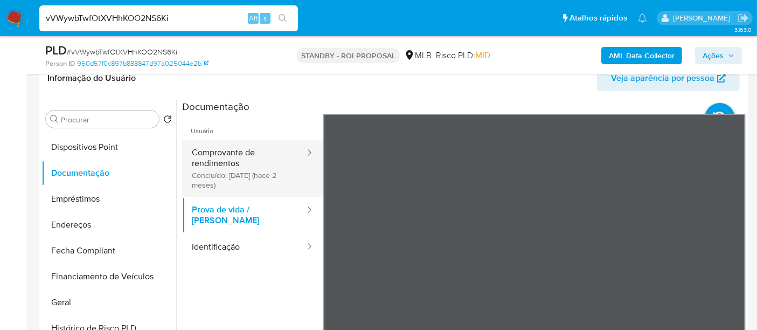
click at [238, 157] on button "Comprovante de rendimentos Concluído: [DATE] (hace 2 meses)" at bounding box center [244, 168] width 124 height 57
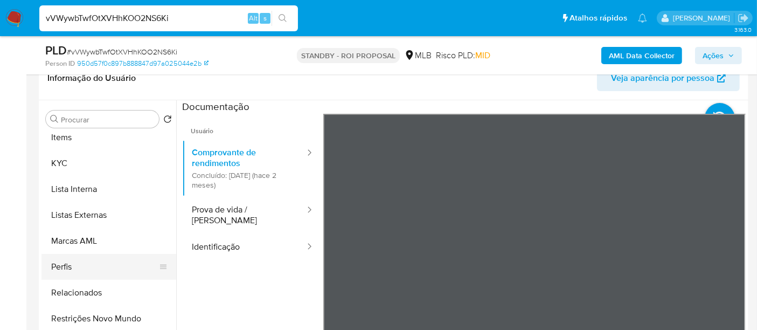
scroll to position [584, 0]
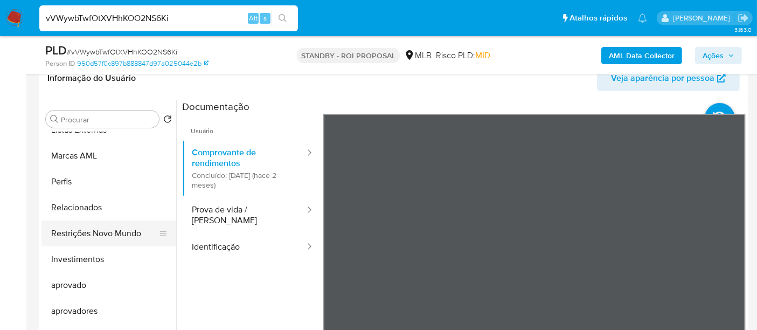
click at [96, 232] on button "Restrições Novo Mundo" at bounding box center [104, 233] width 126 height 26
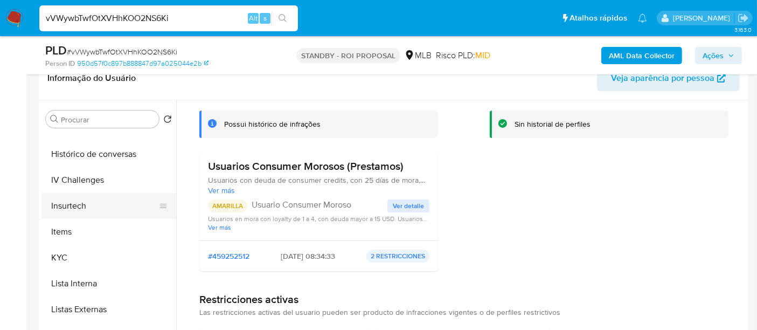
scroll to position [285, 0]
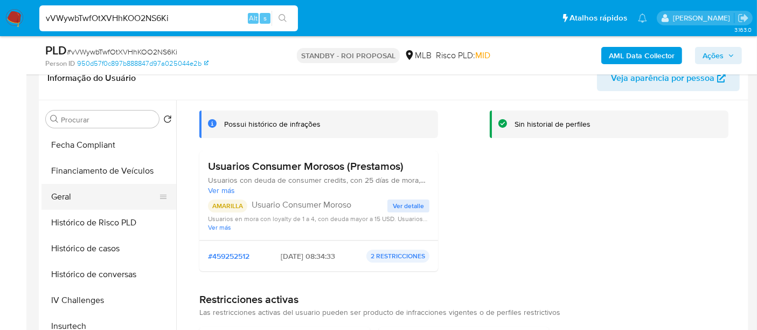
click at [73, 196] on button "Geral" at bounding box center [104, 197] width 126 height 26
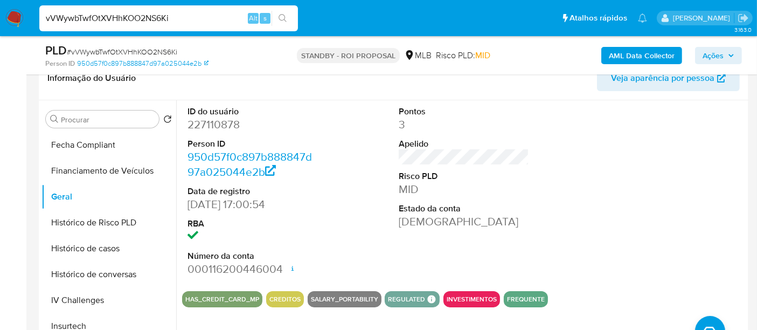
click at [172, 22] on input "vVWywbTwfOtXVHhKOO2NS6Ki" at bounding box center [168, 18] width 259 height 14
paste input "8KM2gLRL9oyO6Pygb6Wkii29"
type input "8KM2gLRL9oyO6Pygb6Wkii29"
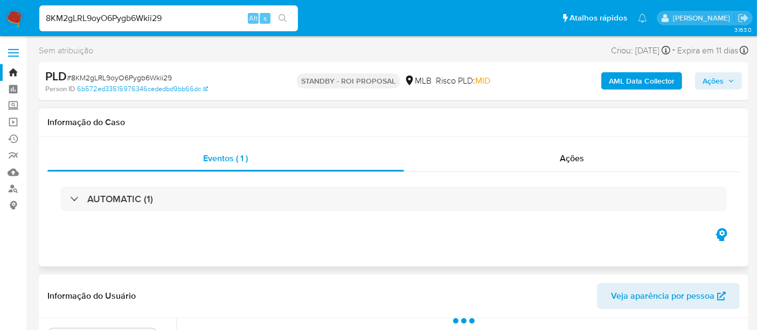
select select "10"
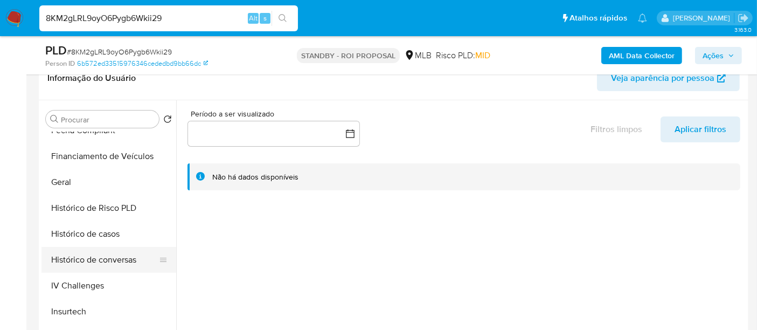
scroll to position [419, 0]
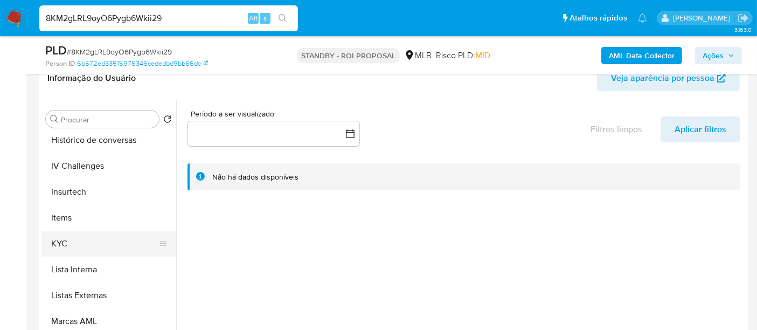
click at [65, 240] on button "KYC" at bounding box center [104, 244] width 126 height 26
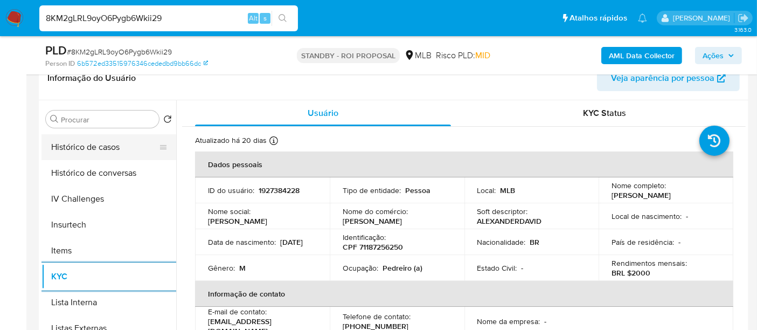
scroll to position [299, 0]
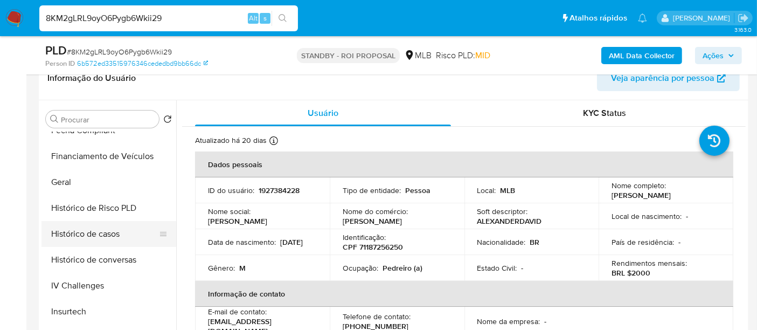
click at [103, 234] on button "Histórico de casos" at bounding box center [104, 234] width 126 height 26
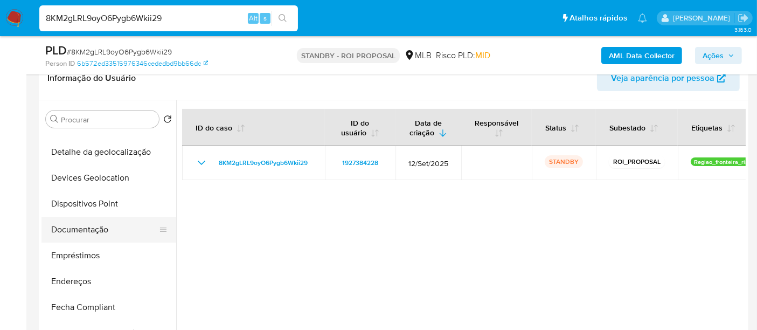
scroll to position [120, 0]
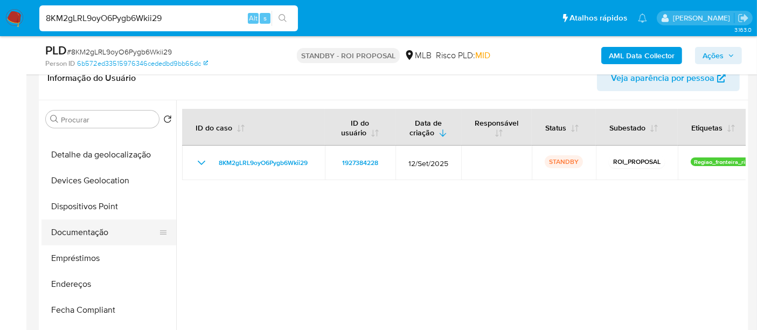
click at [89, 228] on button "Documentação" at bounding box center [104, 232] width 126 height 26
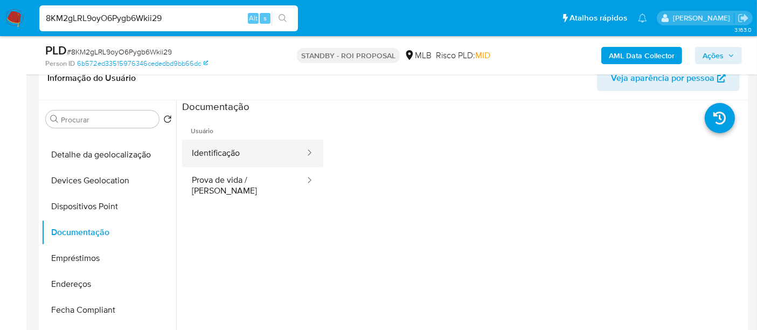
click at [233, 151] on button "Identificação" at bounding box center [244, 153] width 124 height 27
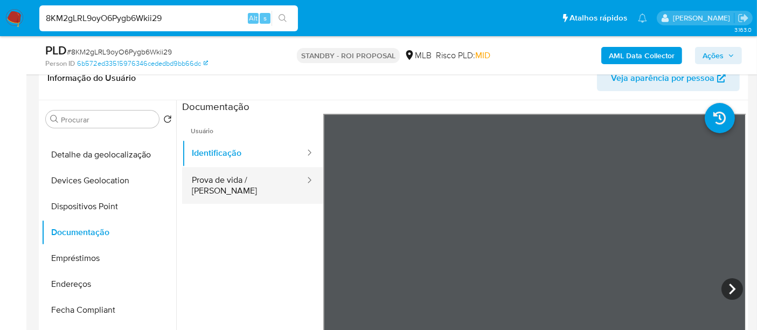
click at [255, 174] on button "Prova de vida / [PERSON_NAME]" at bounding box center [244, 185] width 124 height 37
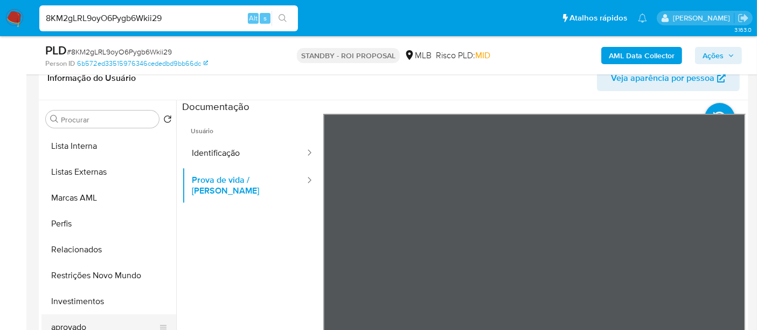
scroll to position [584, 0]
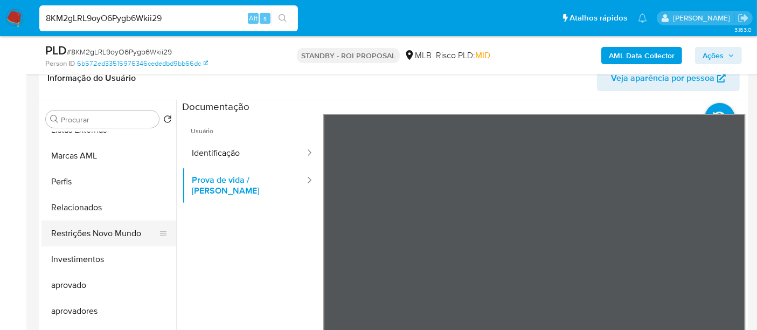
click at [103, 239] on button "Restrições Novo Mundo" at bounding box center [104, 233] width 126 height 26
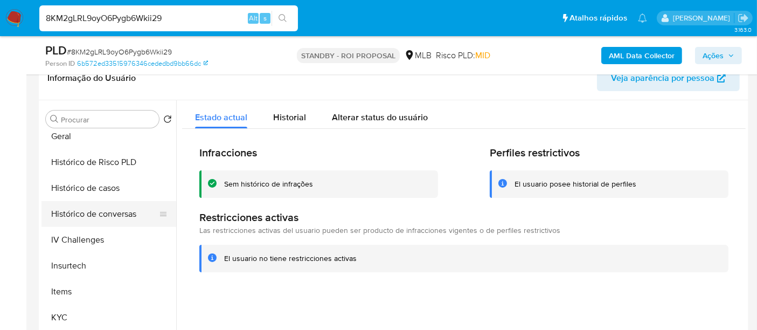
scroll to position [285, 0]
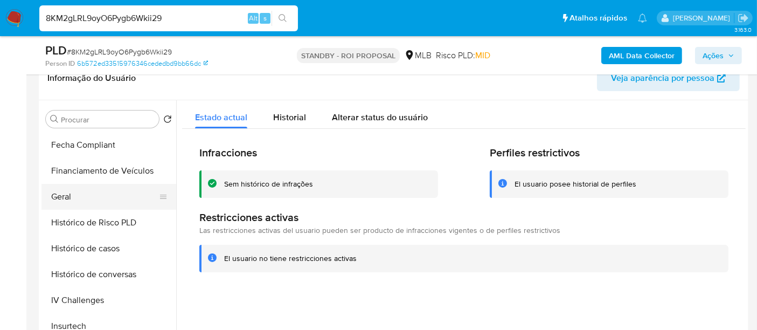
click at [67, 198] on button "Geral" at bounding box center [104, 197] width 126 height 26
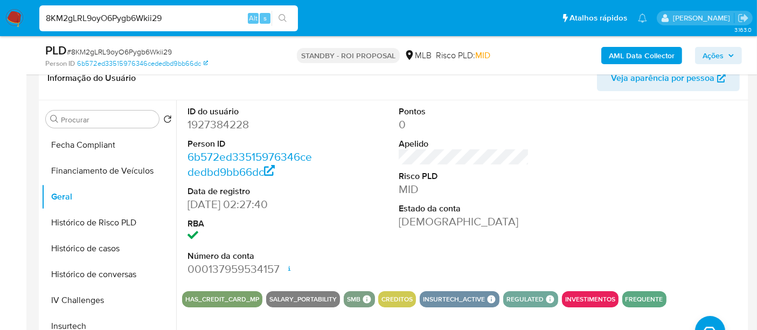
click at [200, 10] on div "8KM2gLRL9oyO6Pygb6Wkii29 Alt s" at bounding box center [168, 18] width 259 height 26
click at [196, 18] on input "8KM2gLRL9oyO6Pygb6Wkii29" at bounding box center [168, 18] width 259 height 14
paste input "QGA30fOwOdqREUCz28KHhhg7"
type input "QGA30fOwOdqREUCz28KHhhg7"
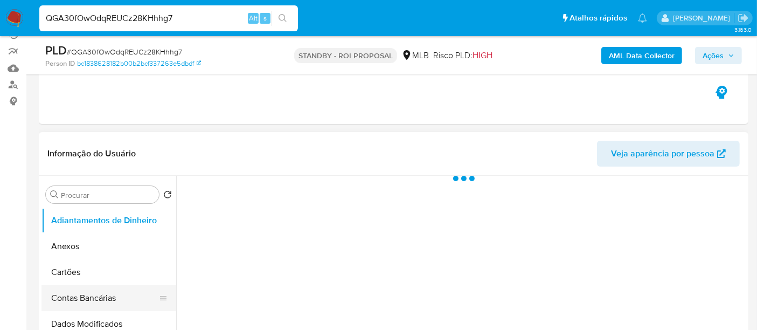
scroll to position [179, 0]
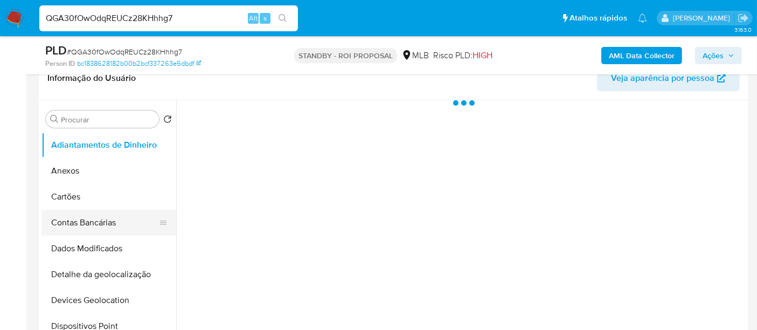
select select "10"
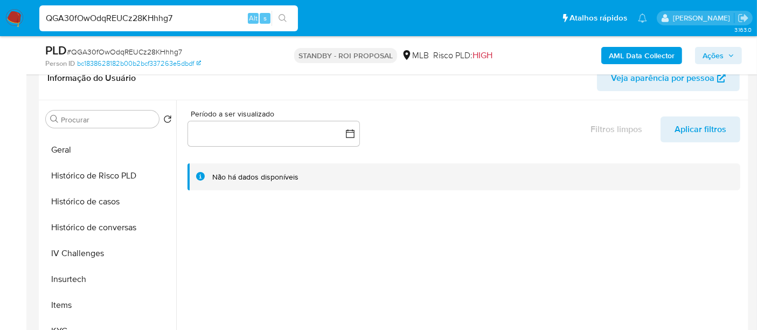
scroll to position [359, 0]
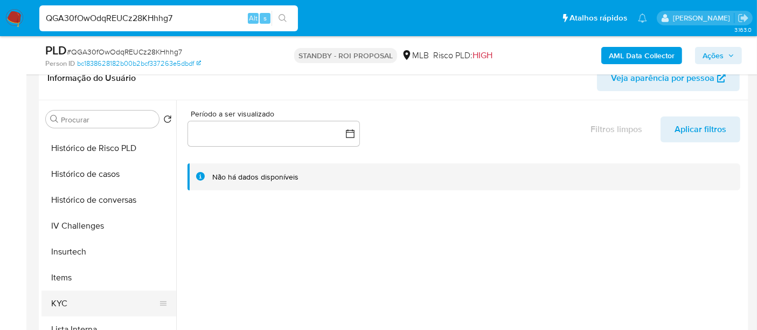
click at [60, 294] on button "KYC" at bounding box center [104, 303] width 126 height 26
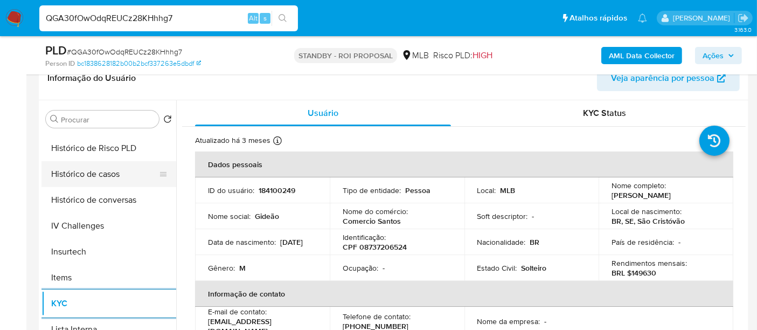
click at [103, 171] on button "Histórico de casos" at bounding box center [104, 174] width 126 height 26
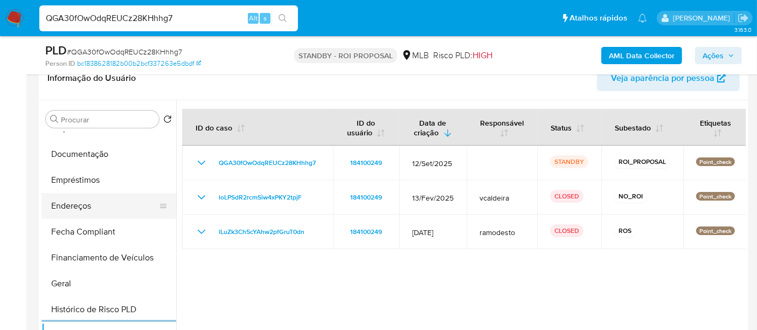
scroll to position [179, 0]
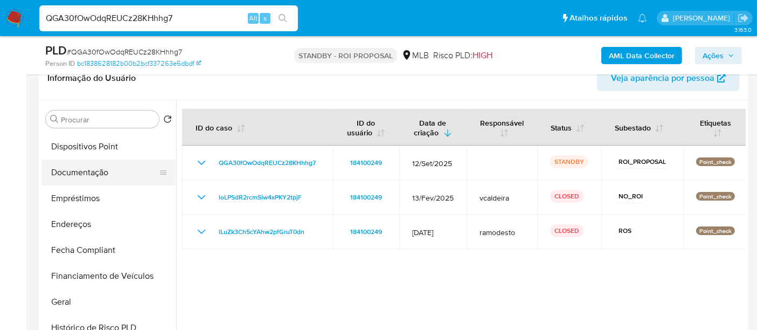
click at [88, 166] on button "Documentação" at bounding box center [104, 173] width 126 height 26
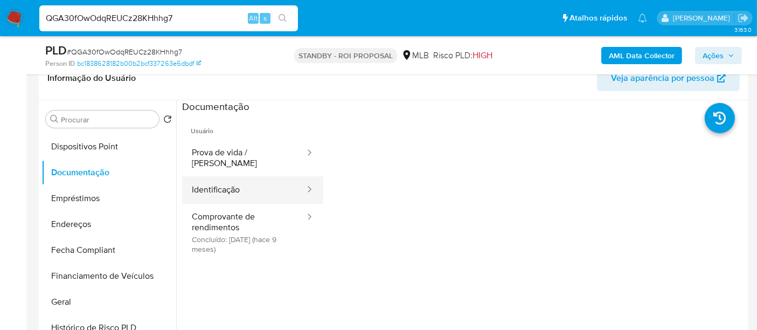
click at [220, 179] on button "Identificação" at bounding box center [244, 189] width 124 height 27
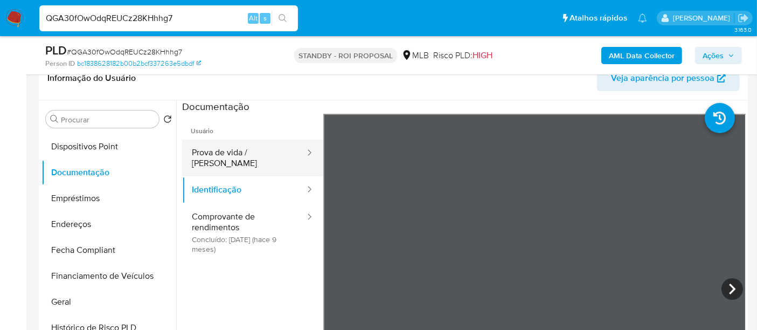
click at [242, 153] on button "Prova de vida / [PERSON_NAME]" at bounding box center [244, 158] width 124 height 37
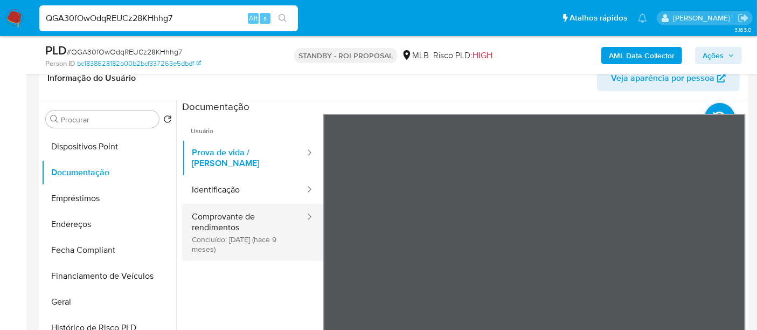
click at [234, 212] on button "Comprovante de rendimentos Concluído: [DATE] (hace 9 meses)" at bounding box center [244, 232] width 124 height 57
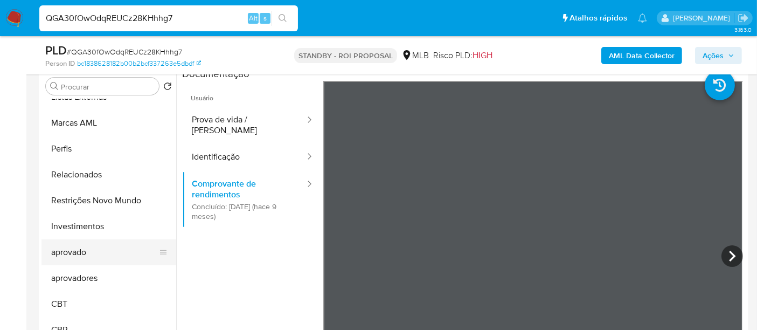
scroll to position [239, 0]
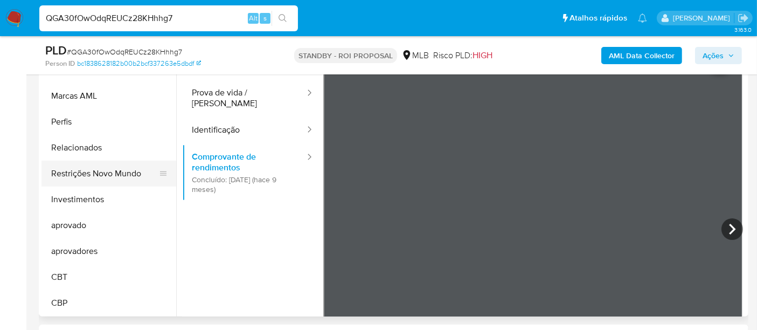
click at [100, 175] on button "Restrições Novo Mundo" at bounding box center [104, 174] width 126 height 26
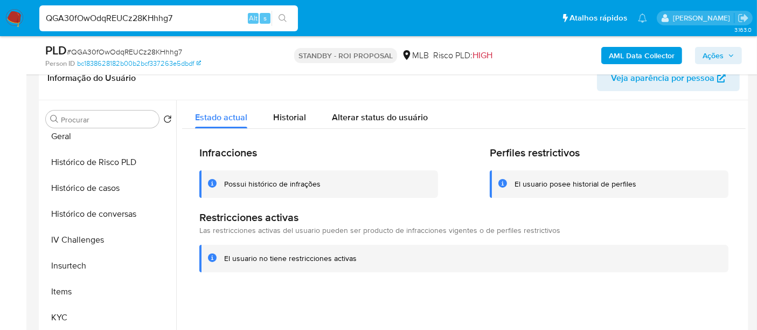
scroll to position [285, 0]
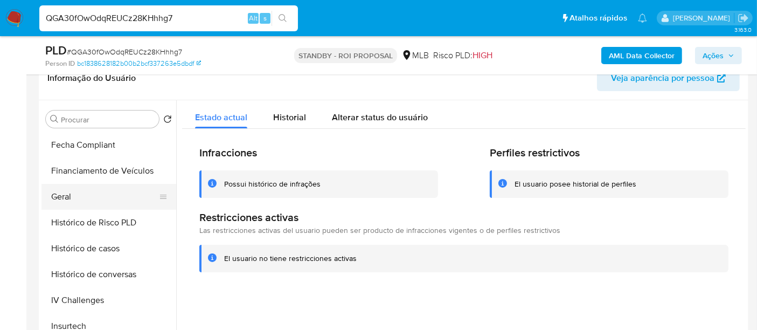
click at [58, 191] on button "Geral" at bounding box center [104, 197] width 126 height 26
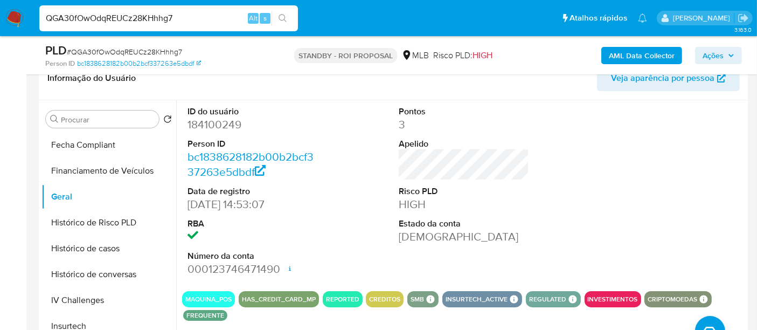
click at [171, 20] on input "QGA30fOwOdqREUCz28KHhhg7" at bounding box center [168, 18] width 259 height 14
paste input "bFyfFyX8Xd2N9SXq3AGbf1je"
type input "bFyfFyX8Xd2N9SXq3AGbf1je"
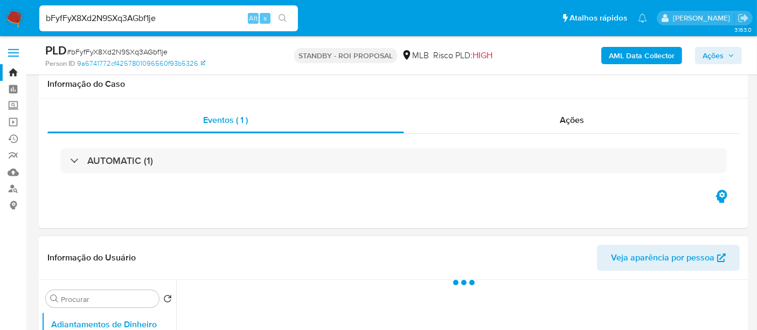
scroll to position [239, 0]
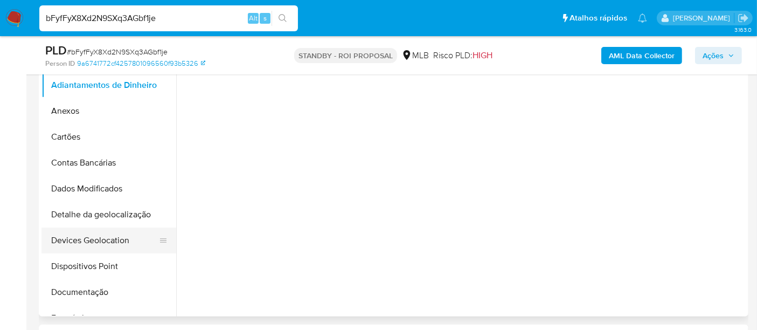
select select "10"
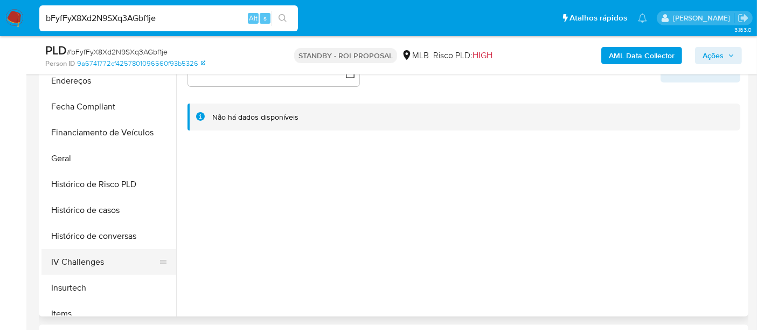
scroll to position [299, 0]
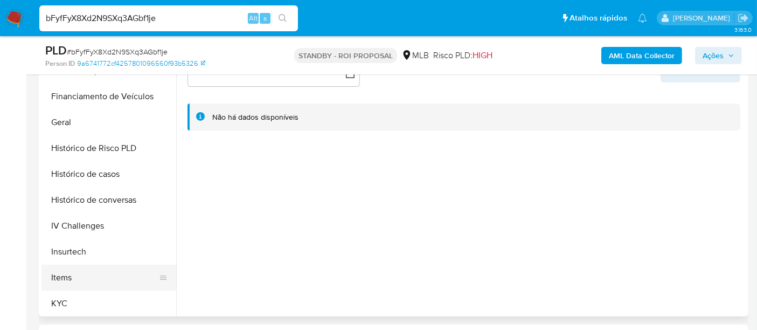
click at [58, 297] on button "KYC" at bounding box center [108, 303] width 135 height 26
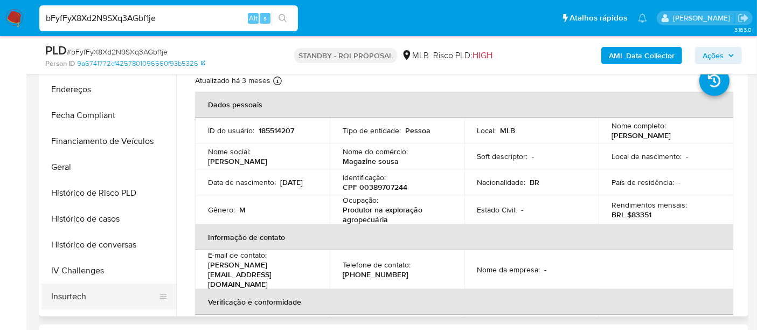
scroll to position [239, 0]
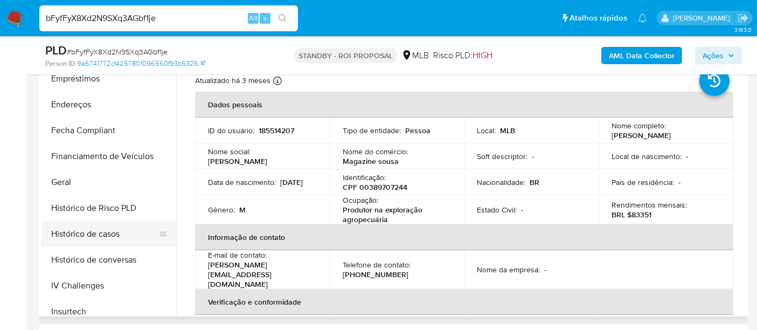
click at [95, 234] on button "Histórico de casos" at bounding box center [104, 234] width 126 height 26
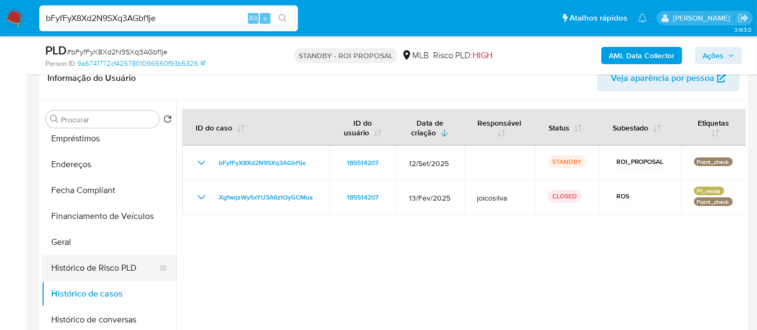
scroll to position [120, 0]
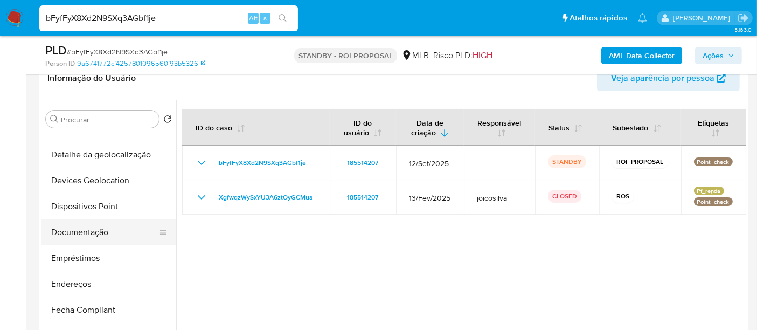
click at [101, 227] on button "Documentação" at bounding box center [104, 232] width 126 height 26
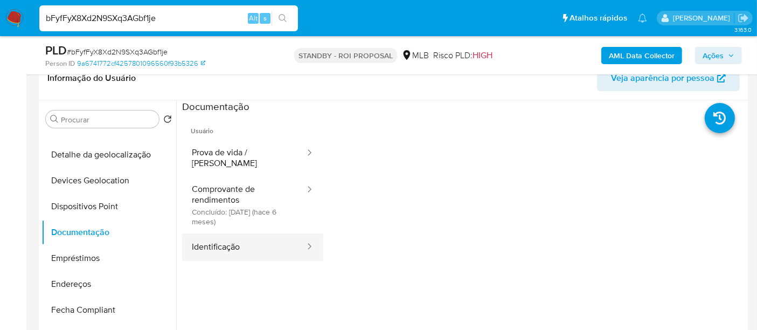
click at [229, 240] on button "Identificação" at bounding box center [244, 246] width 124 height 27
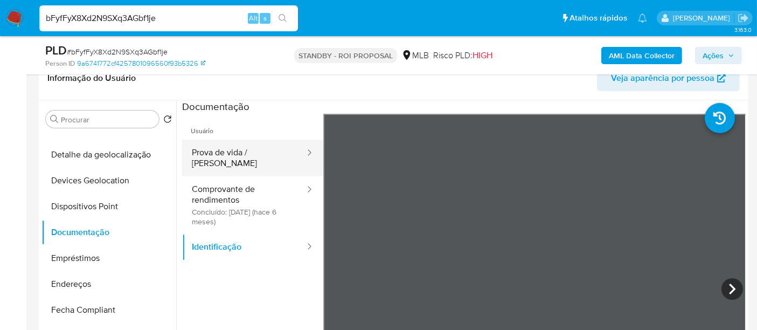
click at [254, 150] on button "Prova de vida / [PERSON_NAME]" at bounding box center [244, 158] width 124 height 37
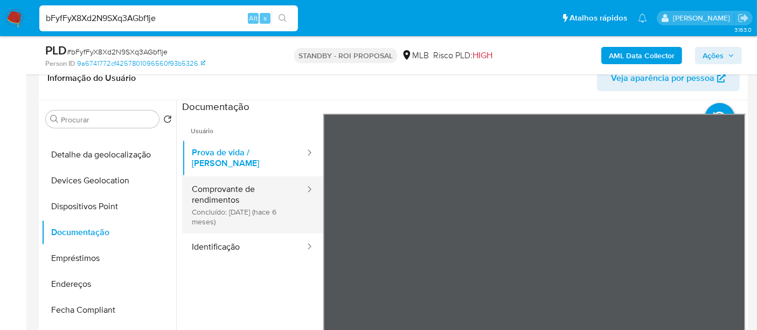
click at [230, 185] on button "Comprovante de rendimentos Concluído: [DATE] (hace 6 meses)" at bounding box center [244, 204] width 124 height 57
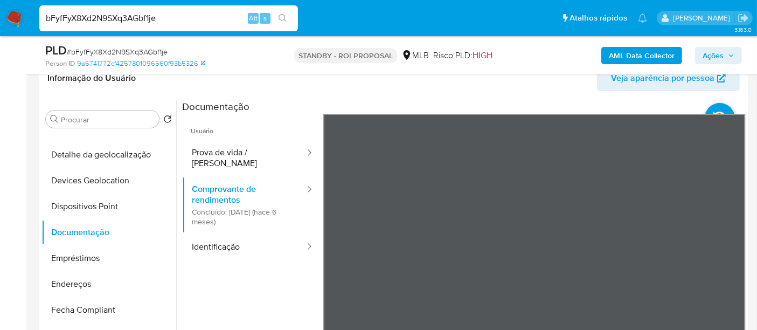
click at [519, 105] on section at bounding box center [464, 279] width 564 height 358
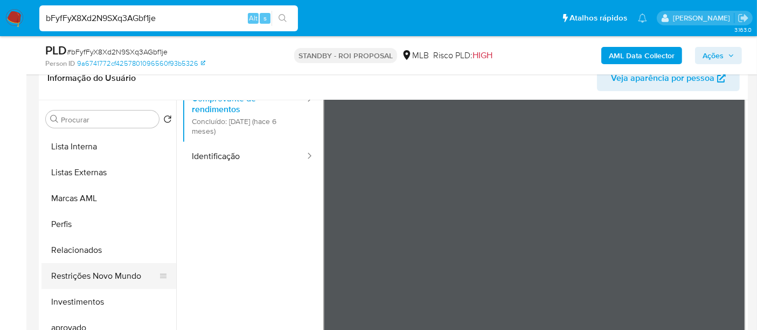
scroll to position [584, 0]
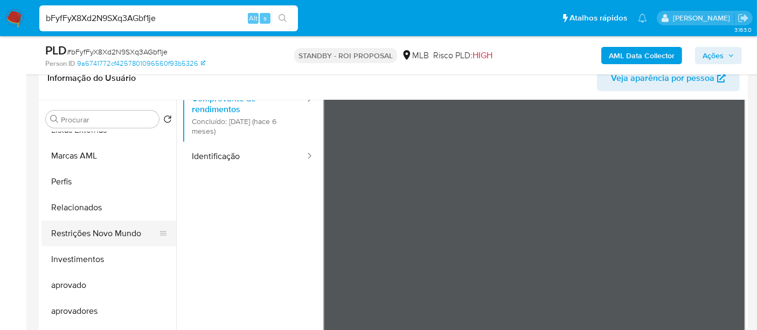
click at [107, 233] on button "Restrições Novo Mundo" at bounding box center [104, 233] width 126 height 26
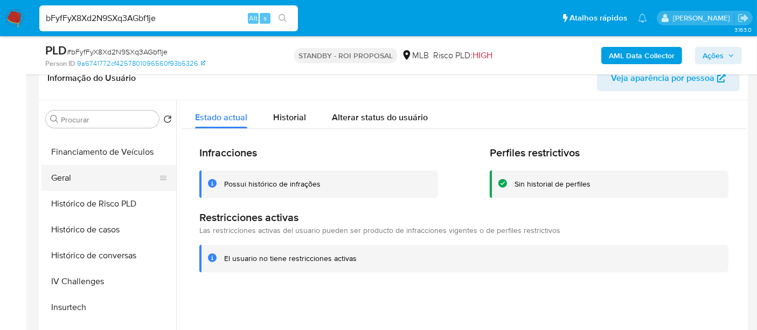
scroll to position [285, 0]
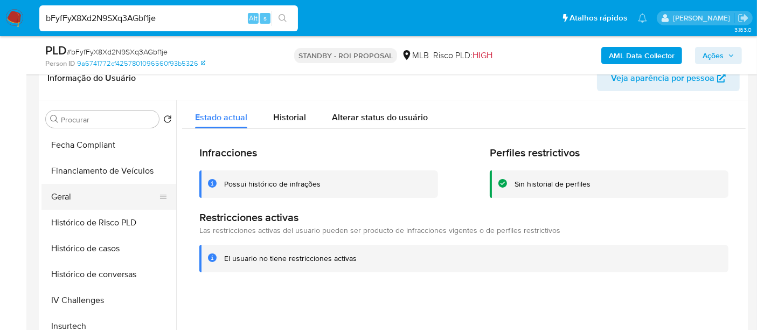
click at [67, 198] on button "Geral" at bounding box center [104, 197] width 126 height 26
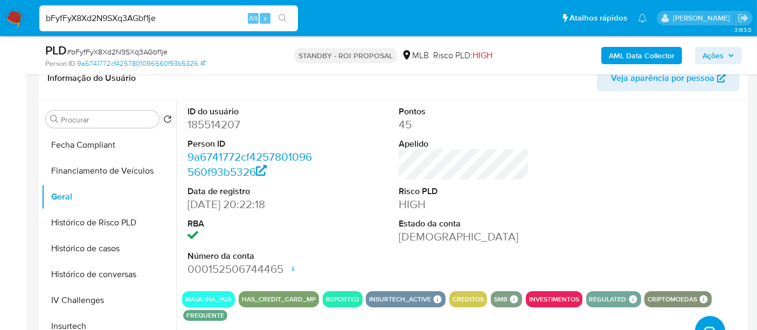
click at [205, 15] on input "bFyfFyX8Xd2N9SXq3AGbf1je" at bounding box center [168, 18] width 259 height 14
paste input "ltBa7fwMGY8KlEJBBchW6CYY"
type input "ltBa7fwMGY8KlEJBBchW6CYY"
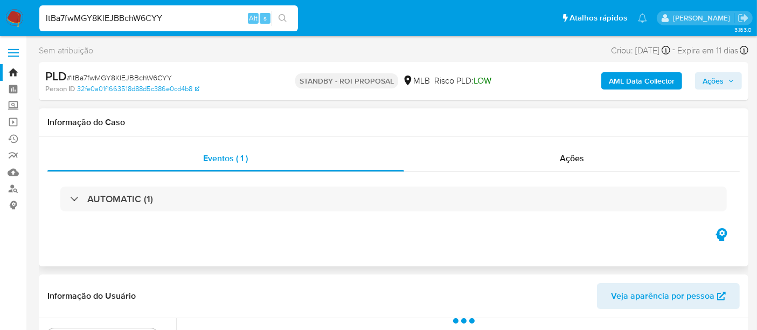
select select "10"
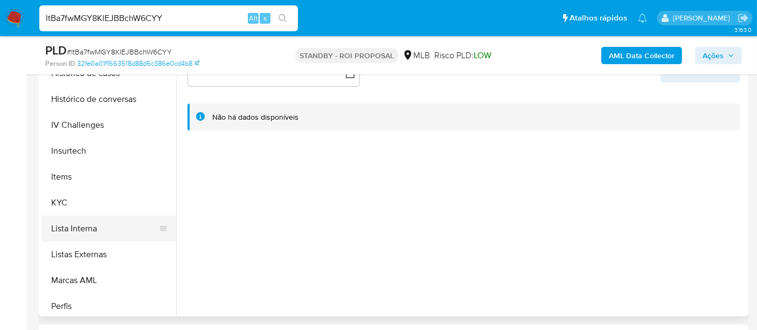
scroll to position [419, 0]
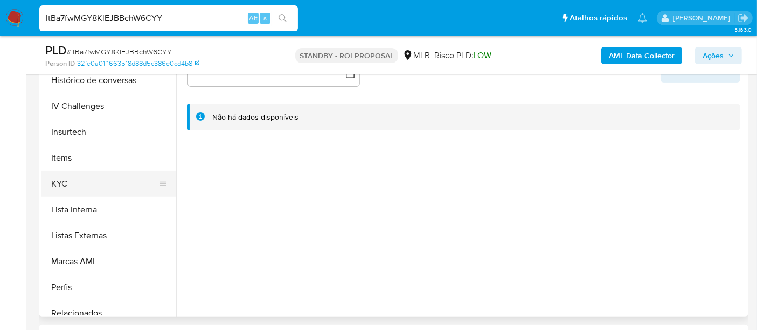
click at [63, 181] on button "KYC" at bounding box center [104, 184] width 126 height 26
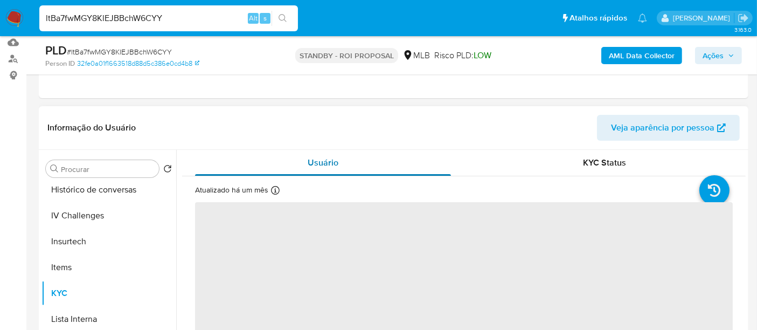
scroll to position [120, 0]
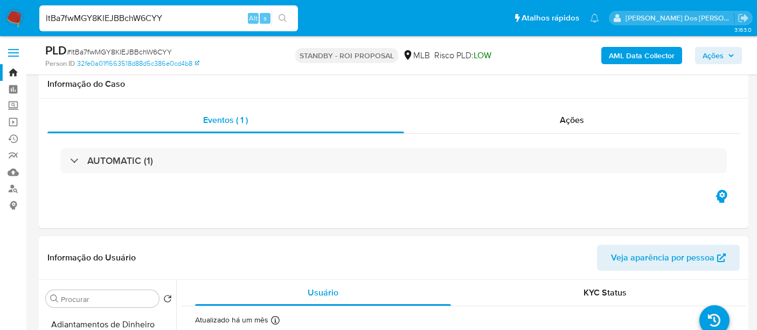
select select "10"
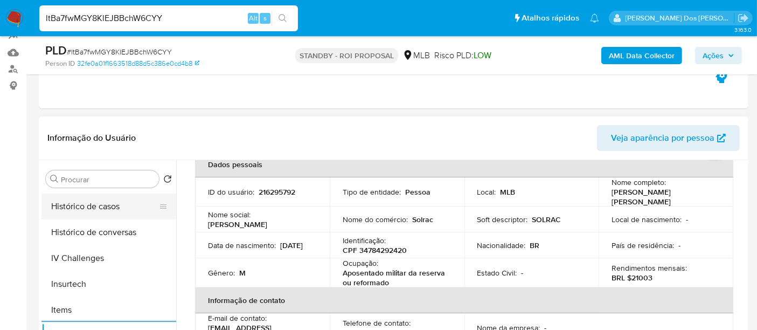
scroll to position [359, 0]
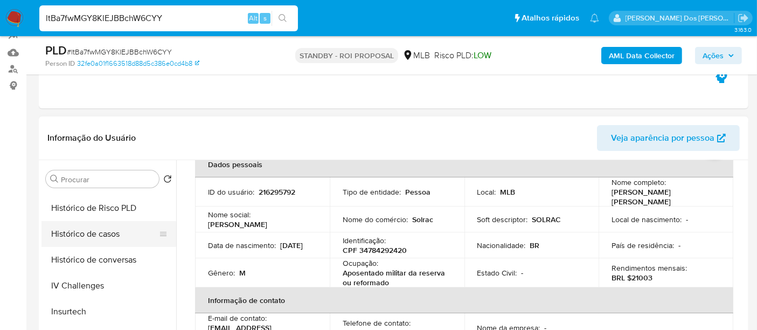
click at [105, 235] on button "Histórico de casos" at bounding box center [104, 234] width 126 height 26
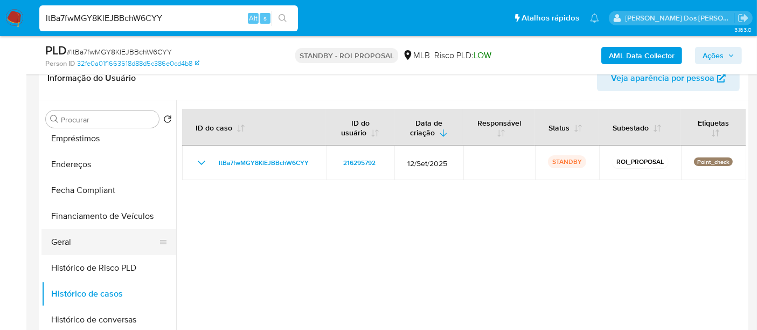
scroll to position [179, 0]
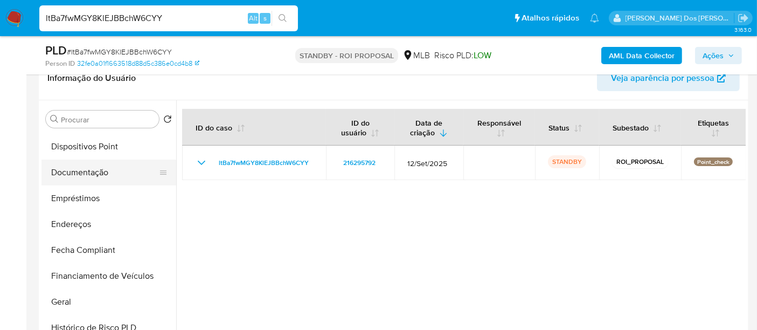
click at [74, 172] on button "Documentação" at bounding box center [104, 173] width 126 height 26
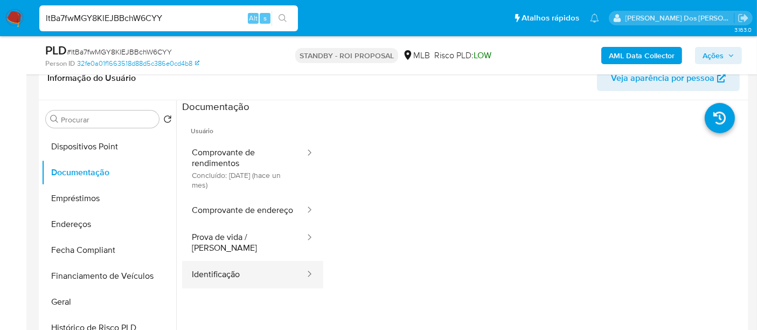
click at [221, 273] on button "Identificação" at bounding box center [244, 274] width 124 height 27
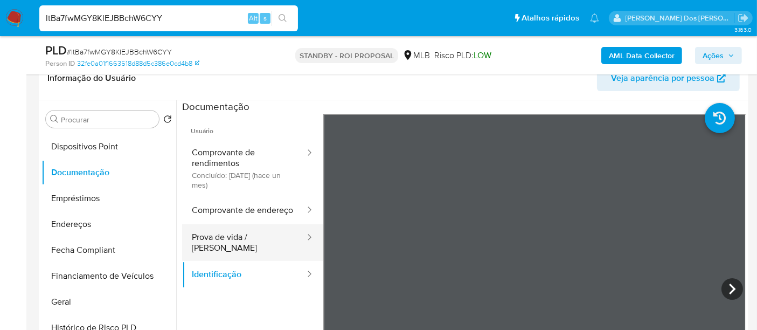
click at [261, 249] on button "Prova de vida / Selfie" at bounding box center [244, 242] width 124 height 37
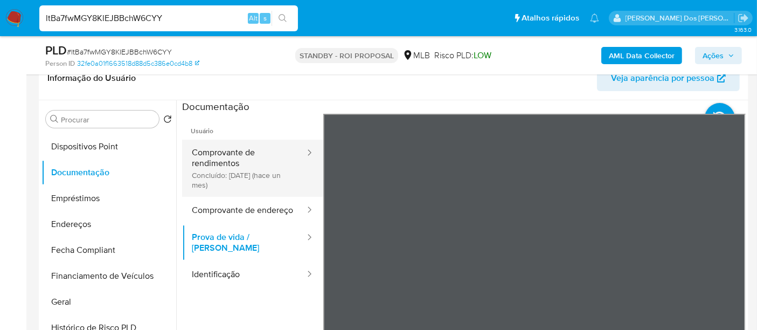
click at [218, 170] on button "Comprovante de rendimentos Concluído: 17/09/2025 (hace un mes)" at bounding box center [244, 168] width 124 height 57
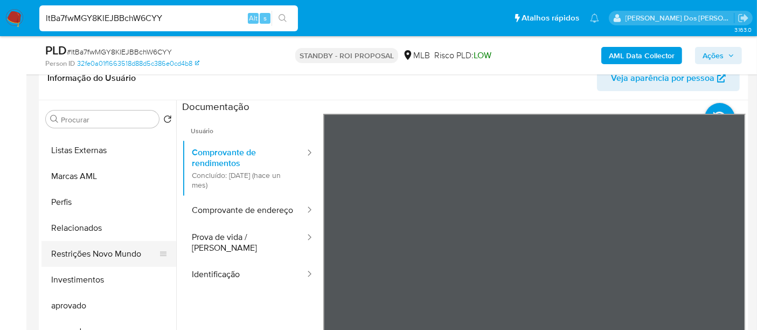
scroll to position [584, 0]
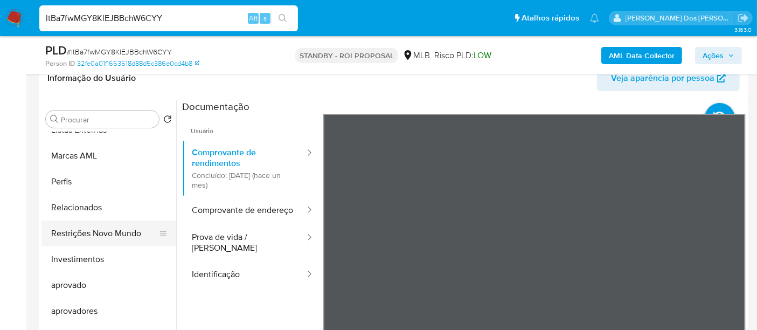
click at [133, 232] on button "Restrições Novo Mundo" at bounding box center [104, 233] width 126 height 26
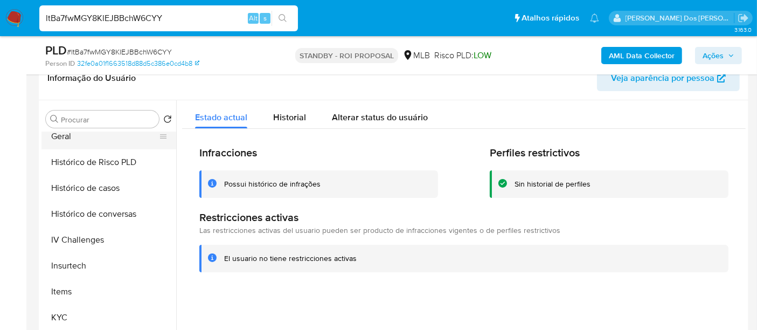
scroll to position [285, 0]
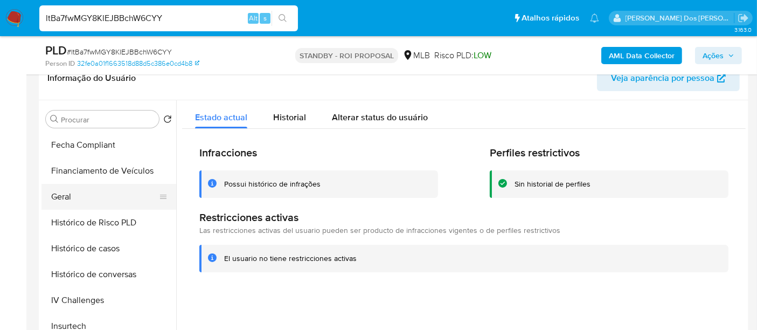
click at [66, 196] on button "Geral" at bounding box center [104, 197] width 126 height 26
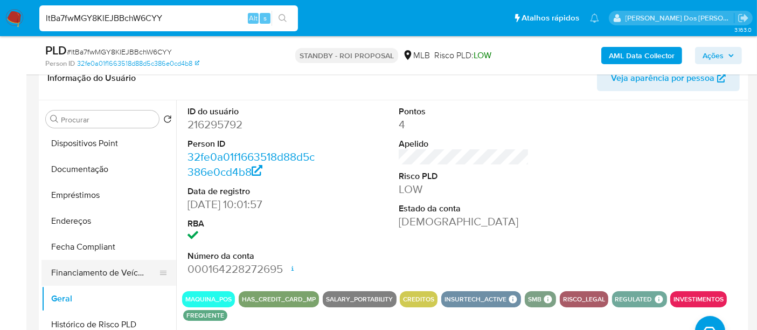
scroll to position [165, 0]
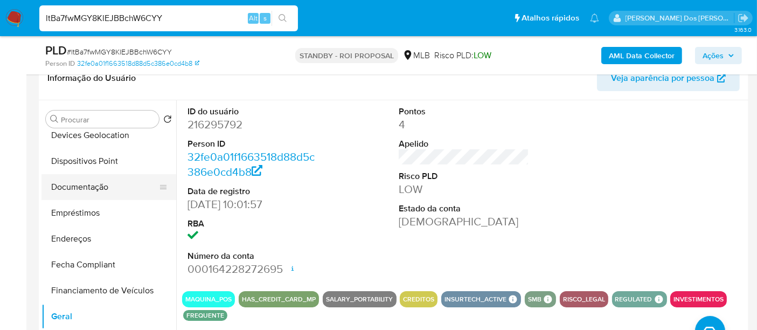
click at [92, 185] on button "Documentação" at bounding box center [104, 187] width 126 height 26
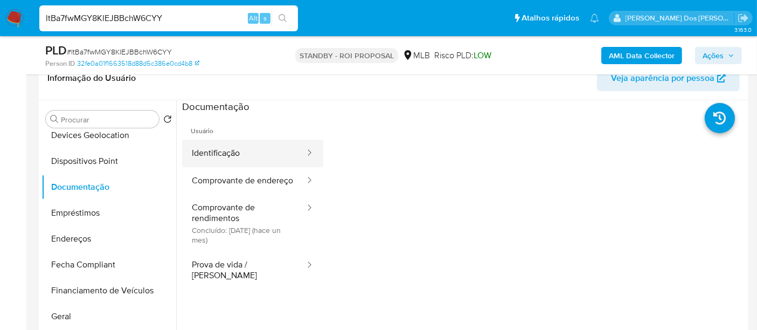
click at [218, 157] on button "Identificação" at bounding box center [244, 153] width 124 height 27
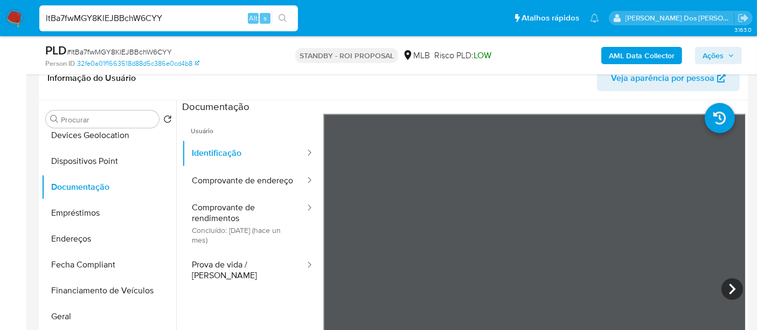
click at [148, 17] on input "ltBa7fwMGY8KlEJBBchW6CYY" at bounding box center [168, 18] width 259 height 14
paste input "rUZuTLJ2AuaiNxNzKI9z7Nl"
type input "lrUZuTLJ2AuaiNxNzKI9z7Nl"
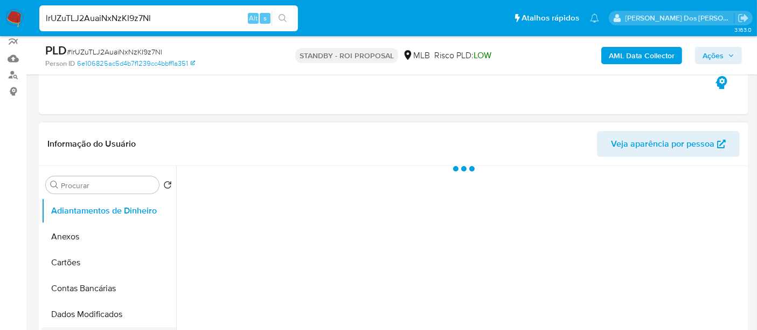
scroll to position [239, 0]
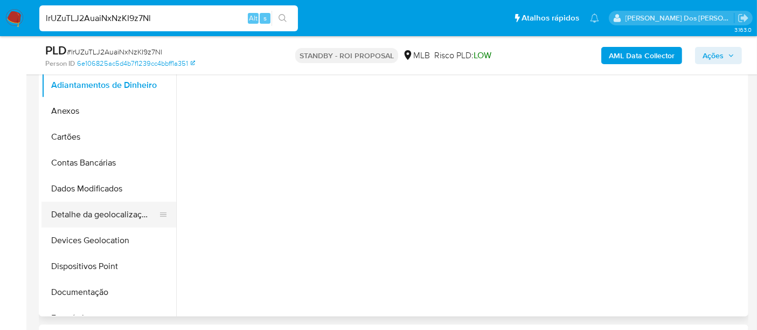
select select "10"
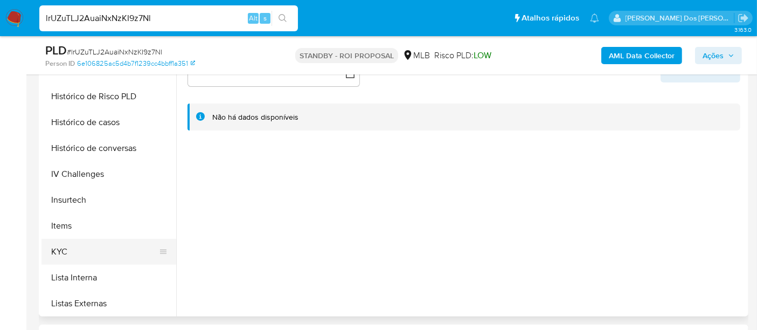
scroll to position [359, 0]
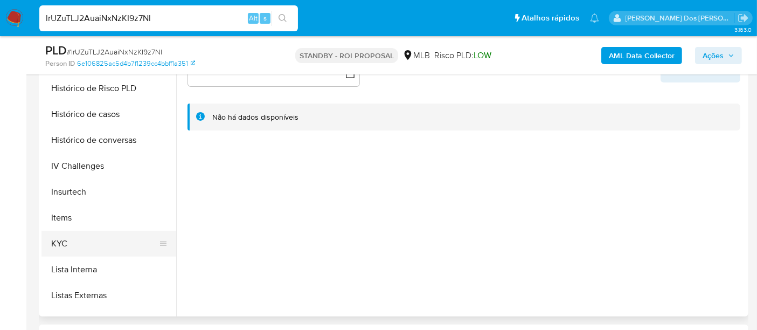
click at [56, 242] on button "KYC" at bounding box center [104, 244] width 126 height 26
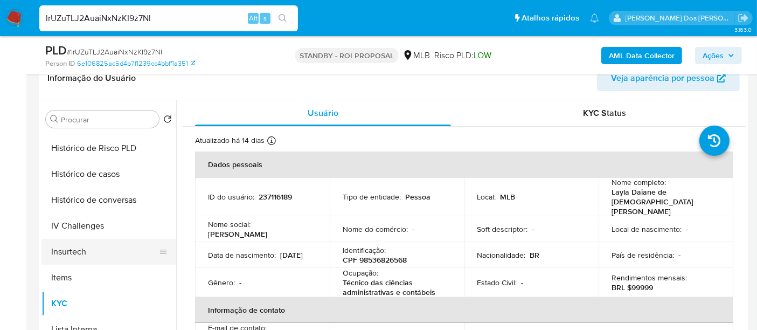
scroll to position [299, 0]
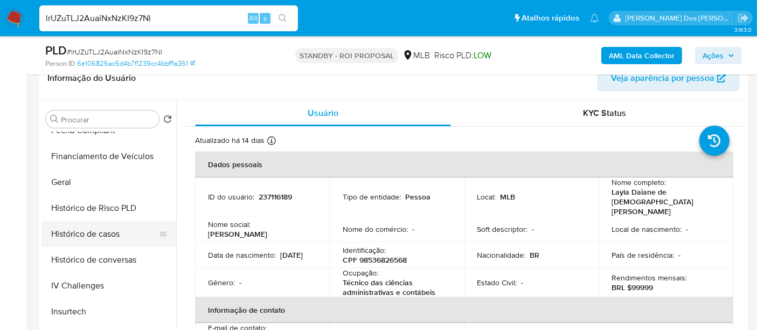
click at [119, 240] on button "Histórico de casos" at bounding box center [104, 234] width 126 height 26
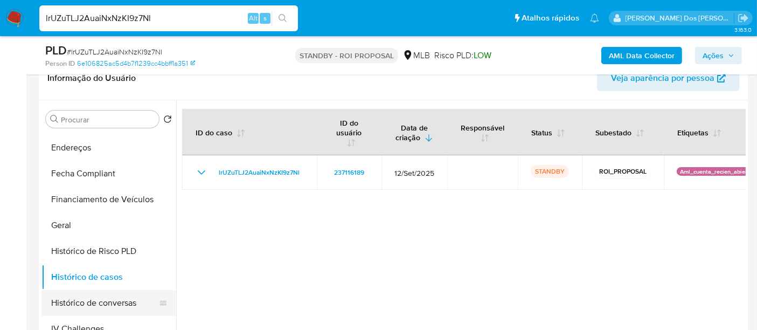
scroll to position [179, 0]
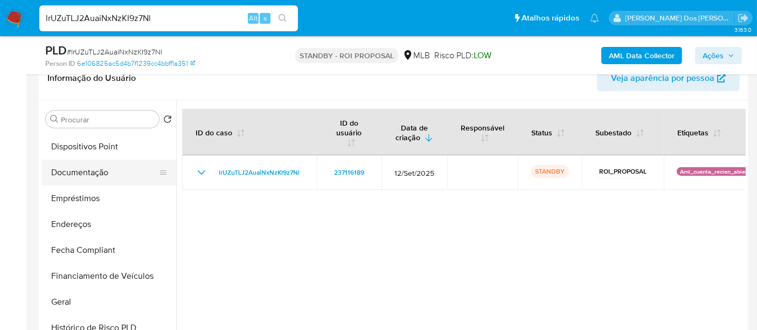
click at [83, 178] on button "Documentação" at bounding box center [104, 173] width 126 height 26
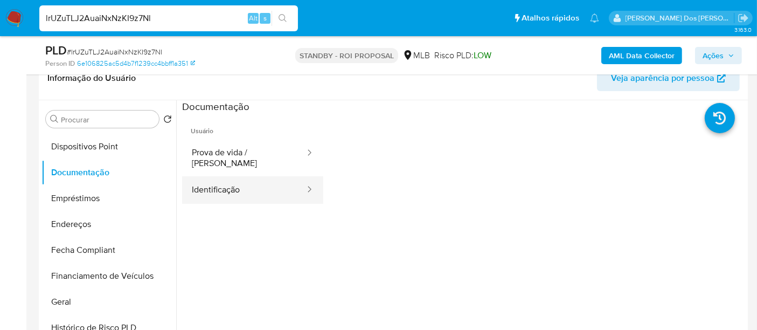
click at [232, 182] on button "Identificação" at bounding box center [244, 189] width 124 height 27
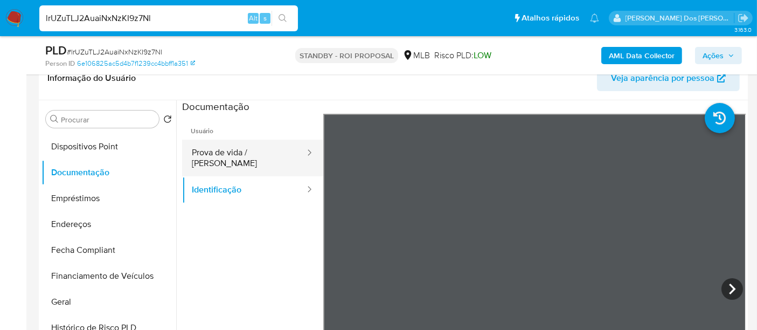
click at [266, 153] on button "Prova de vida / Selfie" at bounding box center [244, 158] width 124 height 37
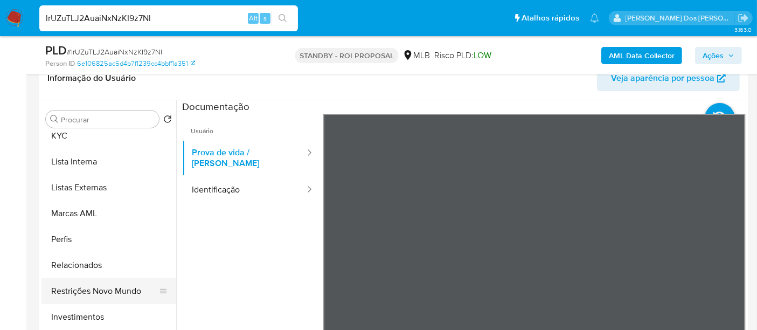
scroll to position [584, 0]
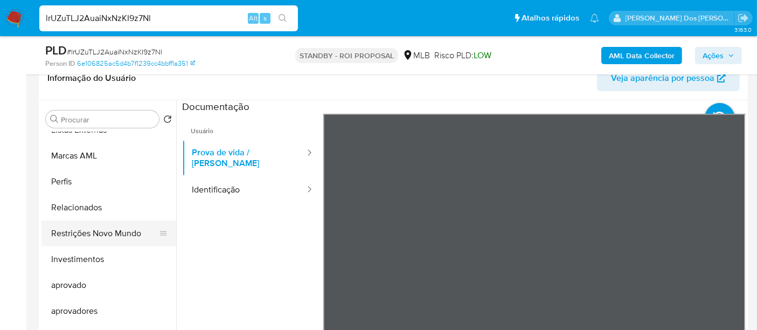
click at [93, 236] on button "Restrições Novo Mundo" at bounding box center [104, 233] width 126 height 26
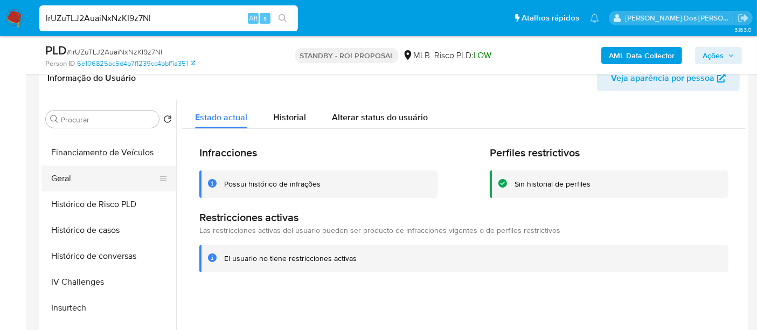
scroll to position [285, 0]
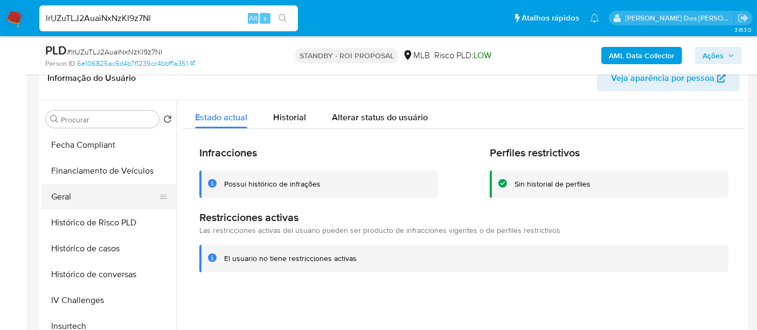
click at [71, 192] on button "Geral" at bounding box center [104, 197] width 126 height 26
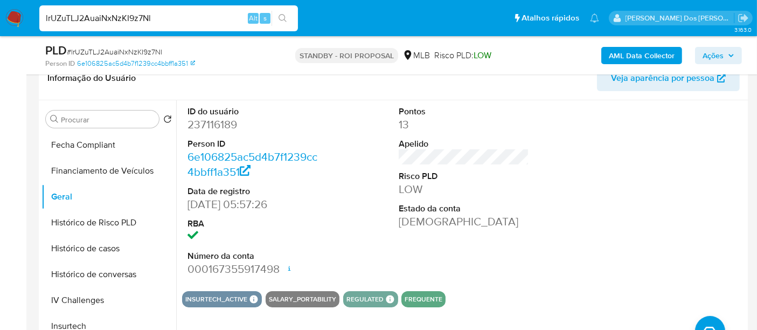
click at [138, 21] on input "lrUZuTLJ2AuaiNxNzKI9z7Nl" at bounding box center [168, 18] width 259 height 14
paste input "VKvPhRrO1rgPCaHNDVzeZecC"
type input "VKvPhRrO1rgPCaHNDVzeZecC"
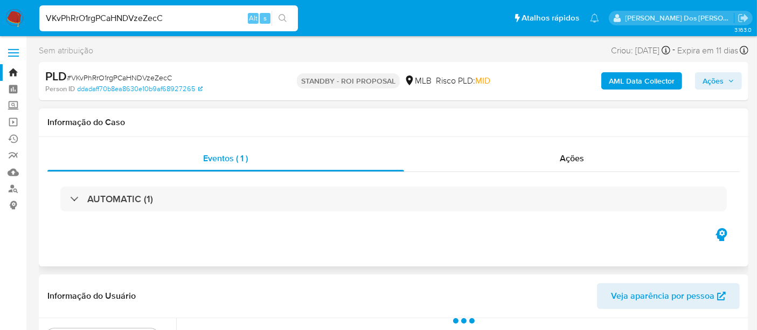
scroll to position [179, 0]
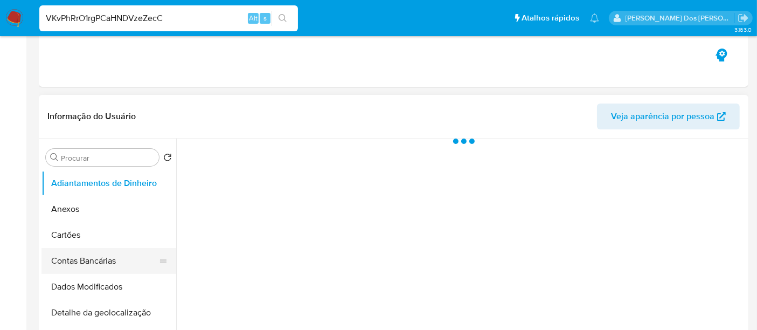
select select "10"
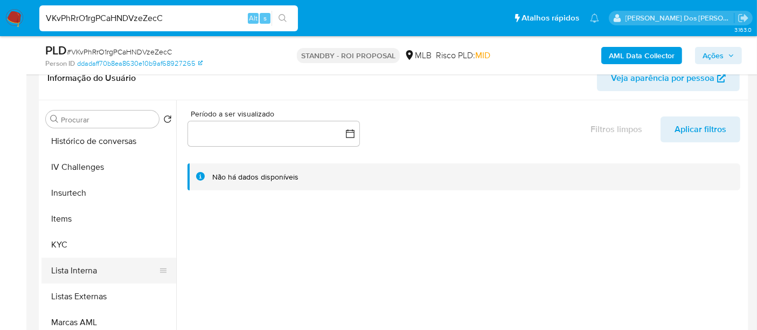
scroll to position [419, 0]
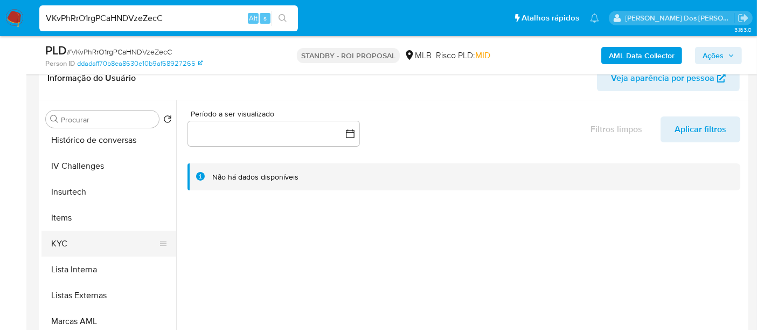
click at [60, 237] on button "KYC" at bounding box center [104, 244] width 126 height 26
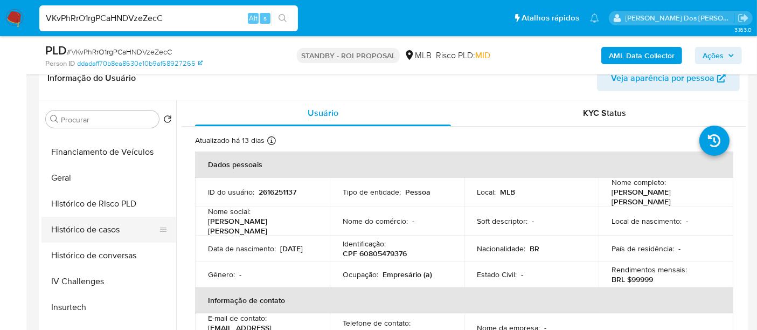
scroll to position [299, 0]
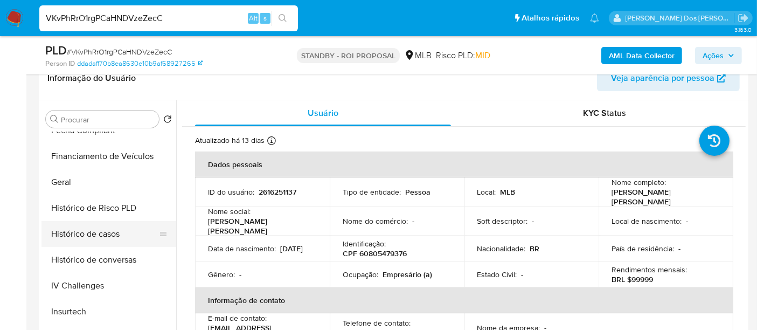
click at [95, 227] on button "Histórico de casos" at bounding box center [104, 234] width 126 height 26
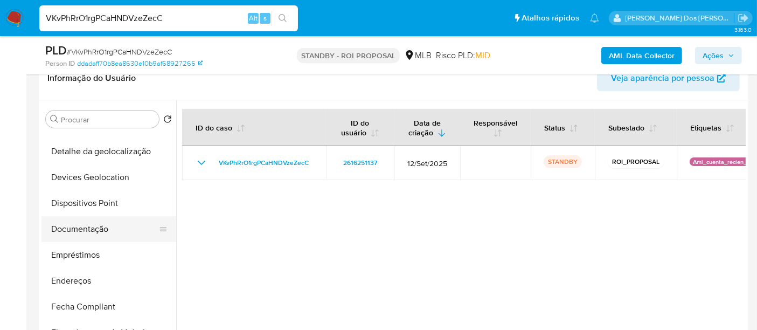
scroll to position [120, 0]
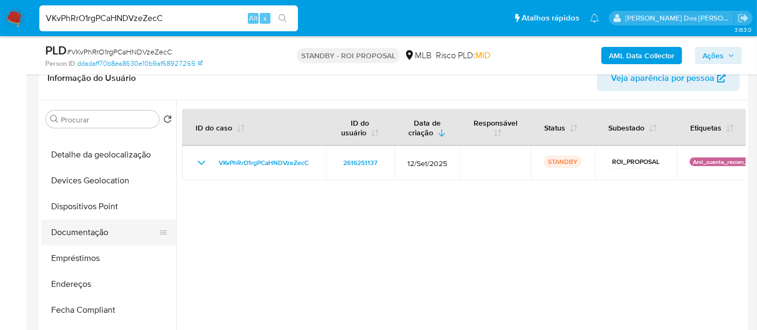
click at [100, 230] on button "Documentação" at bounding box center [104, 232] width 126 height 26
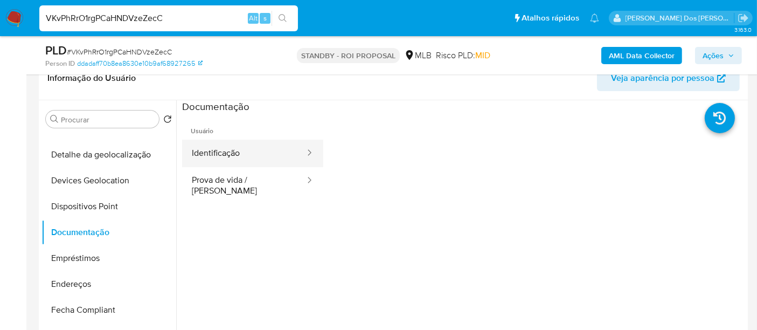
click at [247, 161] on button "Identificação" at bounding box center [244, 153] width 124 height 27
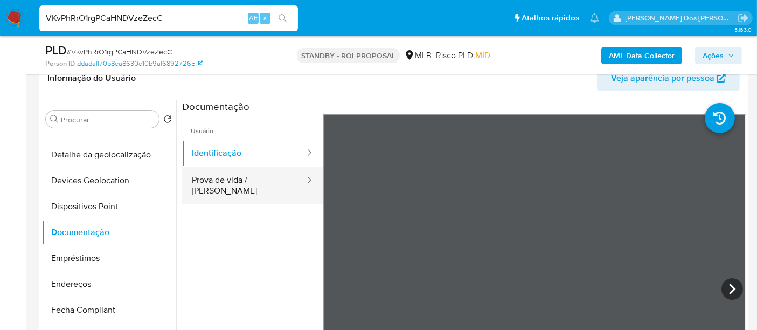
click at [262, 185] on button "Prova de vida / Selfie" at bounding box center [244, 185] width 124 height 37
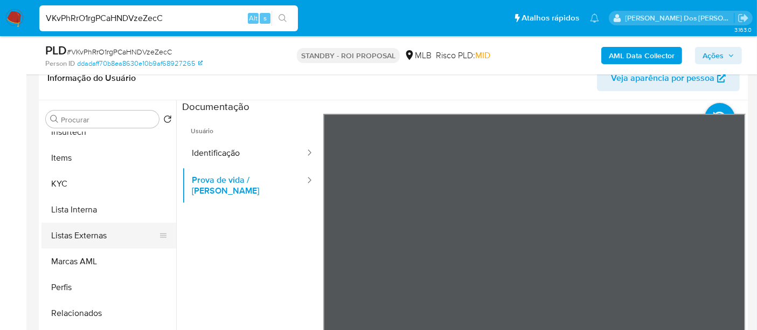
scroll to position [539, 0]
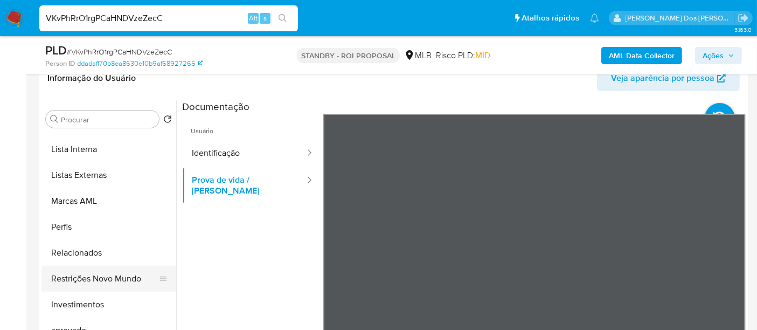
click at [106, 278] on button "Restrições Novo Mundo" at bounding box center [104, 279] width 126 height 26
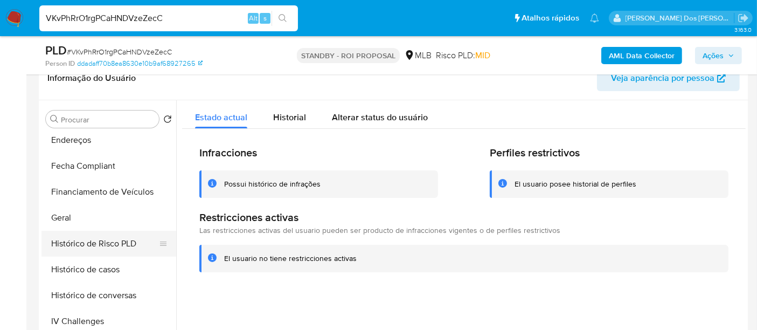
scroll to position [239, 0]
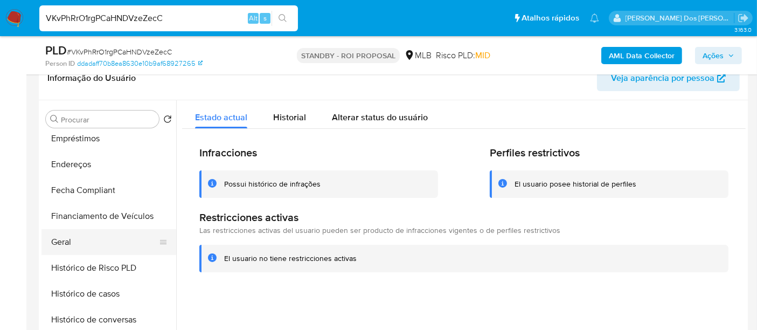
click at [64, 241] on button "Geral" at bounding box center [104, 242] width 126 height 26
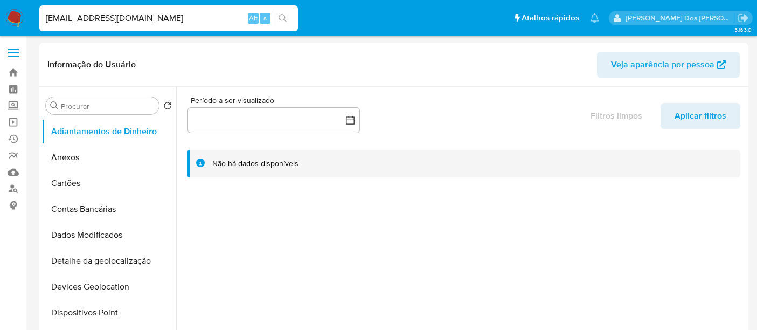
select select "10"
click at [16, 184] on link "Localizador de pessoas" at bounding box center [64, 189] width 128 height 17
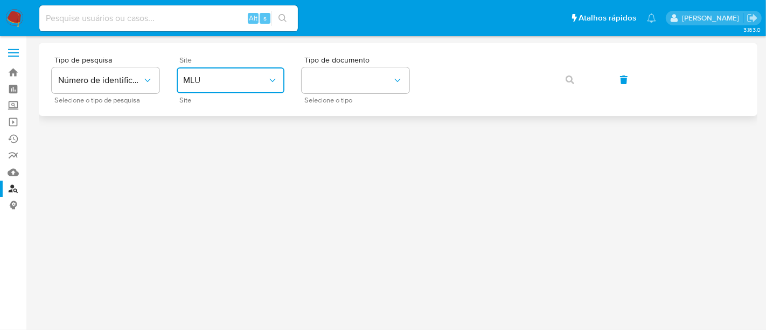
click at [239, 76] on span "MLU" at bounding box center [225, 80] width 84 height 11
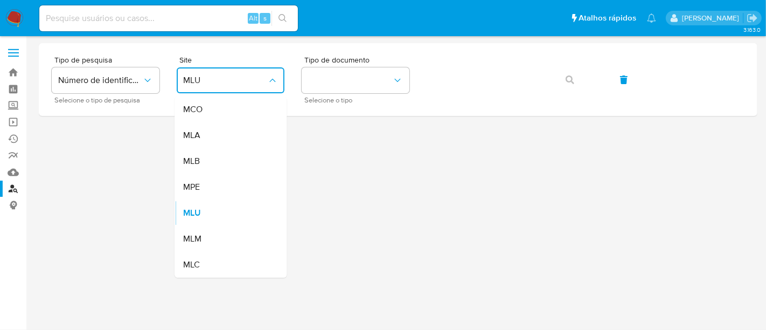
drag, startPoint x: 227, startPoint y: 157, endPoint x: 251, endPoint y: 140, distance: 30.1
click at [232, 153] on div "MLB" at bounding box center [227, 161] width 88 height 26
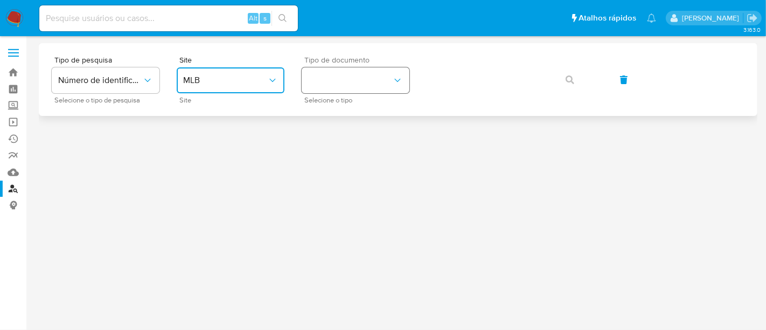
drag, startPoint x: 337, startPoint y: 81, endPoint x: 337, endPoint y: 87, distance: 6.0
click at [337, 81] on button "identificationType" at bounding box center [356, 80] width 108 height 26
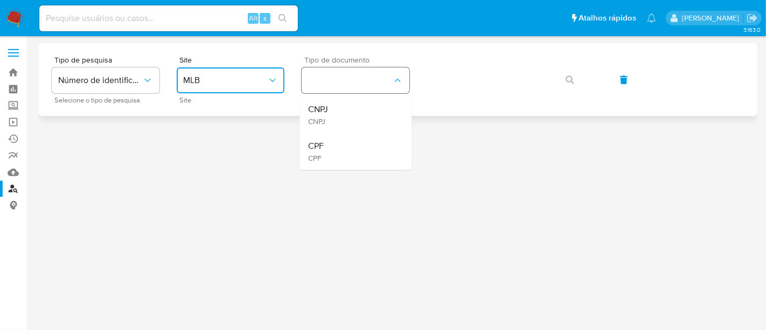
drag, startPoint x: 338, startPoint y: 142, endPoint x: 405, endPoint y: 89, distance: 85.5
click at [348, 132] on ul "CNPJ CNPJ CPF CPF" at bounding box center [356, 132] width 112 height 73
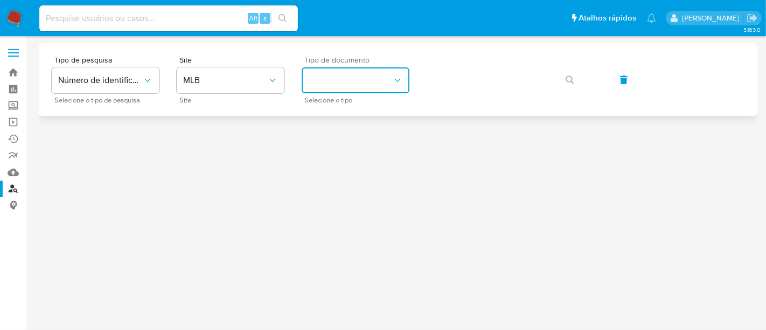
click at [364, 76] on button "identificationType" at bounding box center [356, 80] width 108 height 26
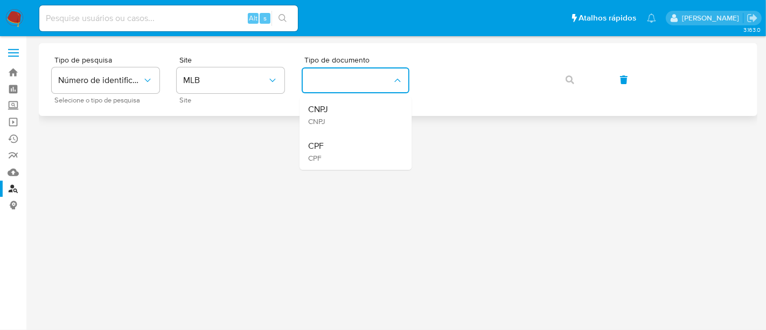
drag, startPoint x: 368, startPoint y: 135, endPoint x: 421, endPoint y: 89, distance: 70.3
click at [372, 130] on ul "CNPJ CNPJ CPF CPF" at bounding box center [356, 132] width 112 height 73
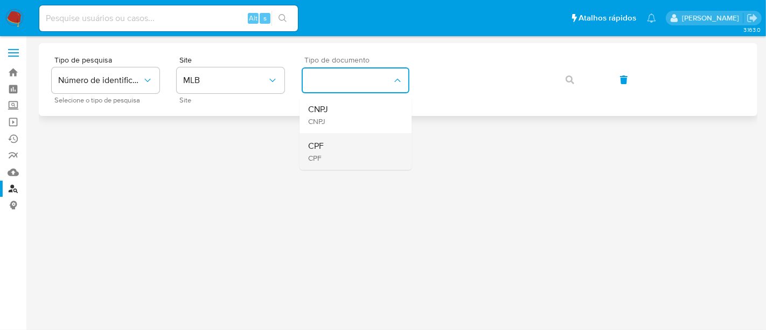
click at [320, 144] on span "CPF" at bounding box center [316, 146] width 16 height 11
click at [566, 78] on icon "button" at bounding box center [570, 79] width 9 height 9
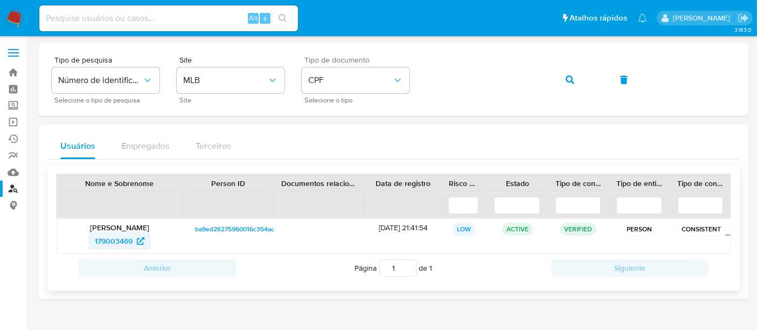
click at [102, 235] on span "179003469" at bounding box center [114, 240] width 38 height 17
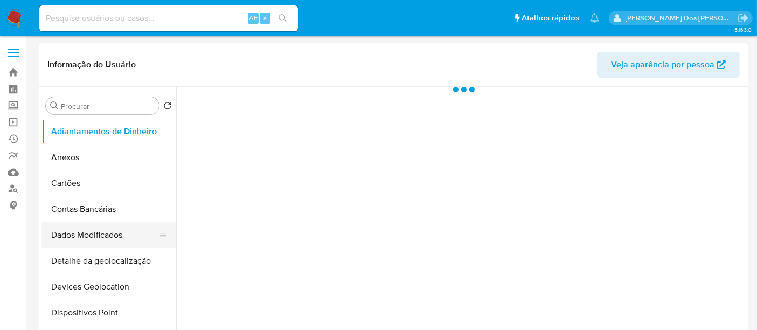
select select "10"
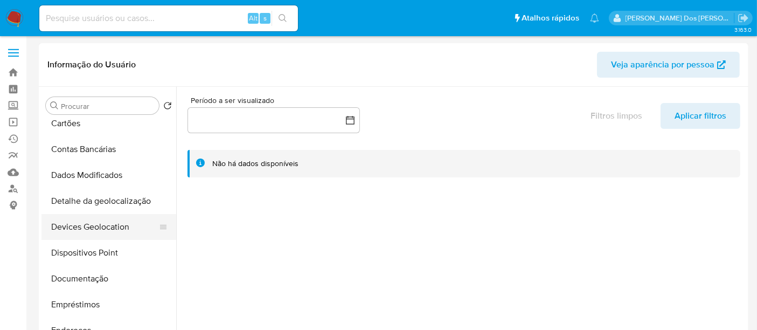
scroll to position [120, 0]
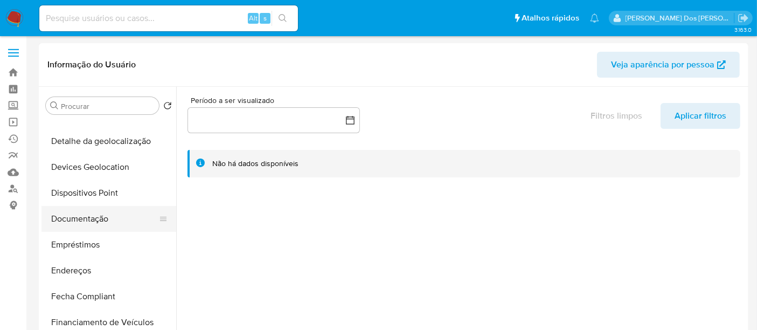
click at [97, 212] on button "Documentação" at bounding box center [104, 219] width 126 height 26
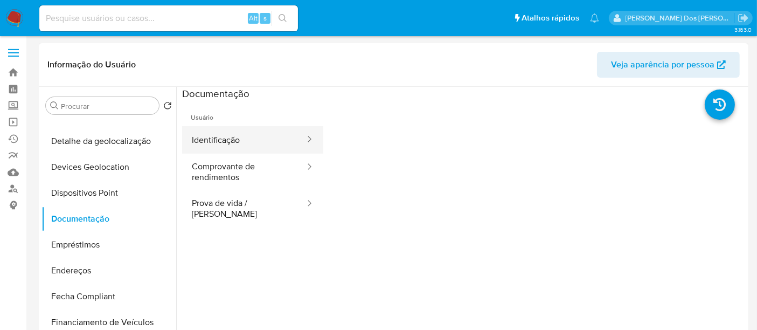
click at [221, 144] on button "Identificação" at bounding box center [244, 139] width 124 height 27
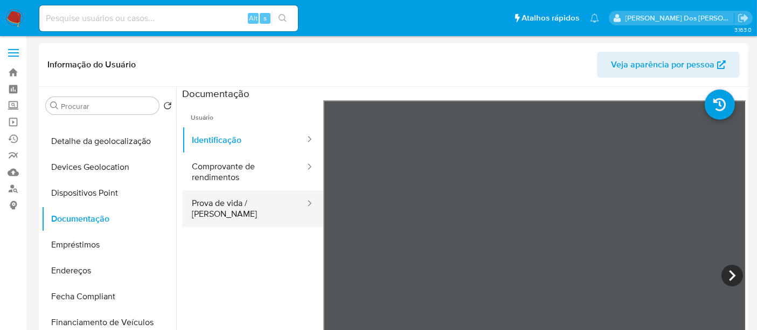
click at [209, 208] on button "Prova de vida / [PERSON_NAME]" at bounding box center [244, 208] width 124 height 37
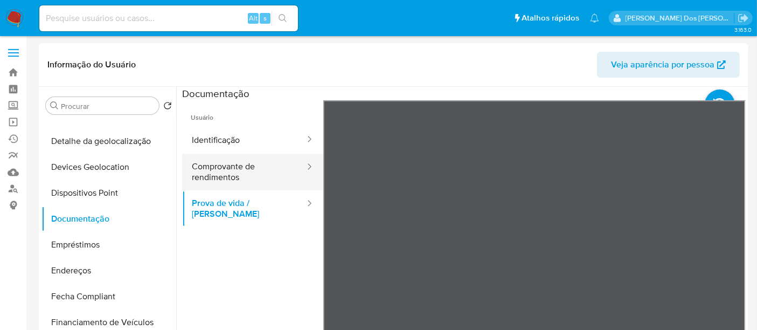
click at [238, 176] on button "Comprovante de rendimentos" at bounding box center [244, 172] width 124 height 37
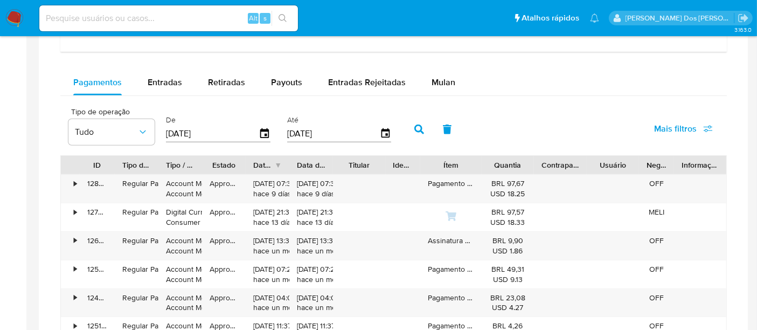
scroll to position [718, 0]
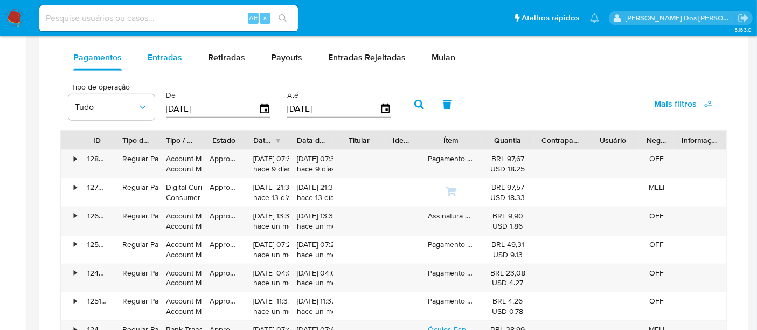
click at [157, 58] on span "Entradas" at bounding box center [165, 57] width 34 height 12
select select "10"
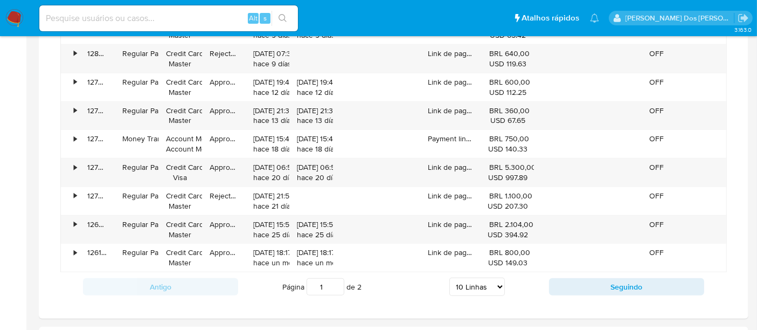
scroll to position [898, 0]
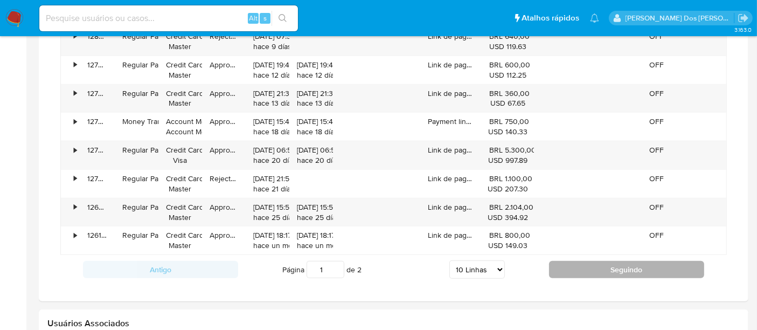
click at [636, 265] on button "Seguindo" at bounding box center [626, 269] width 155 height 17
type input "2"
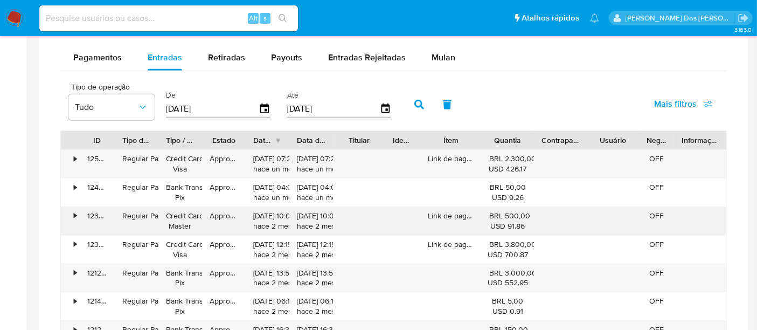
scroll to position [659, 0]
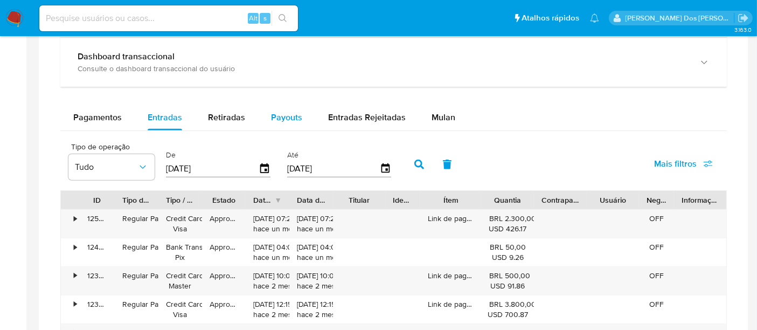
click at [281, 115] on span "Payouts" at bounding box center [286, 117] width 31 height 12
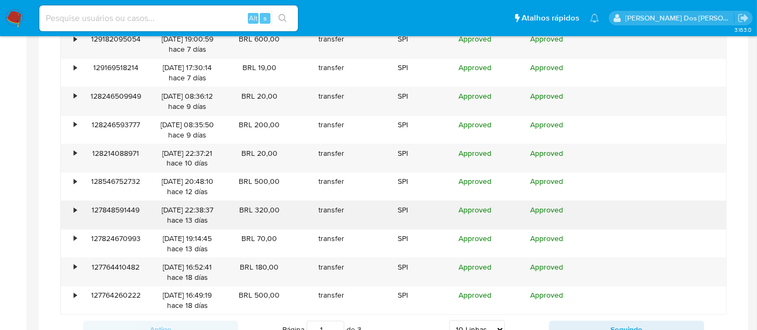
scroll to position [898, 0]
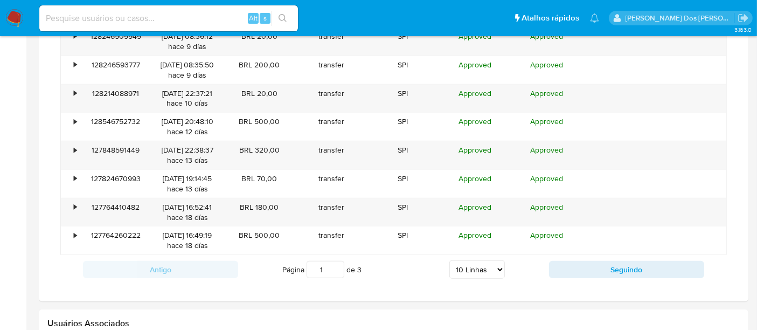
click at [500, 267] on select "5 Linhas 10 Linhas 20 Linhas 25 Linhas 50 Linhas 100 Linhas" at bounding box center [477, 269] width 56 height 18
select select "100"
click at [450, 260] on select "5 Linhas 10 Linhas 20 Linhas 25 Linhas 50 Linhas 100 Linhas" at bounding box center [477, 269] width 56 height 18
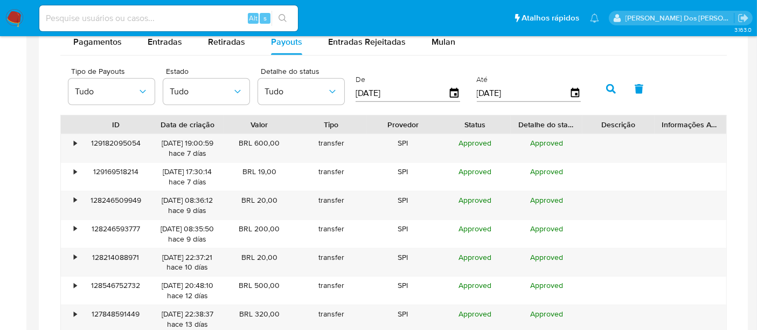
scroll to position [659, 0]
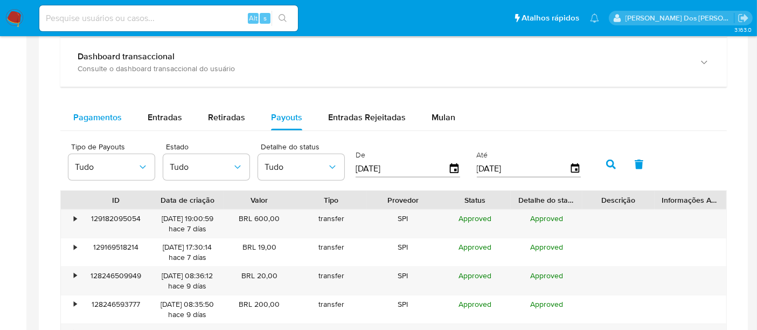
click at [98, 119] on span "Pagamentos" at bounding box center [97, 117] width 48 height 12
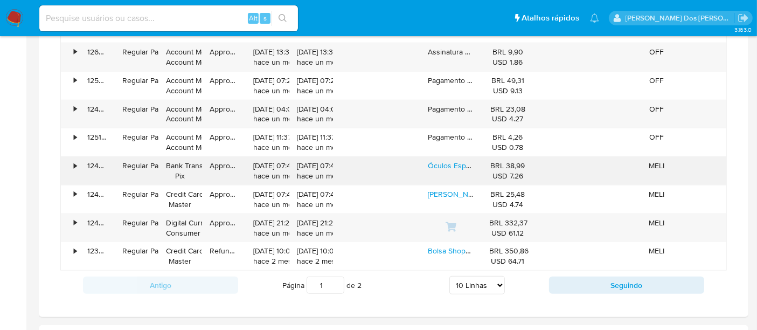
scroll to position [898, 0]
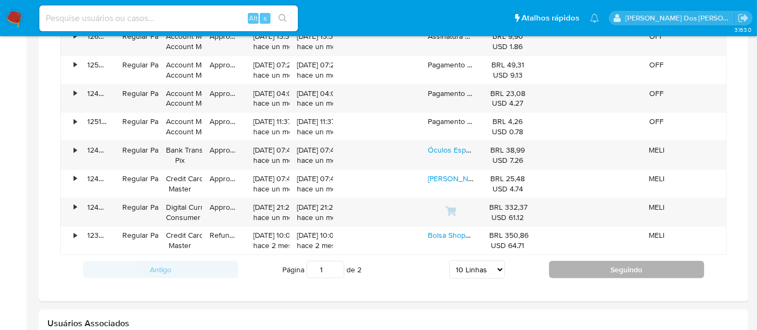
click at [565, 262] on button "Seguindo" at bounding box center [626, 269] width 155 height 17
type input "2"
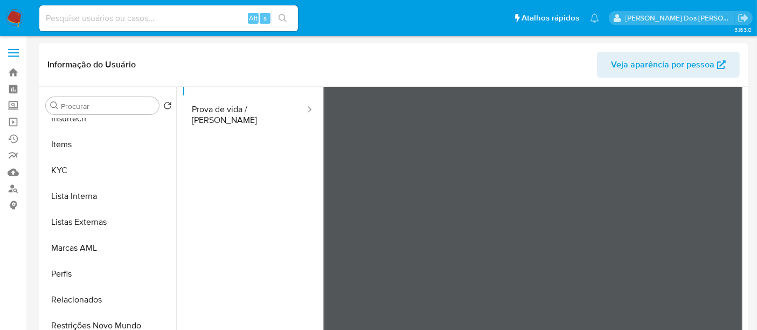
scroll to position [0, 0]
